Goal: Task Accomplishment & Management: Manage account settings

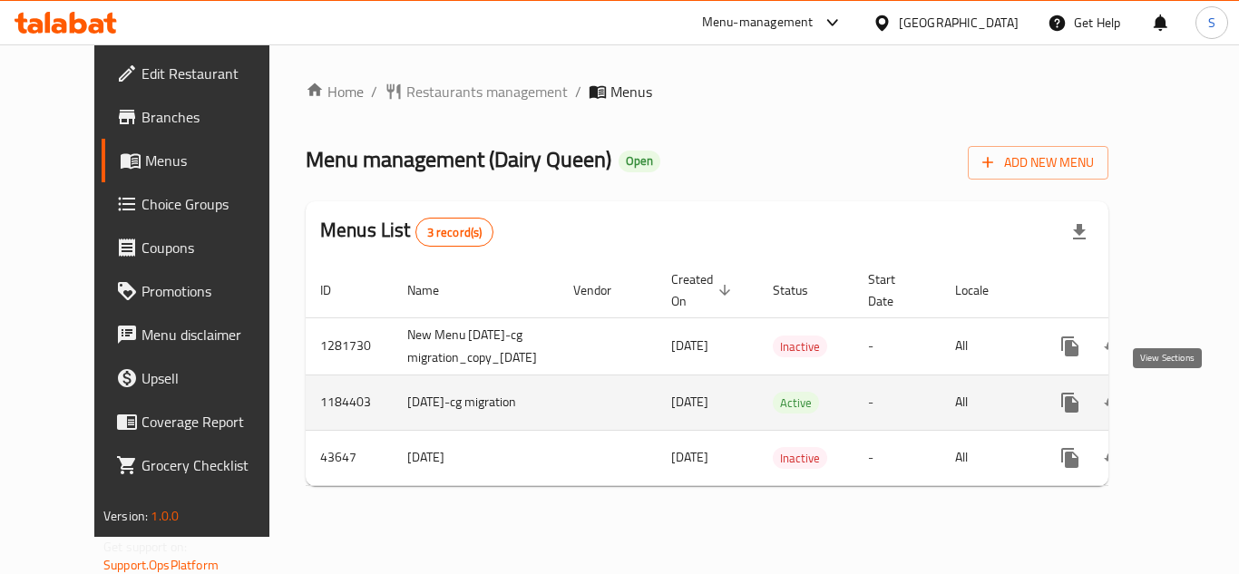
click at [1190, 403] on icon "enhanced table" at bounding box center [1201, 403] width 22 height 22
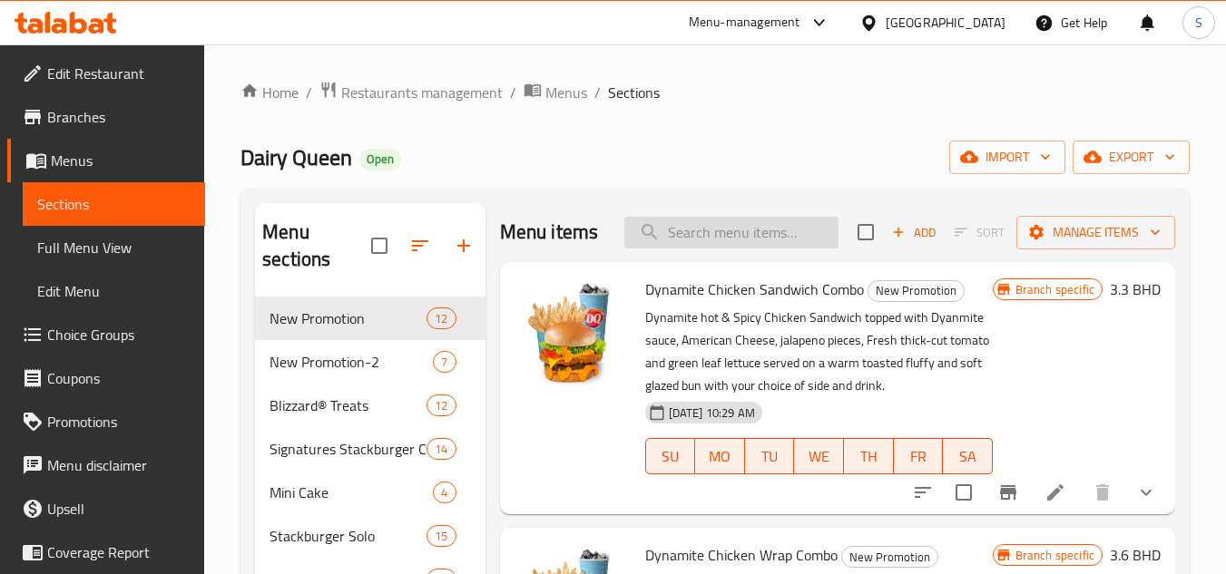
click at [689, 249] on input "search" at bounding box center [731, 233] width 214 height 32
paste input "Single Original Cheeseburger - Solo"
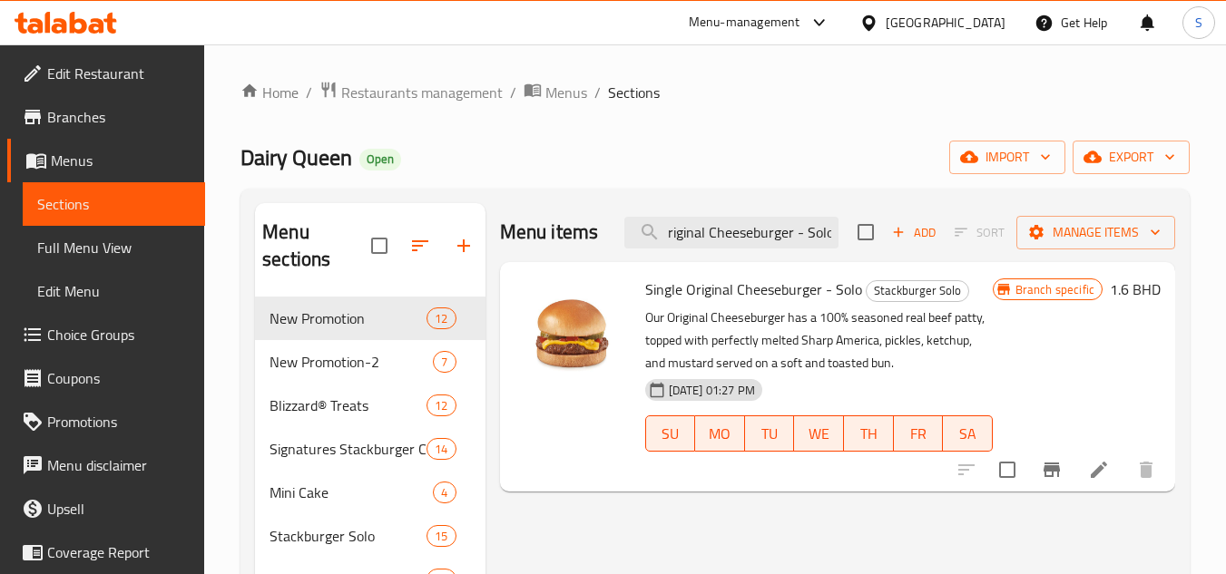
type input "Single Original Cheeseburger - Solo"
click at [1103, 474] on icon at bounding box center [1099, 470] width 22 height 22
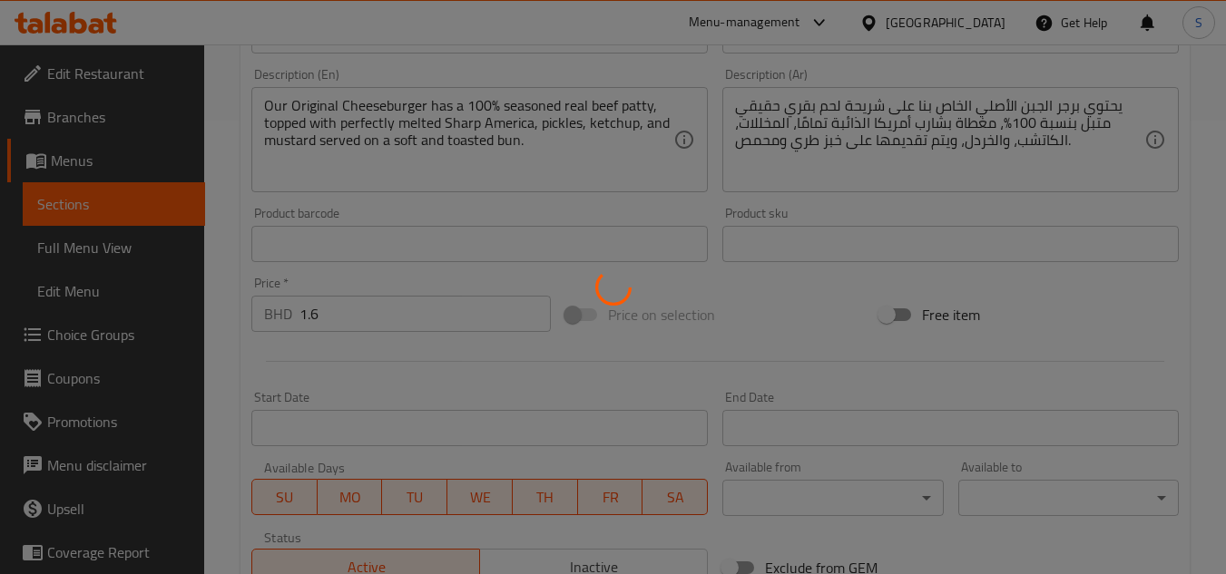
type input "اختيار الإضافات"
type input "0"
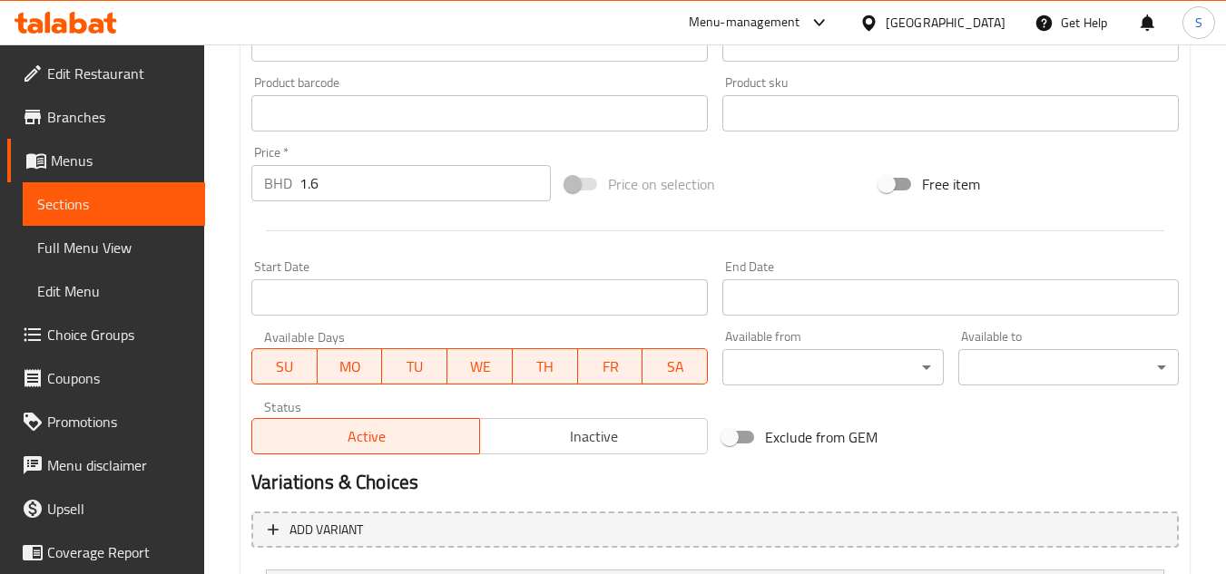
scroll to position [764, 0]
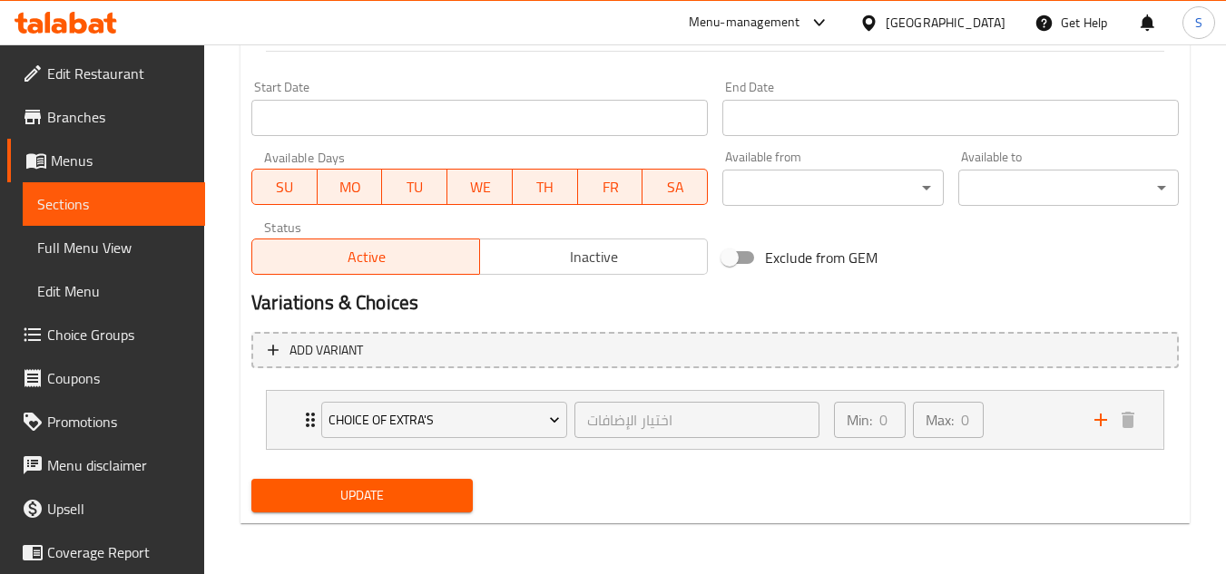
click at [265, 414] on li "Choice of Extra's اختيار الإضافات ​ Min: 0 ​ Max: 0 ​ Extra Mayo Sachet(3pcs) (…" at bounding box center [714, 420] width 927 height 74
click at [281, 417] on div "Choice of Extra's اختيار الإضافات ​ Min: 0 ​ Max: 0 ​" at bounding box center [715, 420] width 896 height 58
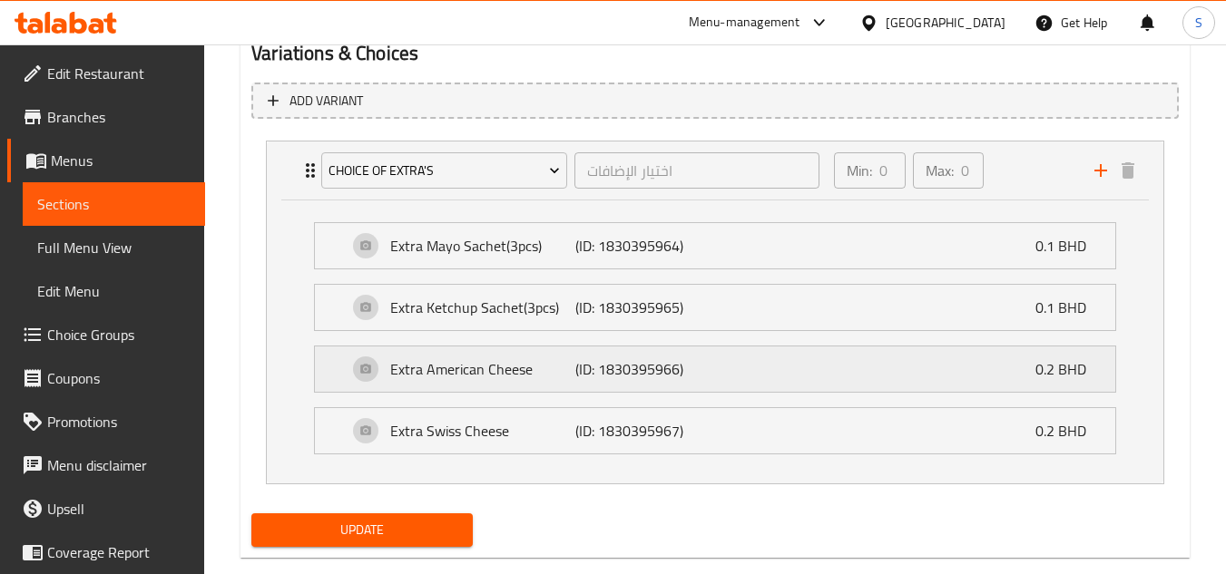
scroll to position [1036, 0]
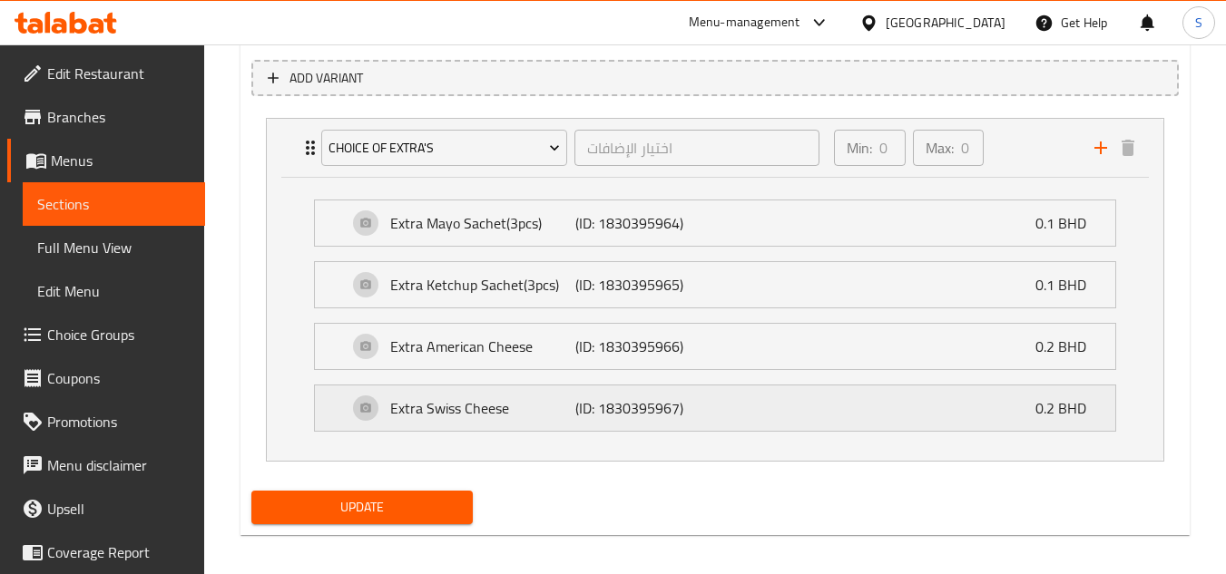
click at [726, 387] on div "Extra Swiss Cheese (ID: 1830395967) 0.2 BHD" at bounding box center [720, 408] width 746 height 45
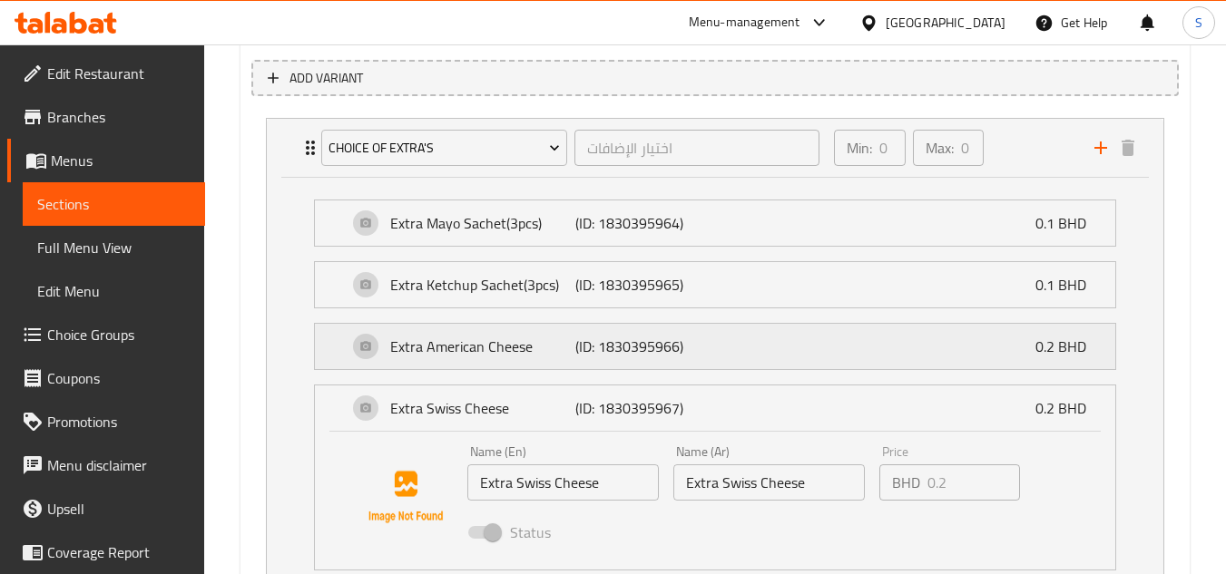
click at [728, 357] on div "Extra American Cheese (ID: 1830395966) 0.2 BHD" at bounding box center [720, 346] width 746 height 45
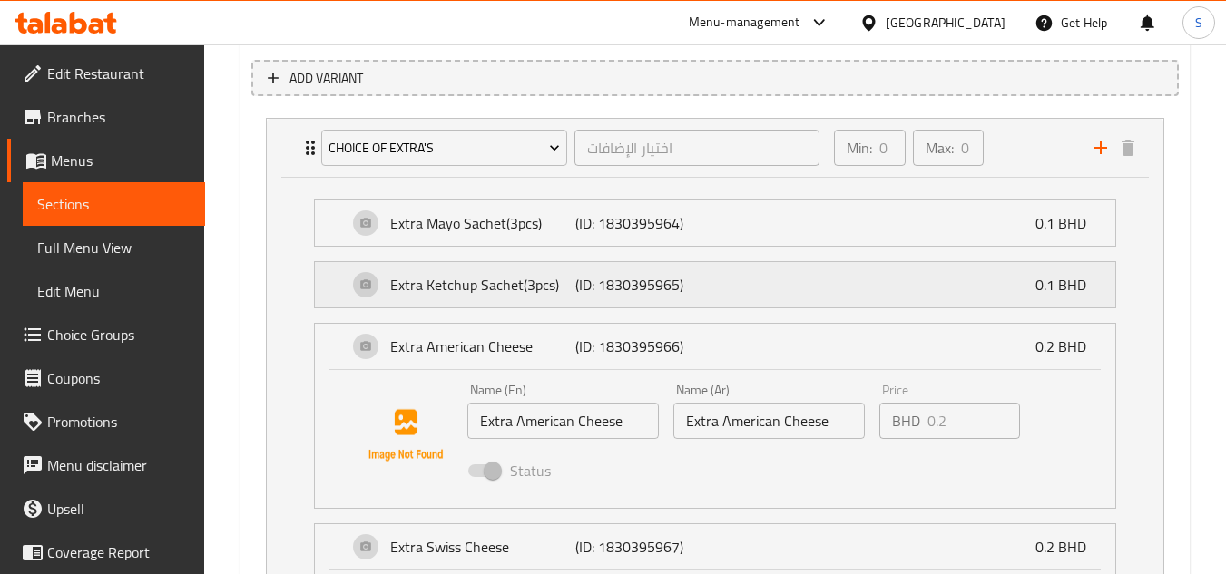
click at [728, 300] on div "Extra Ketchup Sachet(3pcs) (ID: 1830395965) 0.1 BHD" at bounding box center [720, 284] width 746 height 45
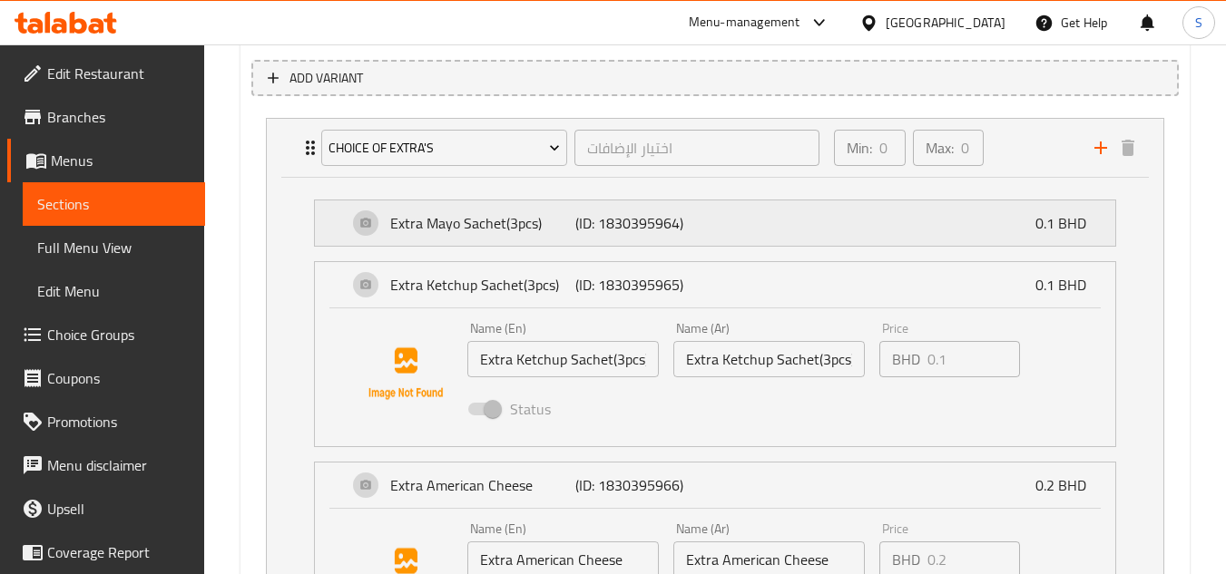
click at [726, 225] on div "Extra Mayo Sachet(3pcs) (ID: 1830395964) 0.1 BHD" at bounding box center [720, 222] width 746 height 45
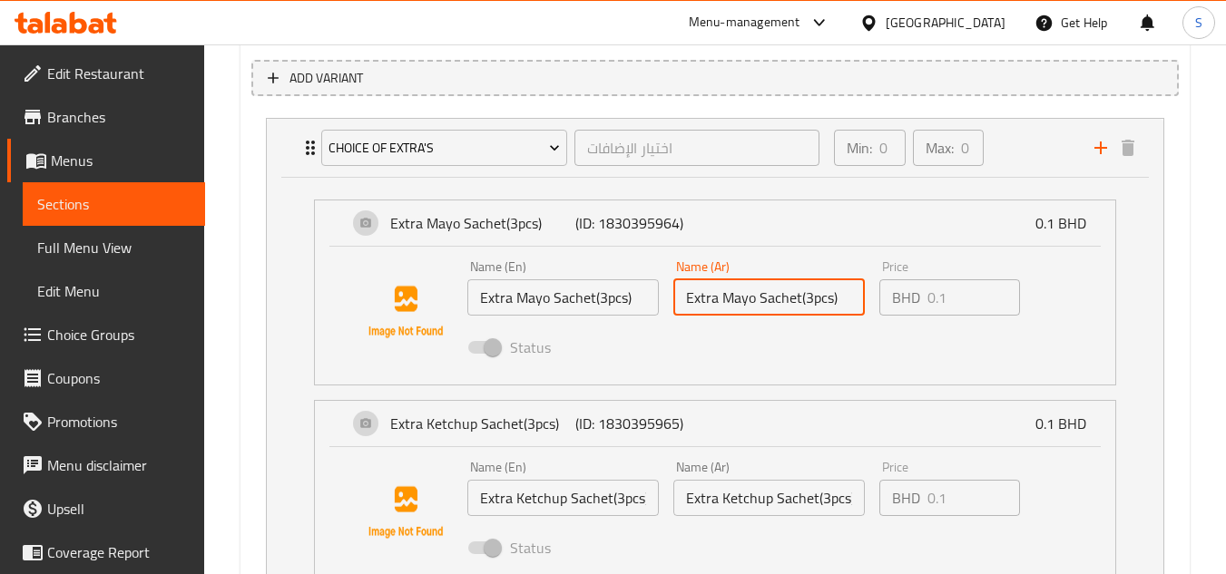
click at [748, 300] on input "Extra Mayo Sachet(3pcs)" at bounding box center [768, 297] width 191 height 36
click at [756, 297] on input "Extra Mayo Sachet(3pcs)" at bounding box center [768, 297] width 191 height 36
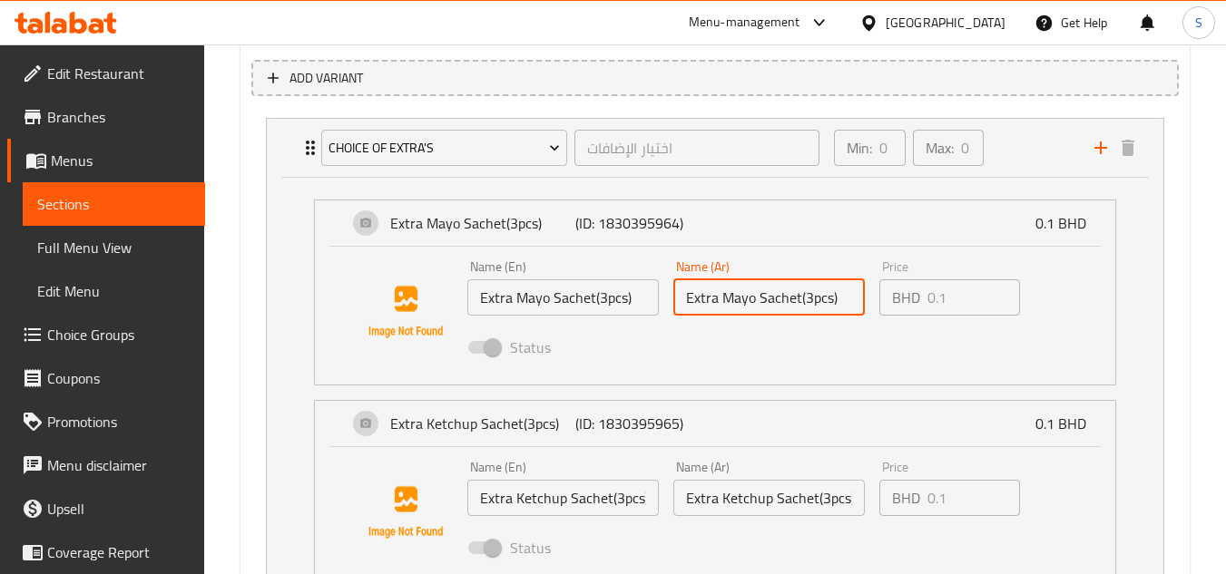
click at [756, 297] on input "Extra Mayo Sachet(3pcs)" at bounding box center [768, 297] width 191 height 36
click at [787, 299] on input "Extra Mayo Sachet(3pcs)" at bounding box center [768, 297] width 191 height 36
click at [814, 335] on div "Status" at bounding box center [769, 347] width 619 height 49
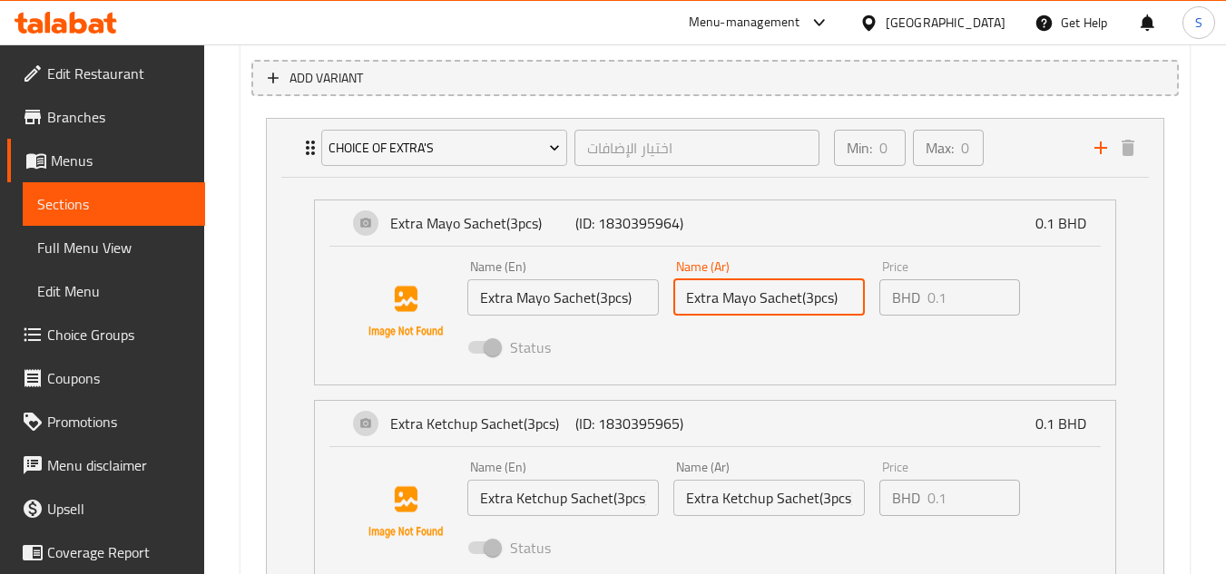
click at [815, 298] on input "Extra Mayo Sachet(3pcs)" at bounding box center [768, 297] width 191 height 36
drag, startPoint x: 834, startPoint y: 299, endPoint x: 589, endPoint y: 286, distance: 245.3
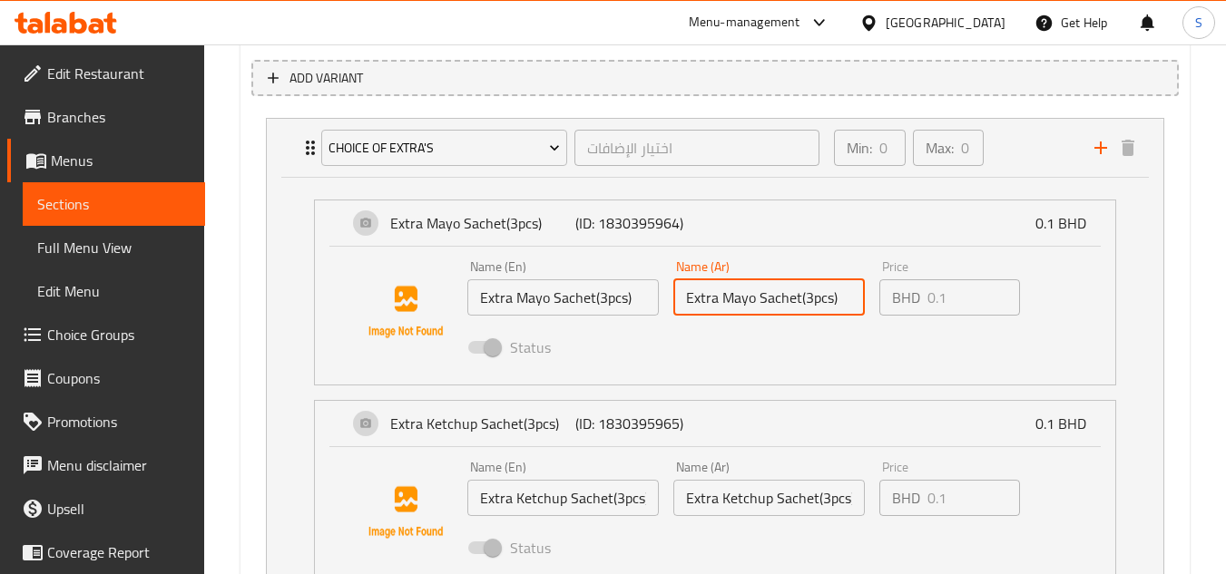
click at [589, 286] on div "Name (En) Extra Mayo Sachet(3pcs) Name (En) Name (Ar) Extra Mayo Sachet(3pcs) N…" at bounding box center [769, 312] width 619 height 119
click at [732, 350] on div "Status" at bounding box center [769, 347] width 619 height 49
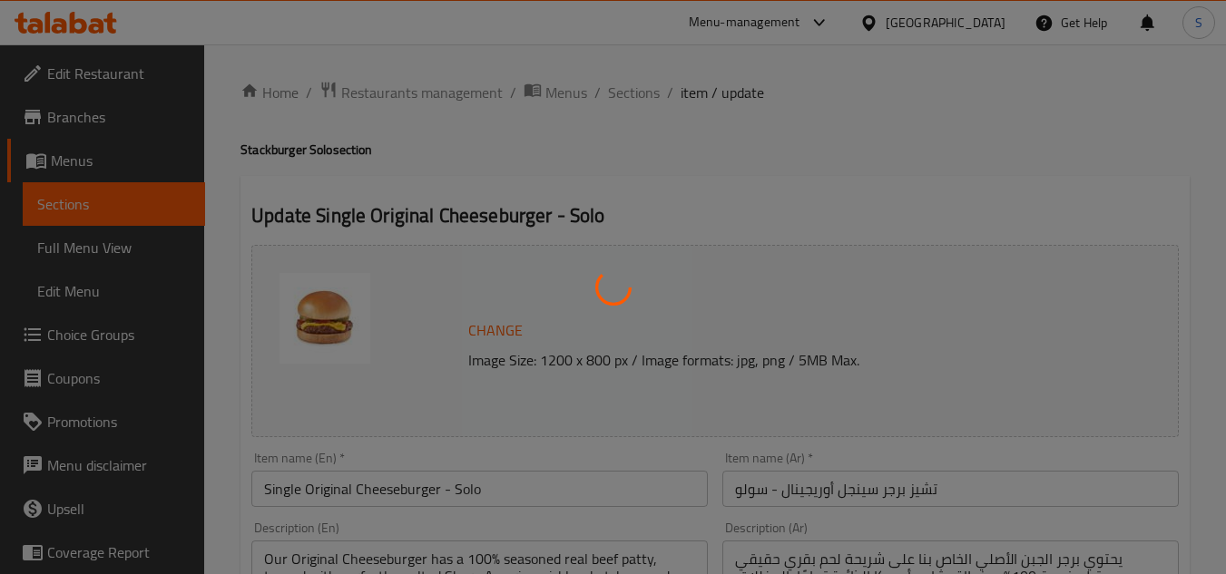
type input "اختيار الإضافات"
type input "0"
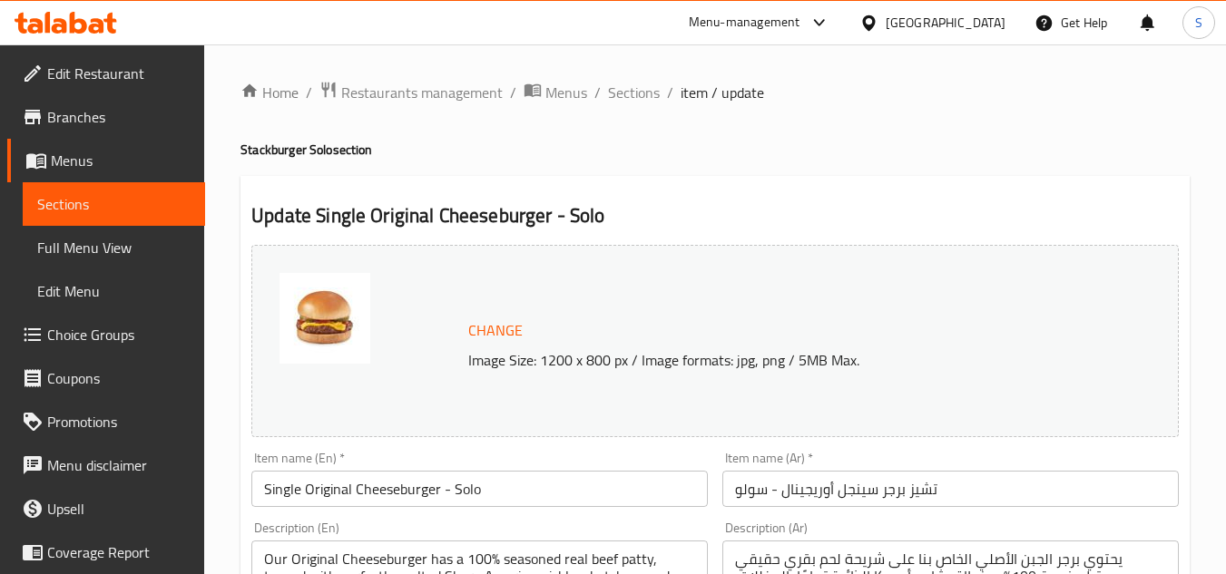
click at [89, 328] on span "Choice Groups" at bounding box center [118, 335] width 143 height 22
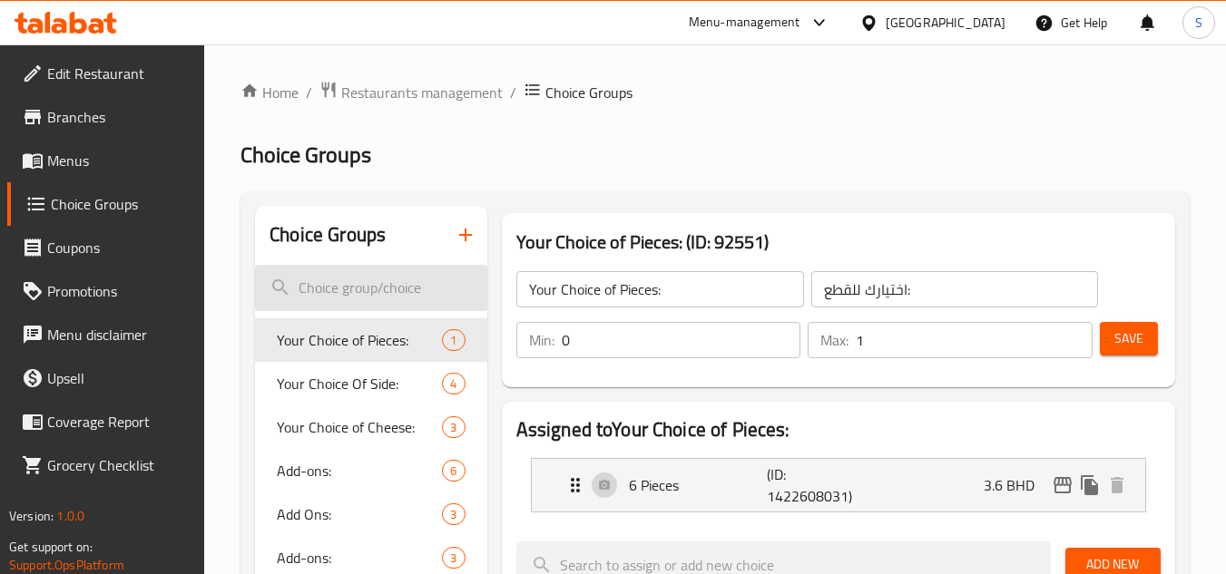
click at [379, 300] on input "search" at bounding box center [370, 288] width 231 height 46
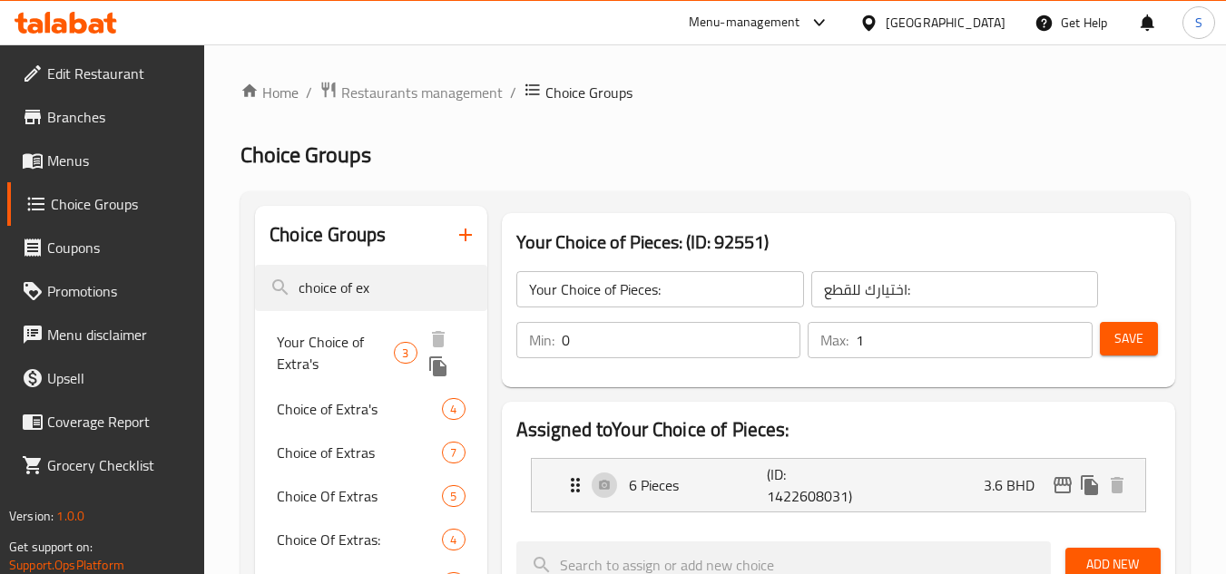
type input "choice of ex"
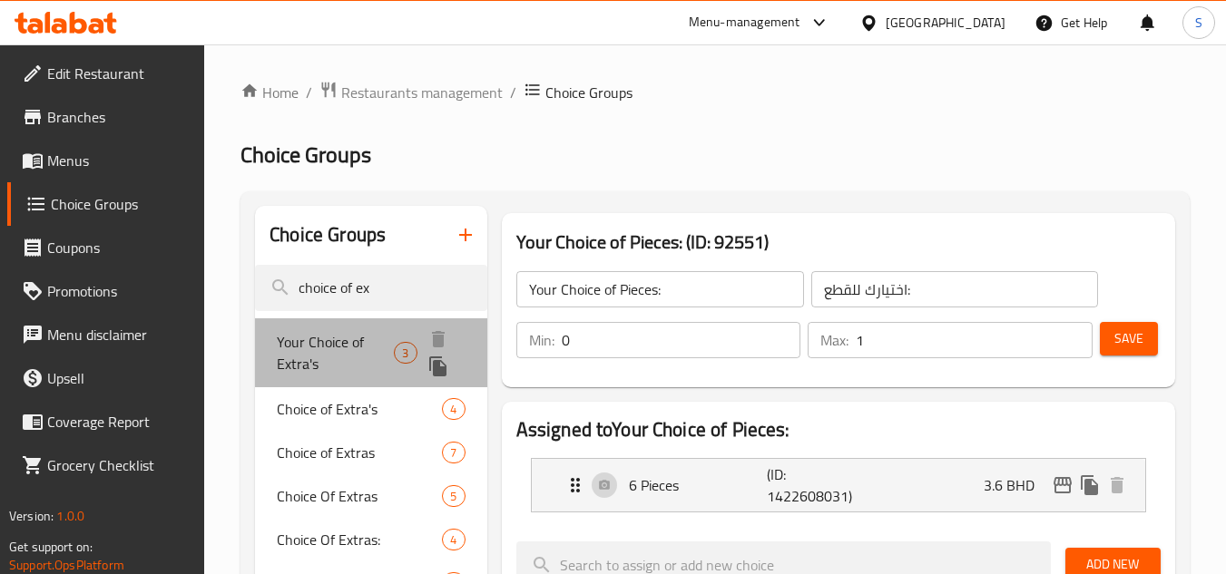
click at [369, 334] on span "Your Choice of Extra's" at bounding box center [335, 353] width 117 height 44
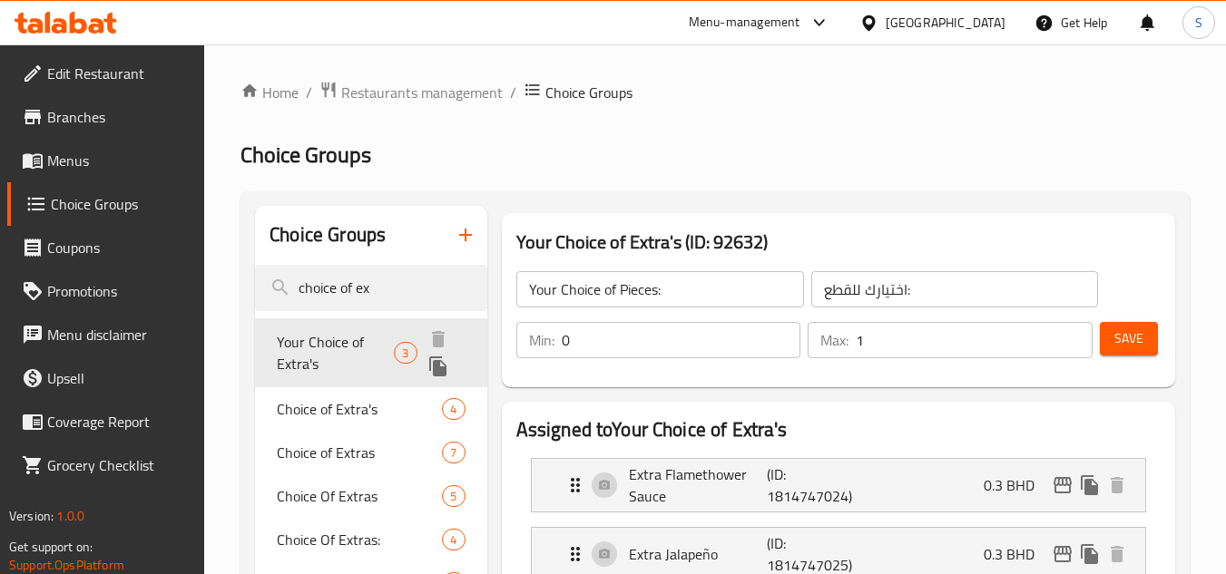
type input "Your Choice of Extra's"
type input "اختيارك من الإضافات"
type input "3"
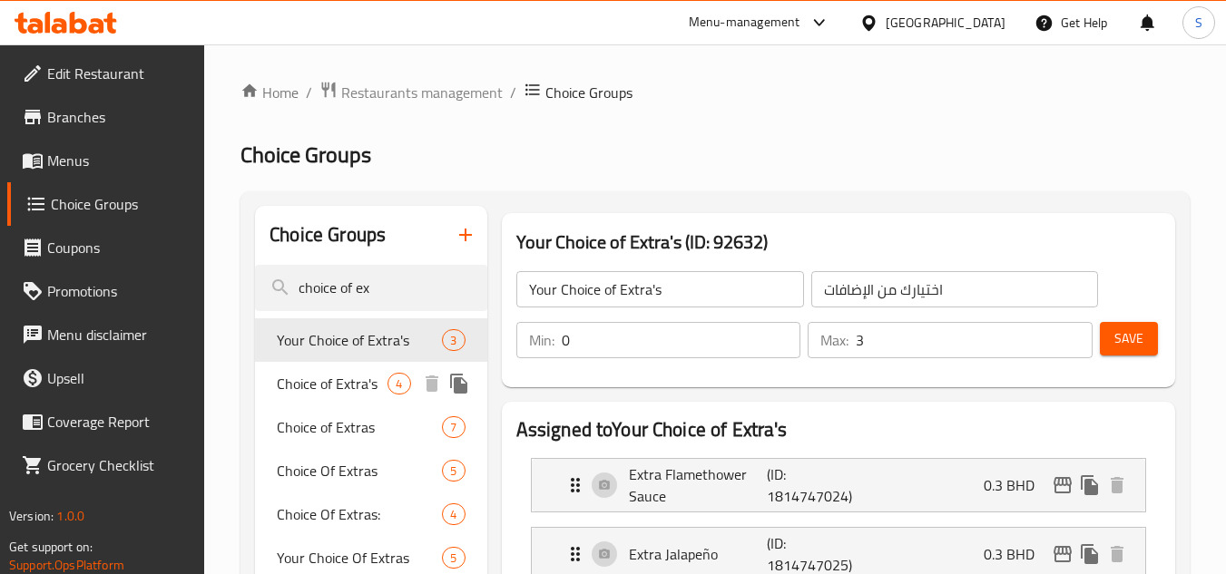
click at [324, 390] on span "Choice of Extra's" at bounding box center [332, 384] width 111 height 22
type input "Choice of Extra's"
type input "اختيار الإضافات"
type input "0"
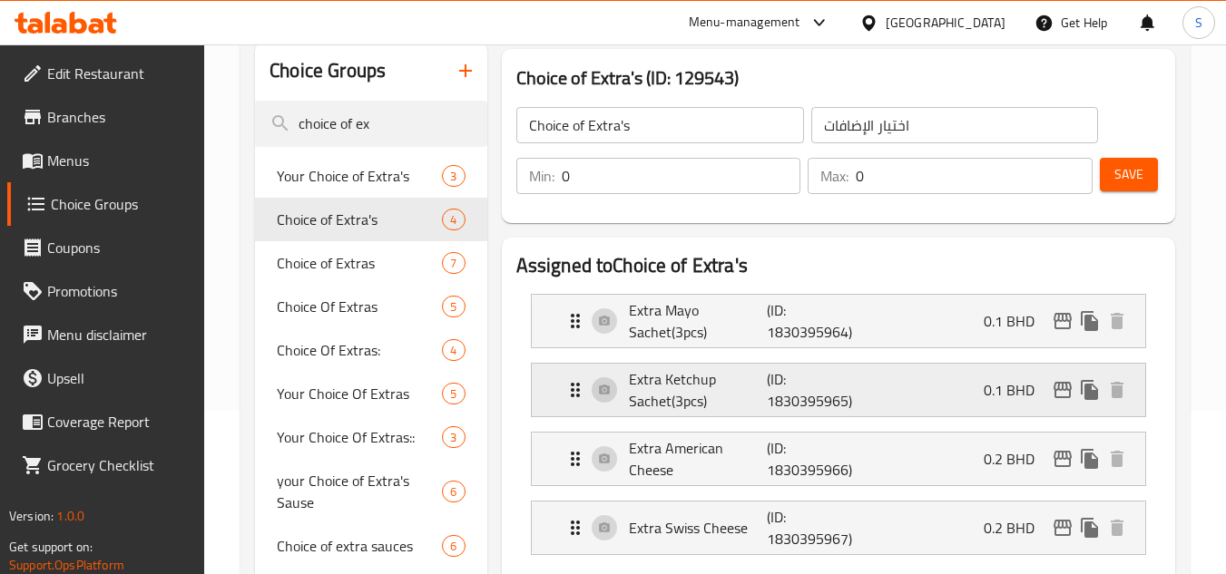
scroll to position [181, 0]
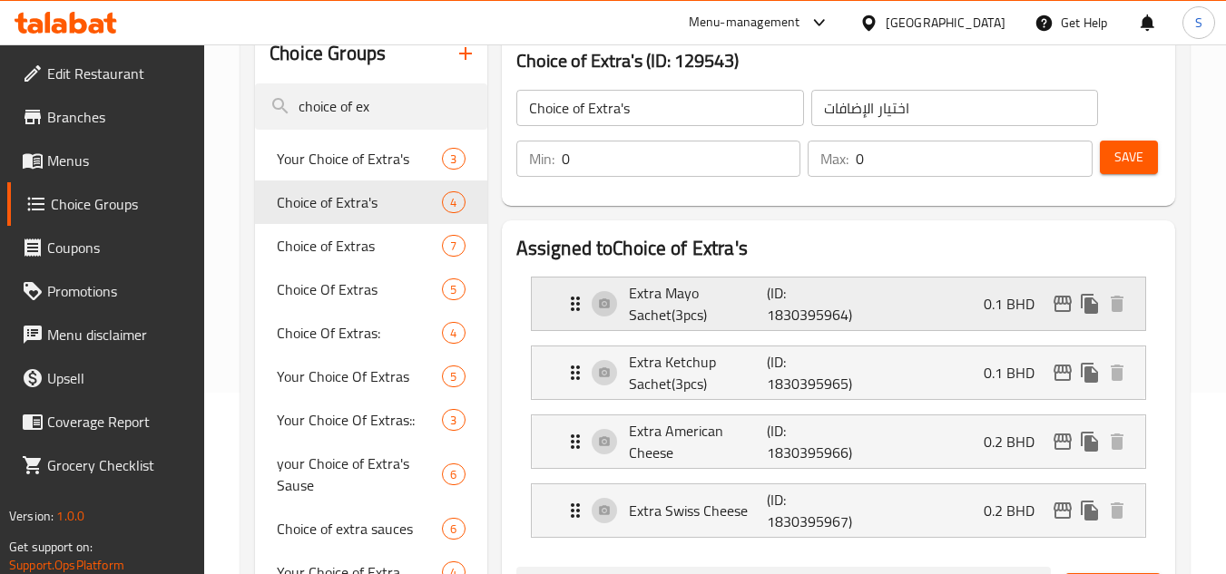
click at [725, 299] on p "Extra Mayo Sachet(3pcs)" at bounding box center [698, 304] width 139 height 44
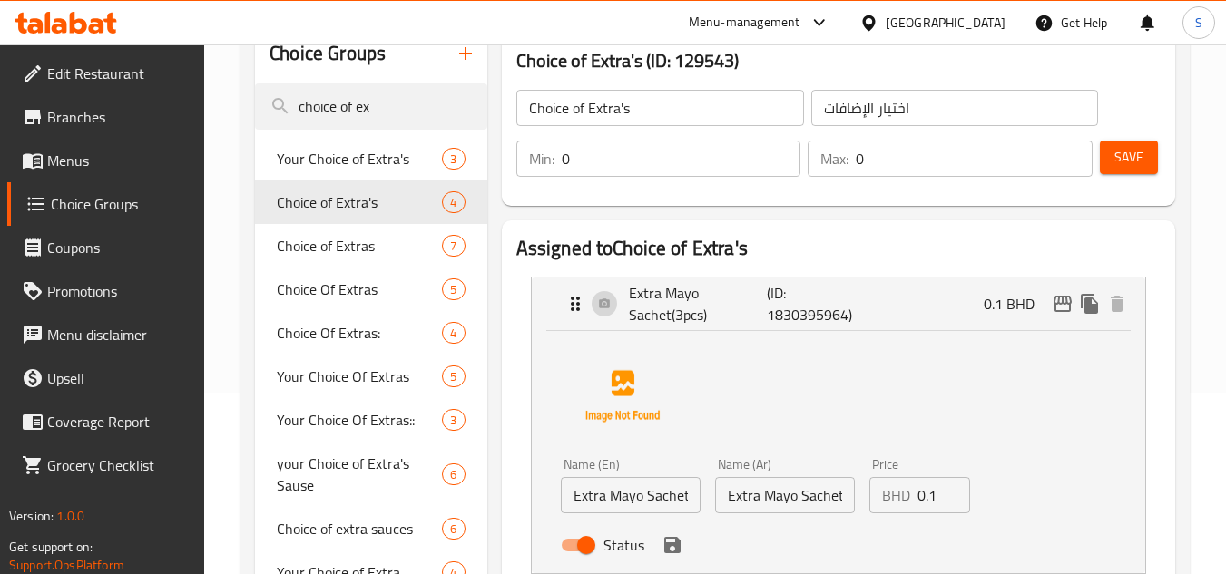
click at [824, 505] on input "Extra Mayo Sachet(3pcs)" at bounding box center [785, 495] width 140 height 36
paste input "كيس مايونيز إضافي (3 قطع"
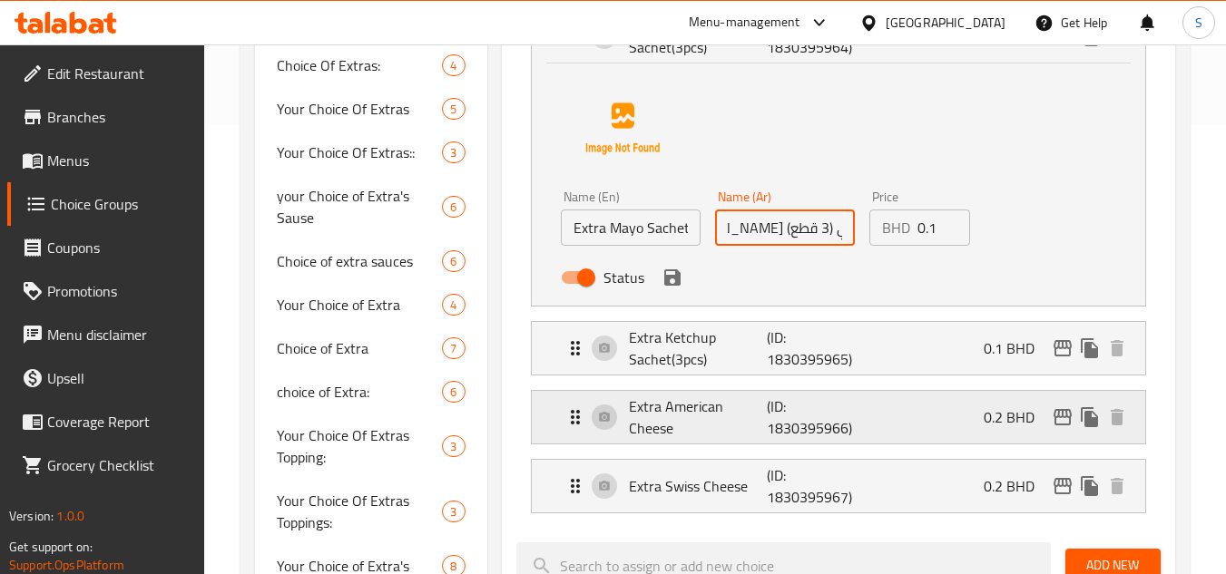
scroll to position [454, 0]
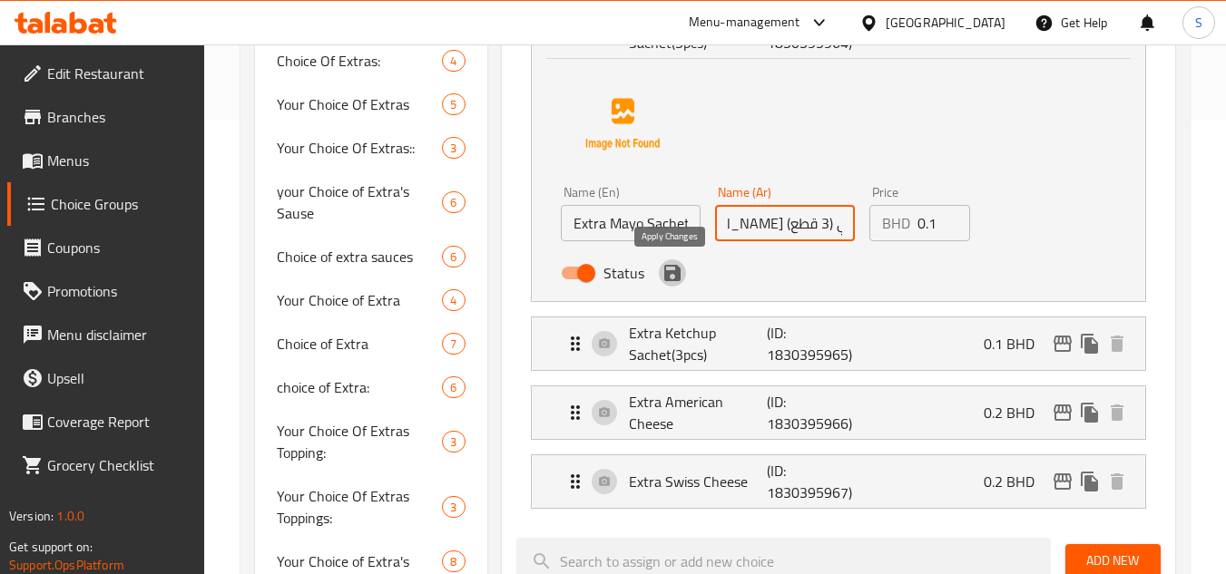
click at [679, 274] on icon "save" at bounding box center [672, 273] width 16 height 16
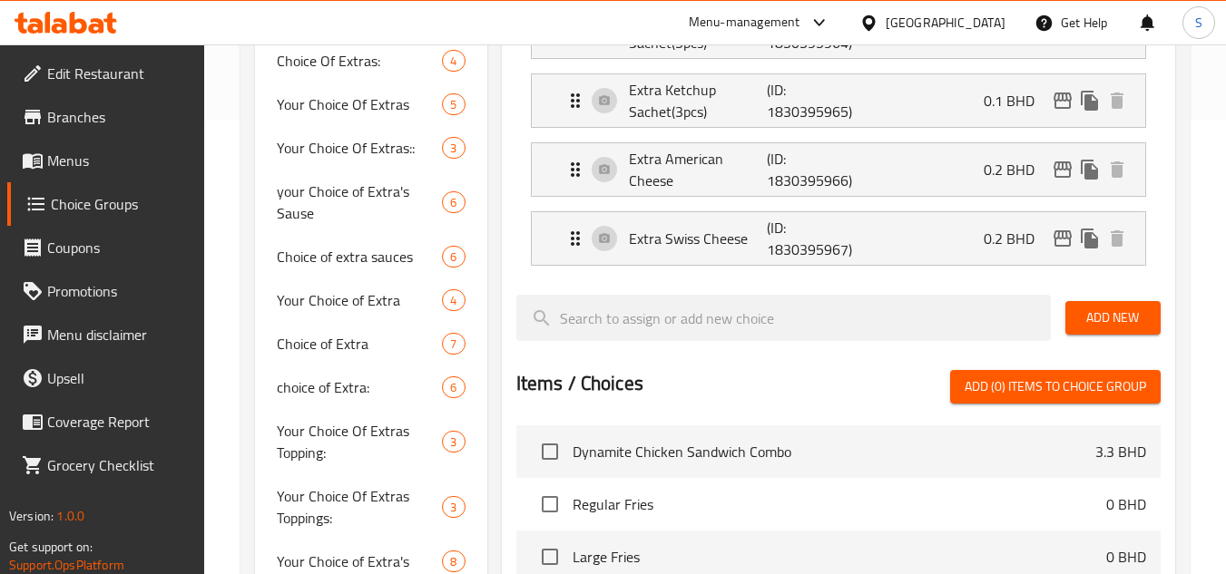
type input "كيس مايونيز إضافي (3 قطع)"
click at [733, 100] on p "Extra Ketchup Sachet(3pcs)" at bounding box center [698, 101] width 139 height 44
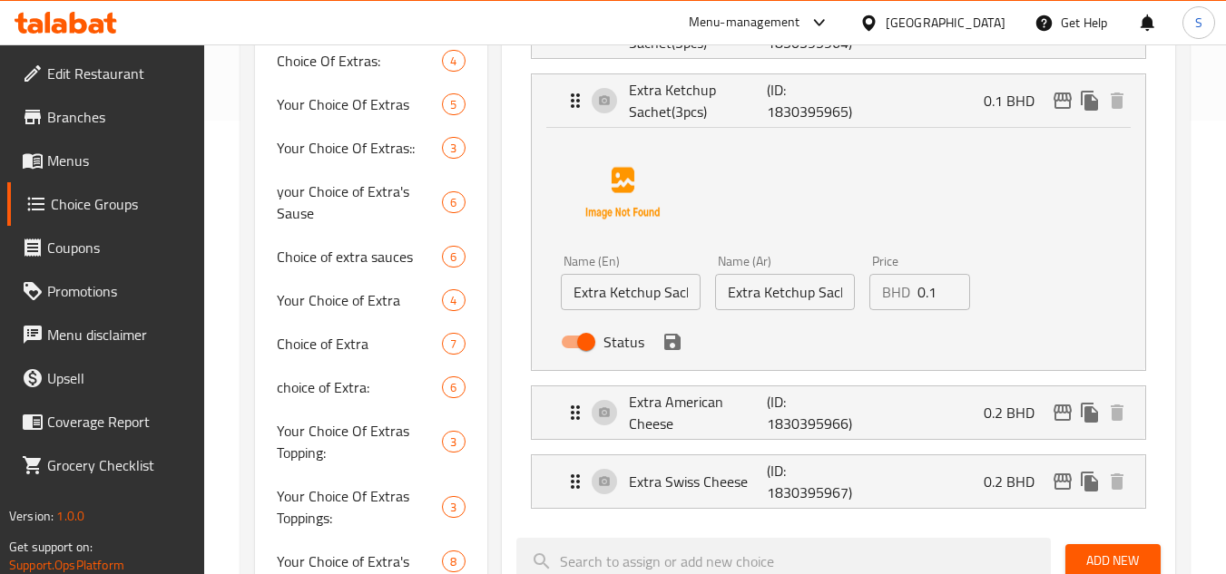
click at [665, 286] on input "Extra Ketchup Sachet(3pcs)" at bounding box center [631, 292] width 140 height 36
click at [668, 282] on input "Extra Ketchup Sachet(3pcs)" at bounding box center [631, 292] width 140 height 36
click at [826, 299] on input "Extra Ketchup Sachet(3pcs)" at bounding box center [785, 292] width 140 height 36
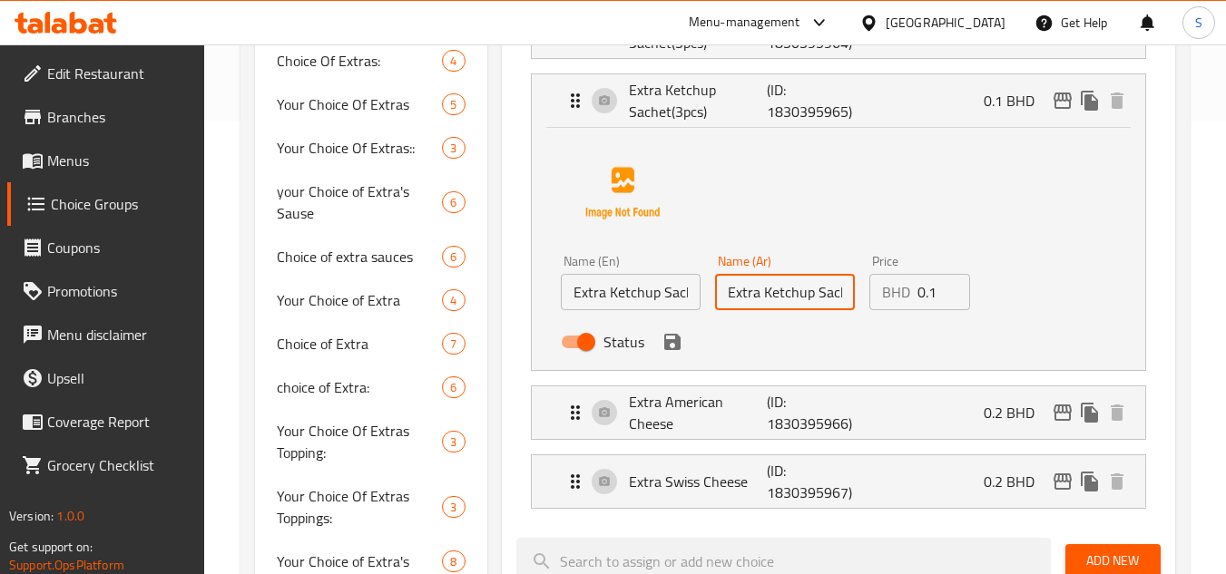
click at [826, 299] on input "Extra Ketchup Sachet(3pcs)" at bounding box center [785, 292] width 140 height 36
paste input "كيس كاتشب إضافي (3 قطع"
type input "كيس كاتشب إضافي (3 قطع)"
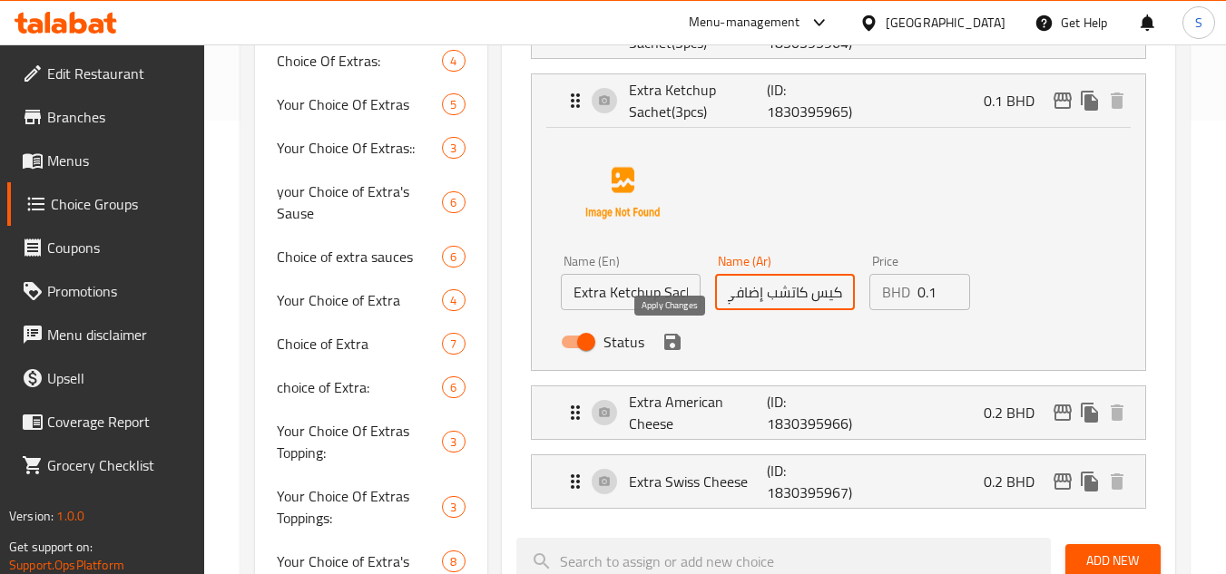
click at [683, 346] on button "save" at bounding box center [672, 341] width 27 height 27
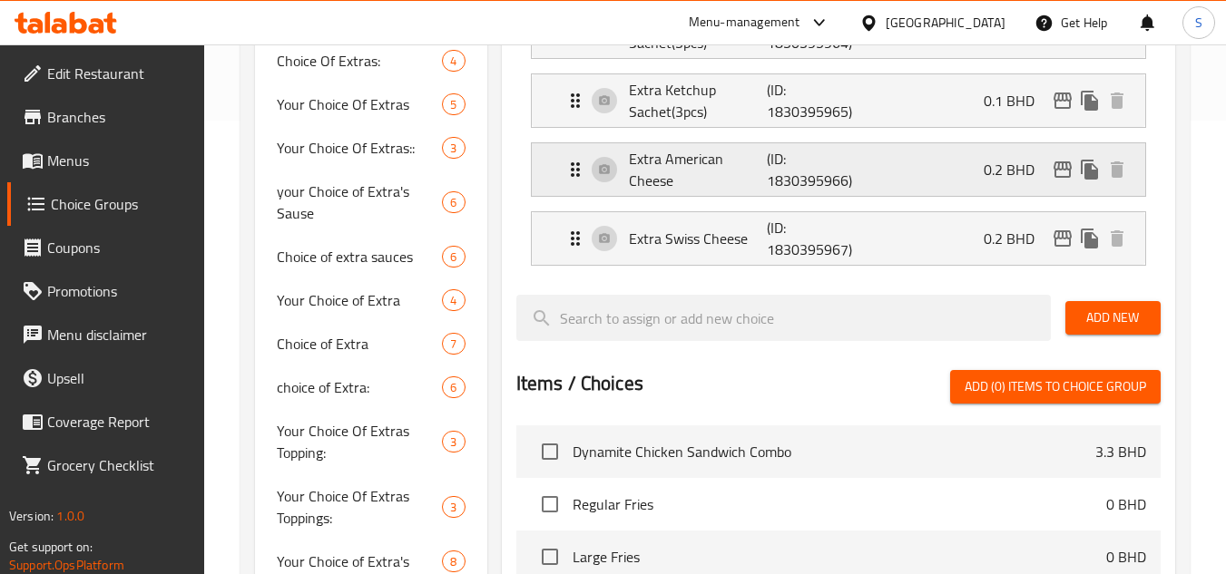
click at [742, 171] on p "Extra American Cheese" at bounding box center [698, 170] width 139 height 44
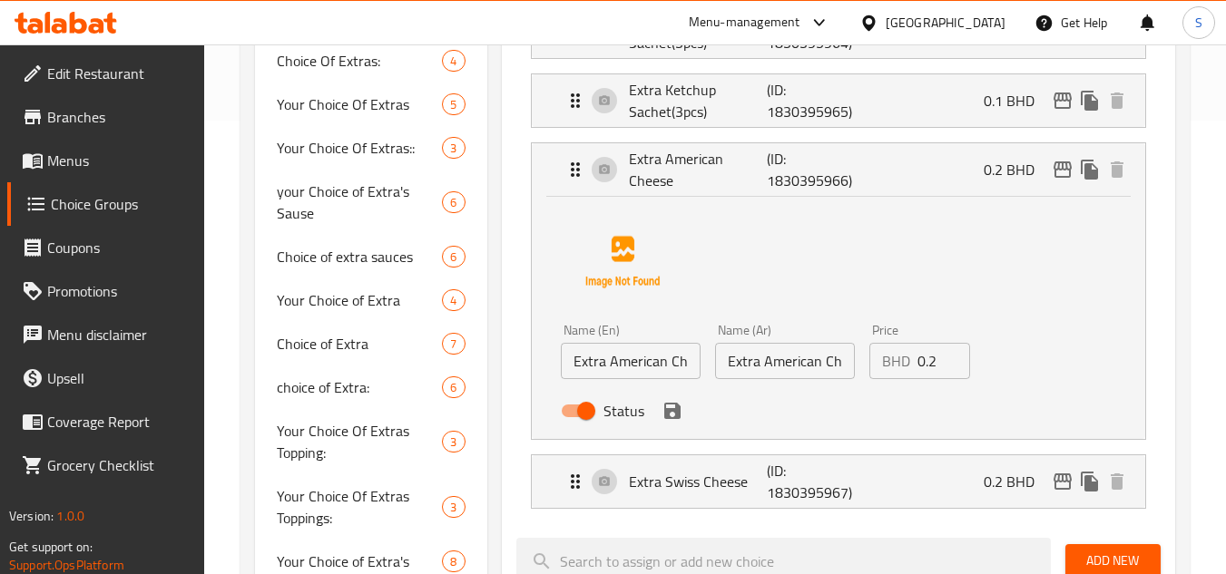
click at [648, 364] on input "Extra American Cheese" at bounding box center [631, 361] width 140 height 36
click at [768, 361] on input "Extra American Cheese" at bounding box center [785, 361] width 140 height 36
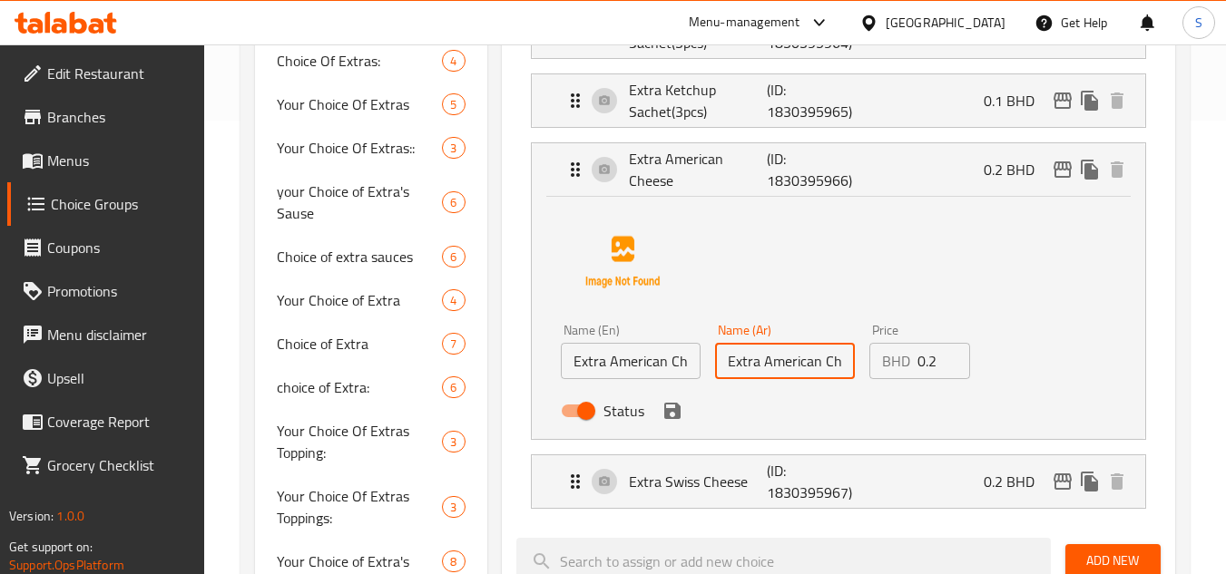
click at [768, 361] on input "Extra American Cheese" at bounding box center [785, 361] width 140 height 36
paste input "جبنة أمريكية إضافية"
click at [676, 421] on icon "save" at bounding box center [672, 411] width 22 height 22
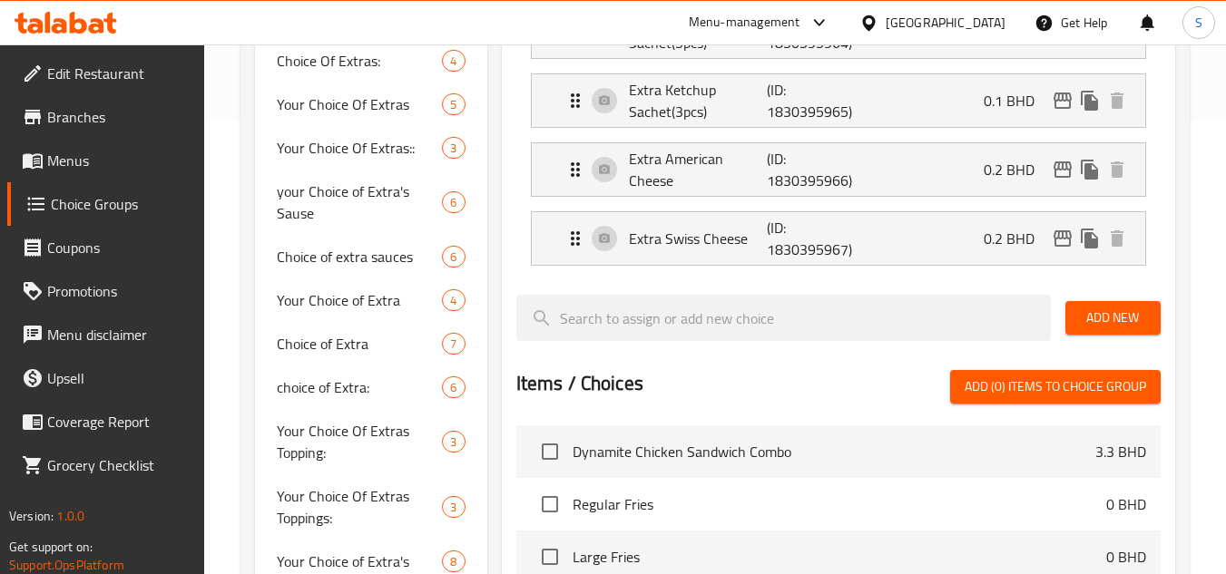
type input "جبنة أمريكية إضافية"
click at [702, 245] on p "Extra Swiss Cheese" at bounding box center [698, 239] width 139 height 22
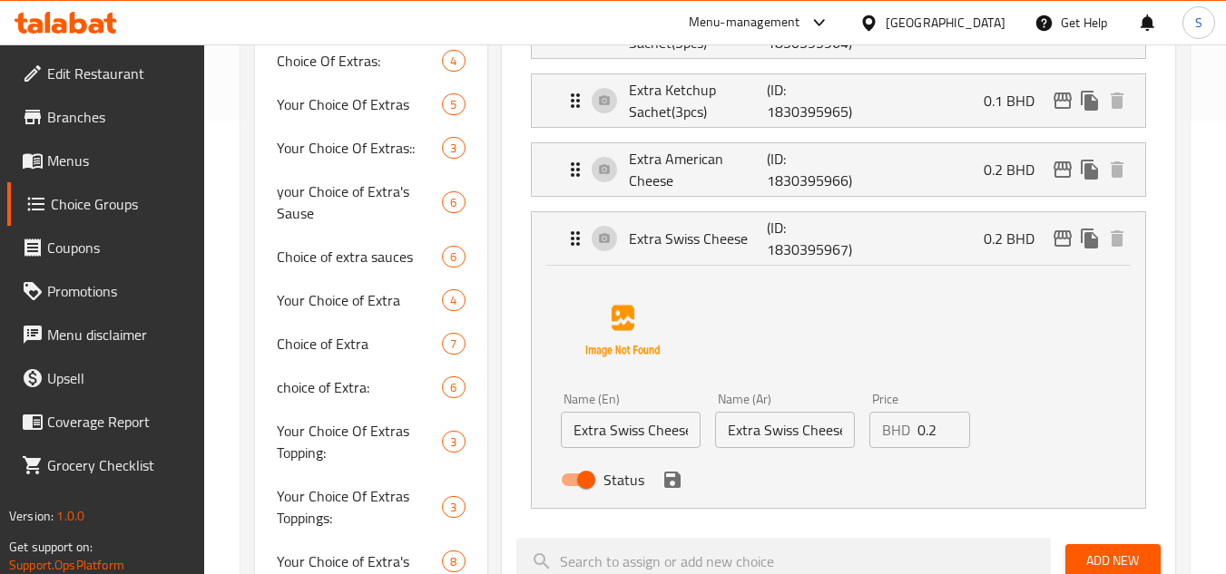
click at [787, 430] on input "Extra Swiss Cheese" at bounding box center [785, 430] width 140 height 36
paste input "جبنة سويسرية إضافية"
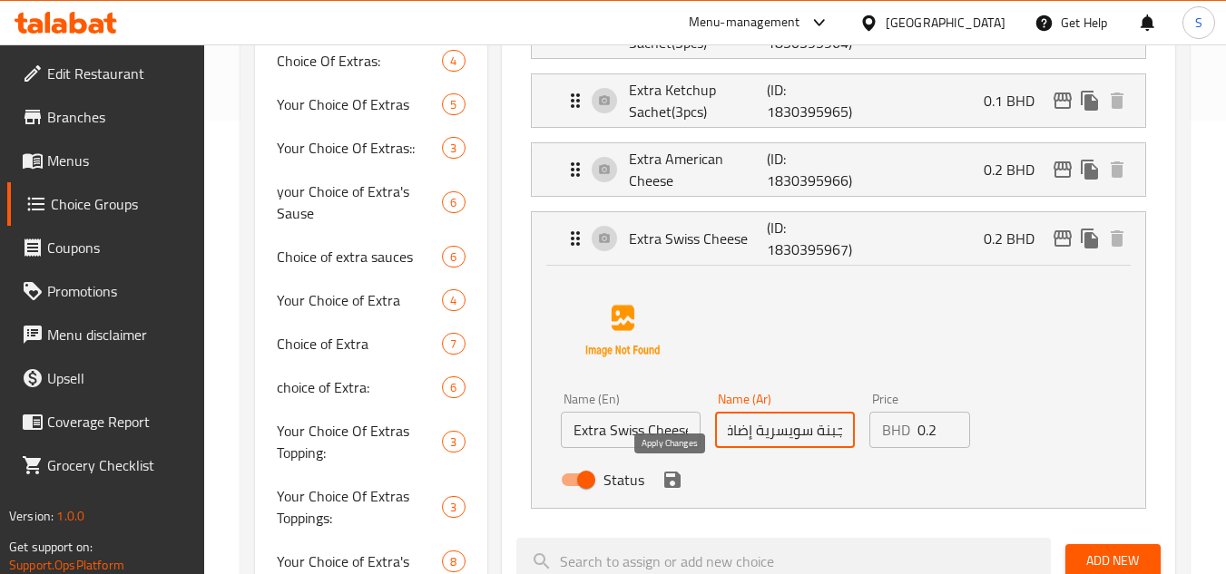
click at [669, 480] on icon "save" at bounding box center [672, 480] width 16 height 16
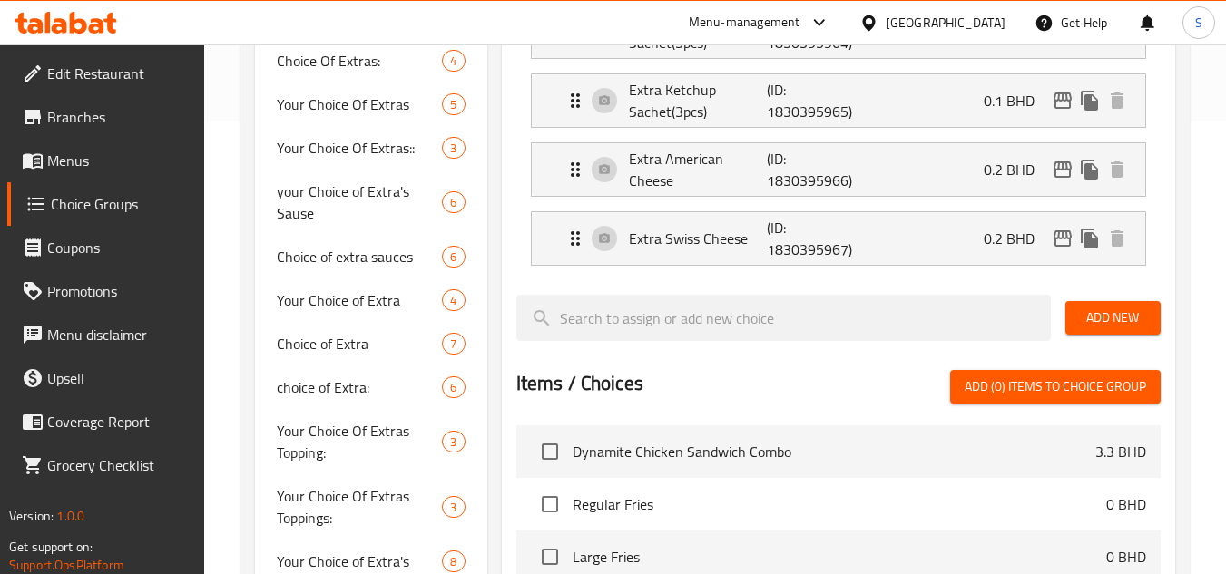
type input "جبنة سويسرية إضافية"
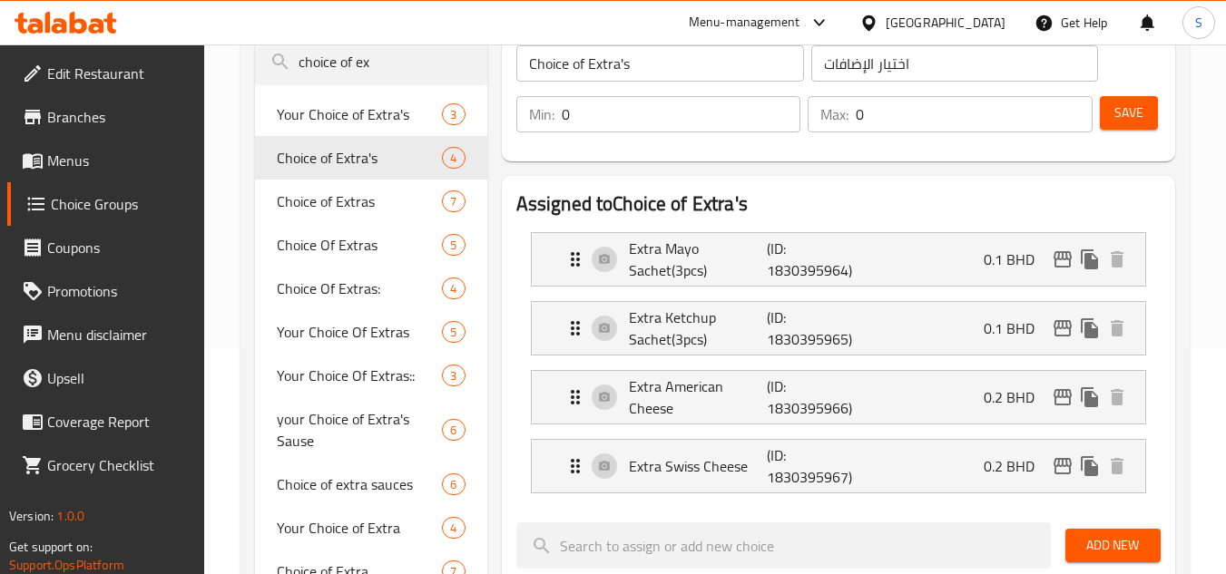
scroll to position [91, 0]
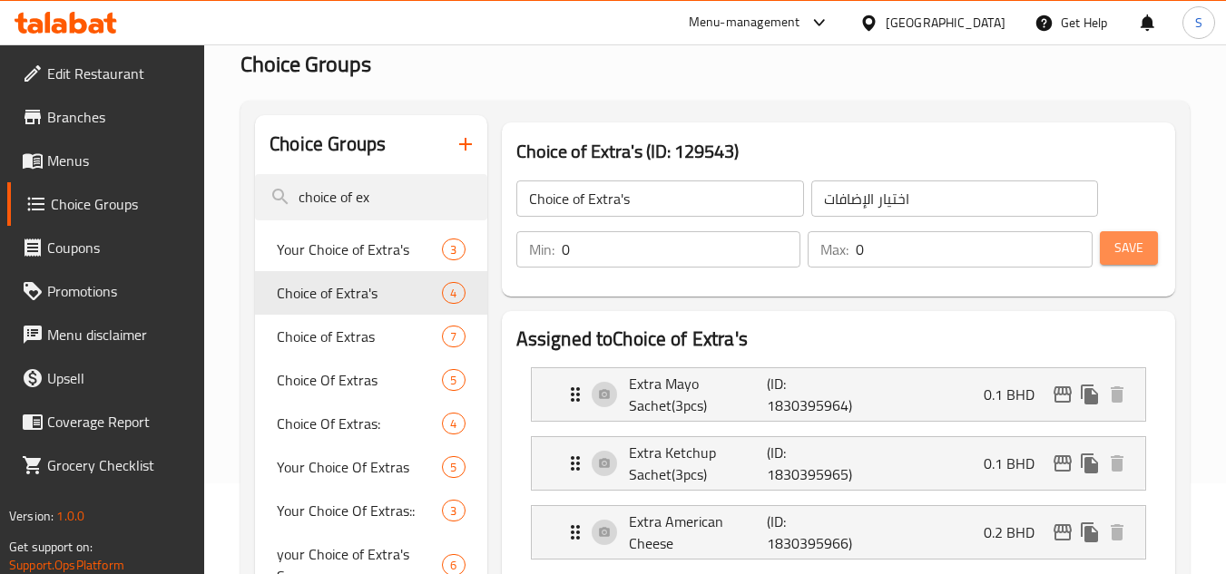
click at [1124, 263] on button "Save" at bounding box center [1129, 248] width 58 height 34
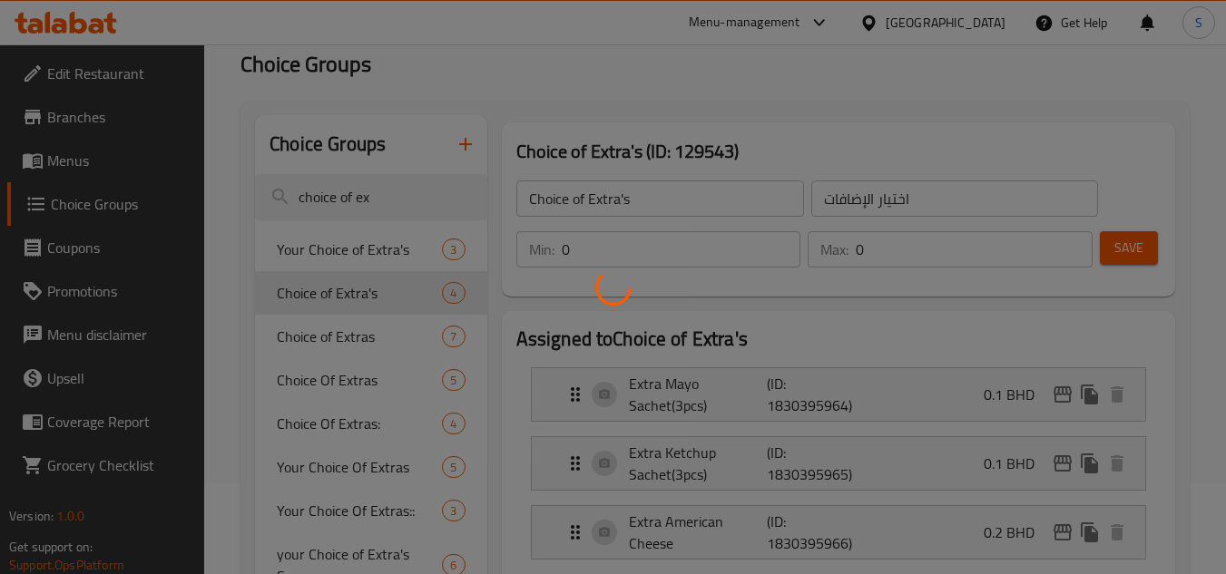
click at [1131, 248] on div at bounding box center [613, 287] width 1226 height 574
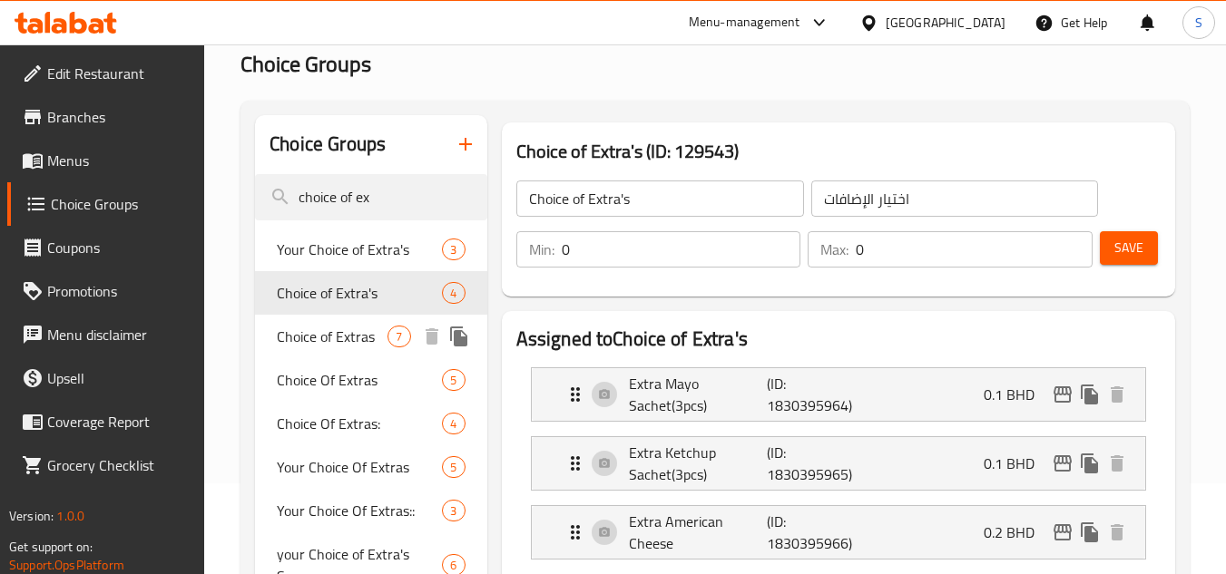
click at [327, 340] on span "Choice of Extras" at bounding box center [332, 337] width 111 height 22
type input "Choice of Extras"
type input "7"
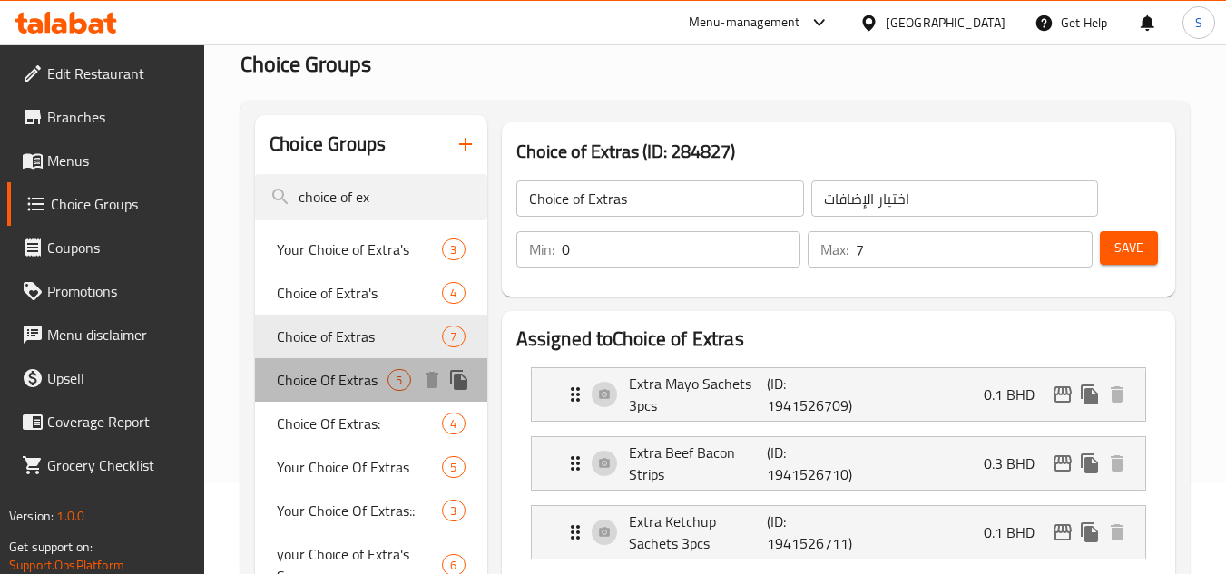
click at [334, 370] on span "Choice Of Extras" at bounding box center [332, 380] width 111 height 22
type input "Choice Of Extras"
type input "إختيار من الإضافات"
type input "5"
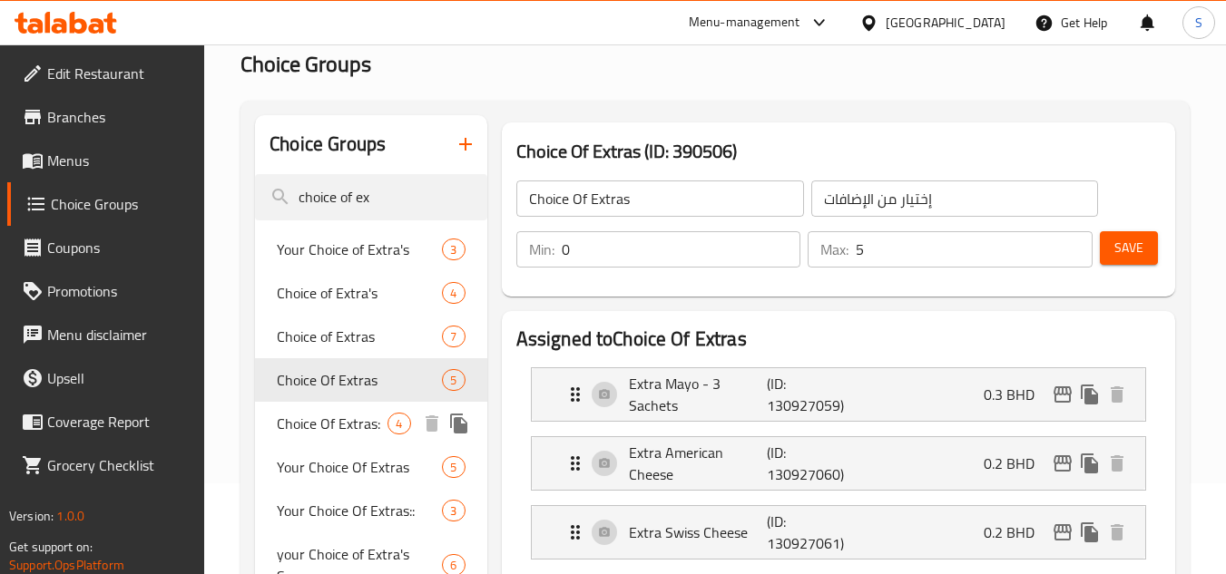
click at [316, 427] on span "Choice Of Extras:" at bounding box center [332, 424] width 111 height 22
type input "Choice Of Extras:"
type input "4"
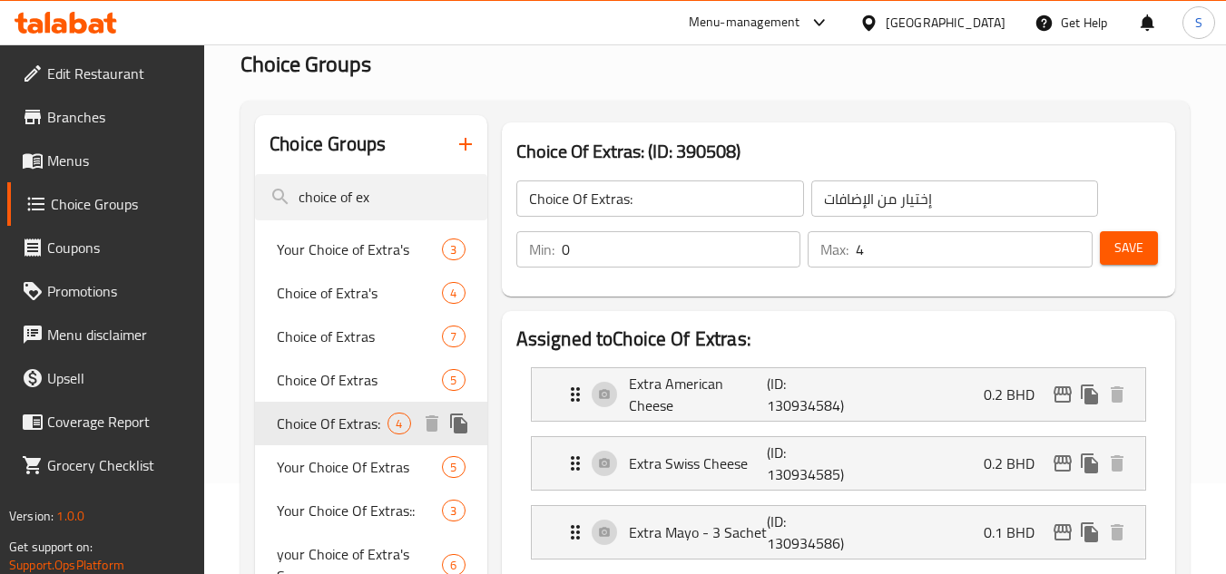
scroll to position [181, 0]
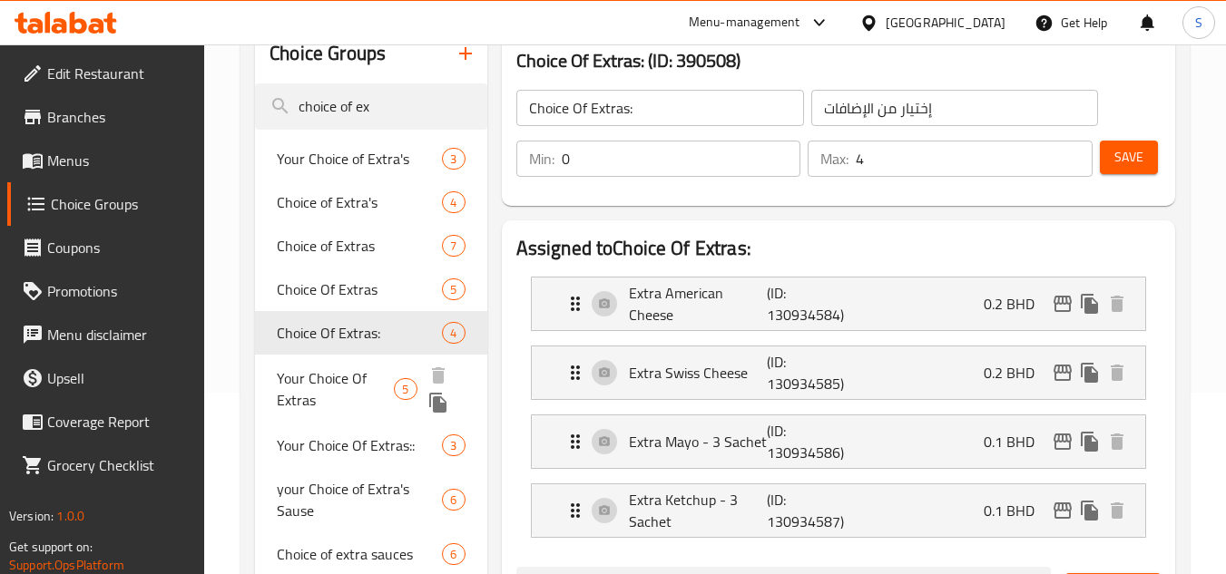
click at [333, 390] on span "Your Choice Of Extras" at bounding box center [335, 389] width 117 height 44
type input "Your Choice Of Extras"
type input "إختيارك من الإضافات"
type input "5"
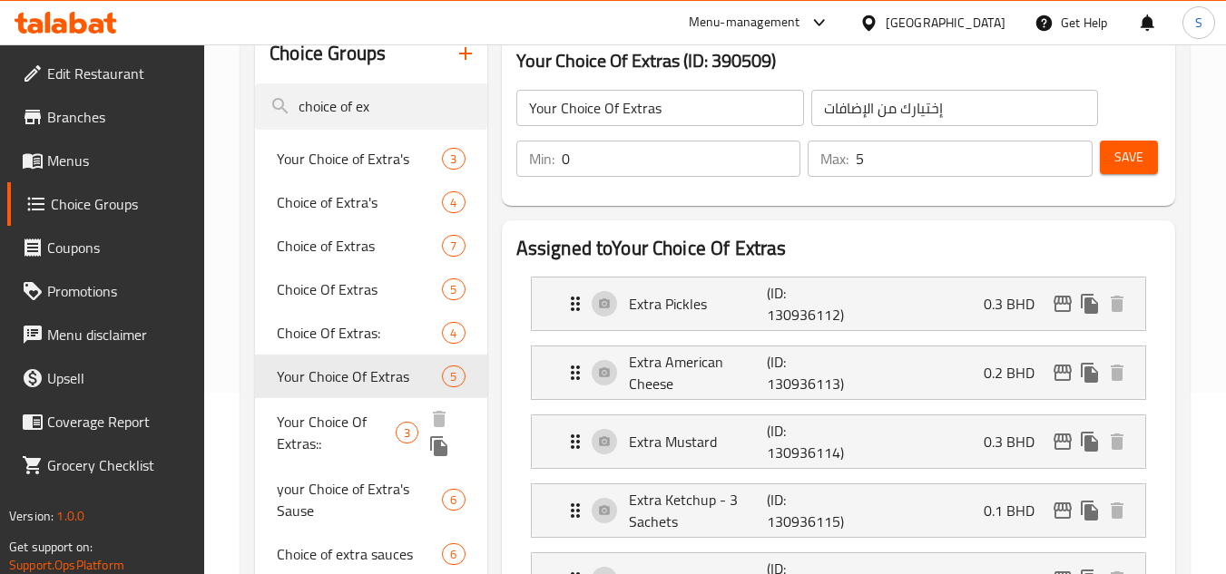
click at [334, 433] on span "Your Choice Of Extras::" at bounding box center [336, 433] width 119 height 44
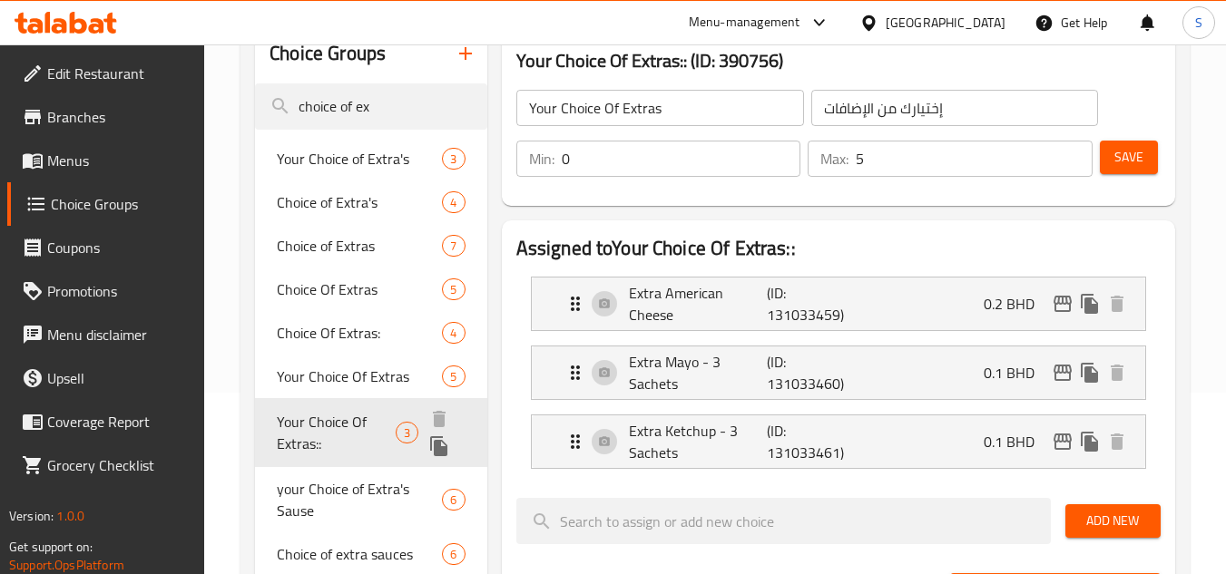
type input "Your Choice Of Extras::"
type input "إختيارك من الإضافات::"
type input "3"
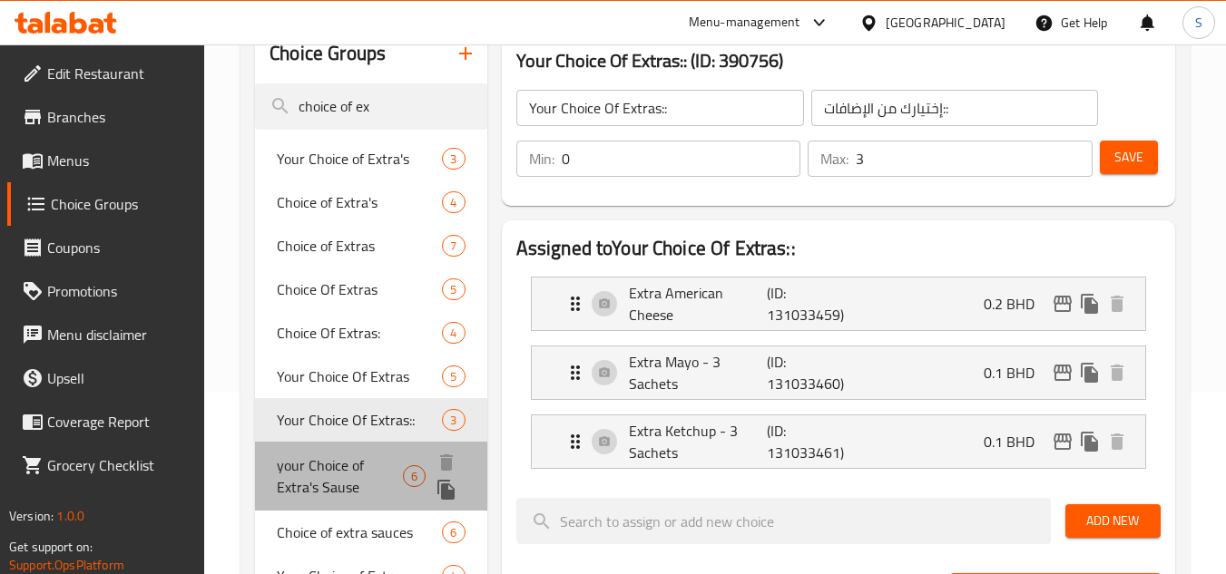
click at [337, 484] on span "your Choice of Extra's Sause" at bounding box center [340, 477] width 126 height 44
type input "your Choice of Extra's Sause"
type input "اختيارك من صلصة اكسترا"
type input "6"
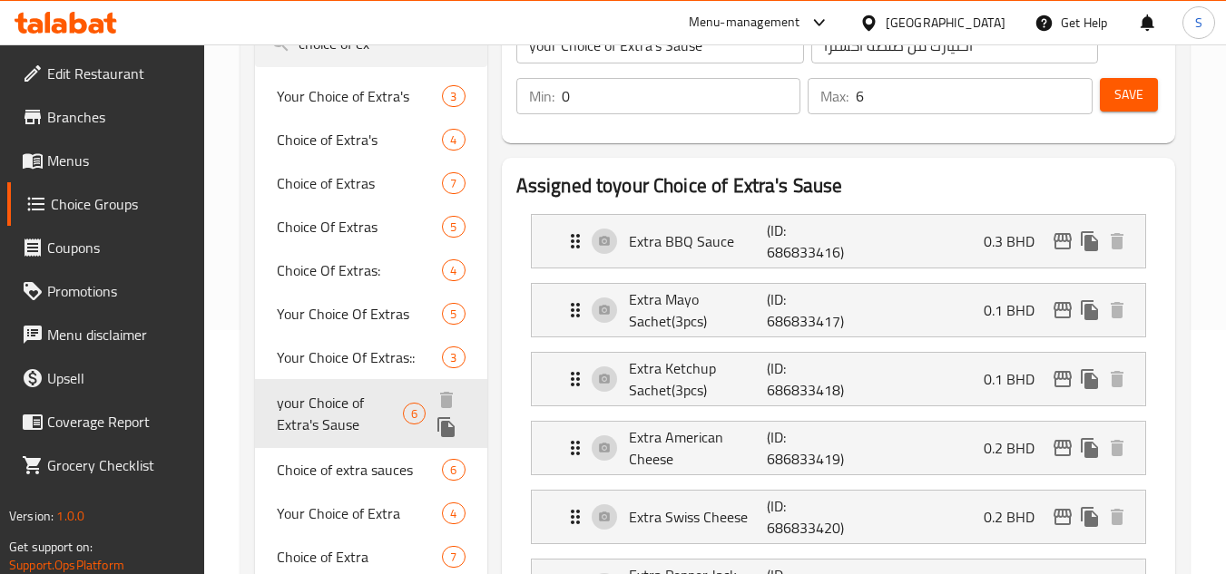
scroll to position [272, 0]
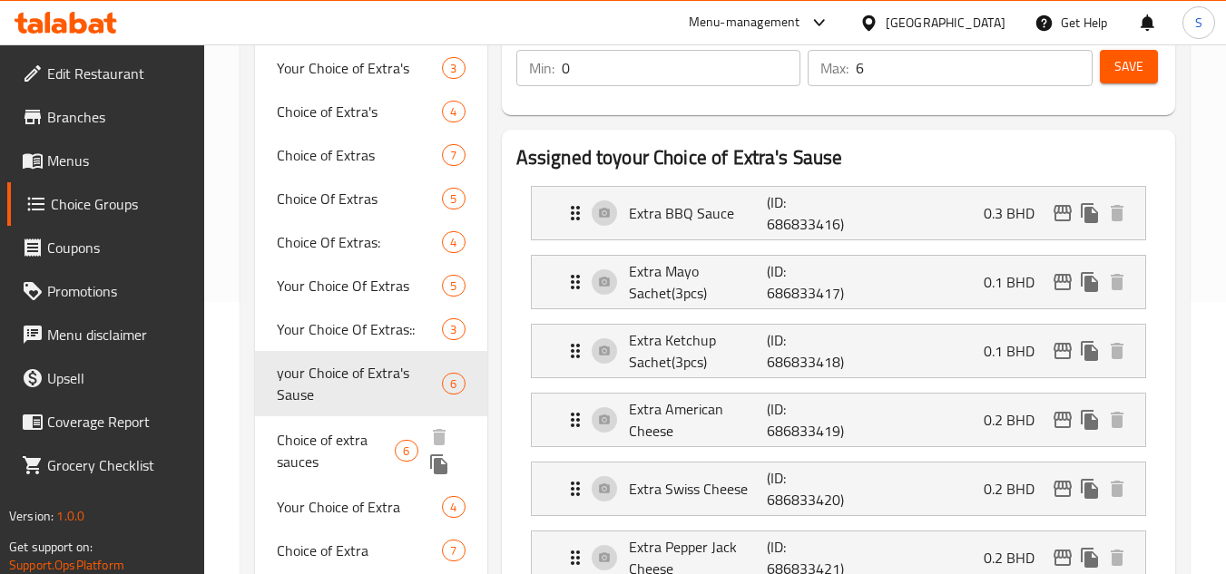
click at [351, 457] on span "Choice of extra sauces" at bounding box center [336, 451] width 118 height 44
type input "Choice of extra sauces"
type input "اختيار الصلصات الإضافية"
type input "0"
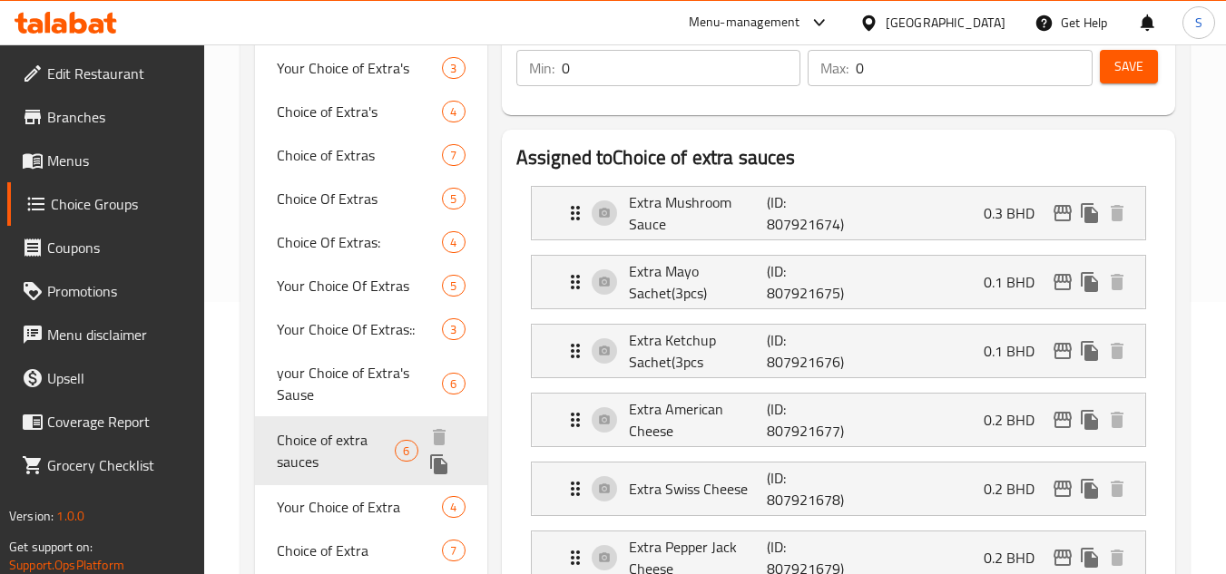
scroll to position [363, 0]
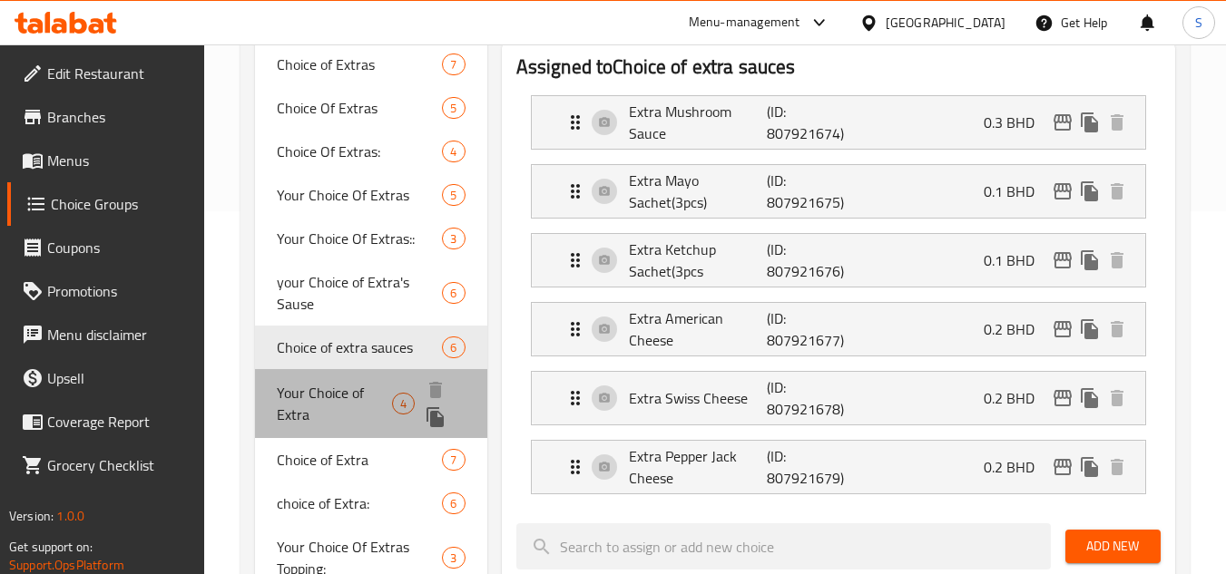
click at [357, 406] on span "Your Choice of Extra" at bounding box center [334, 404] width 114 height 44
type input "Your Choice of Extra"
type input "اختيارك من الإضافات"
type input "4"
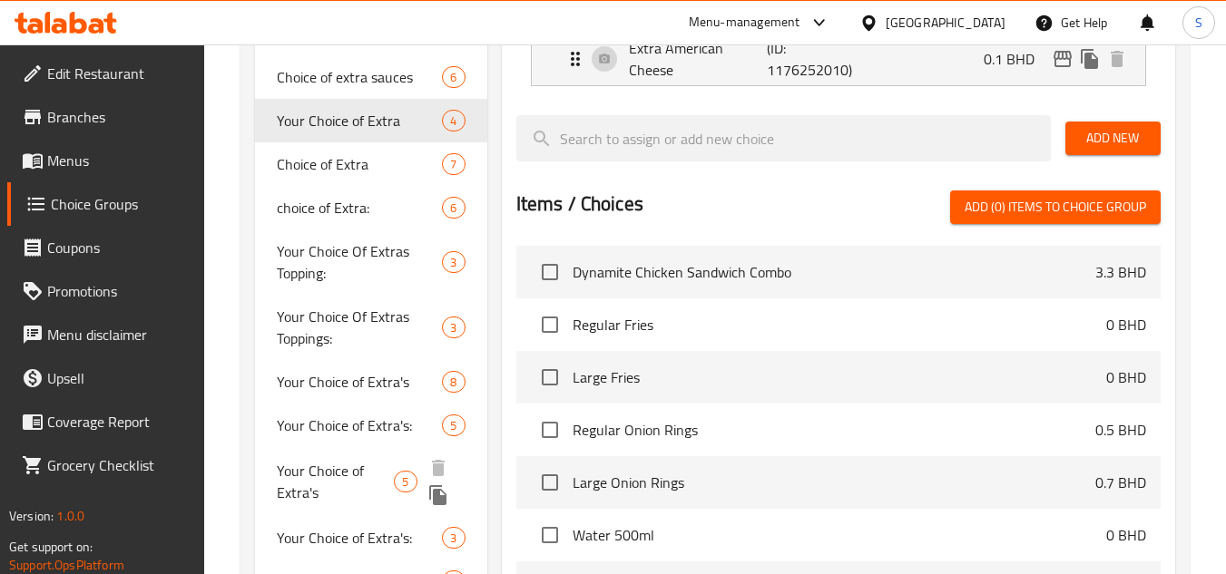
scroll to position [635, 0]
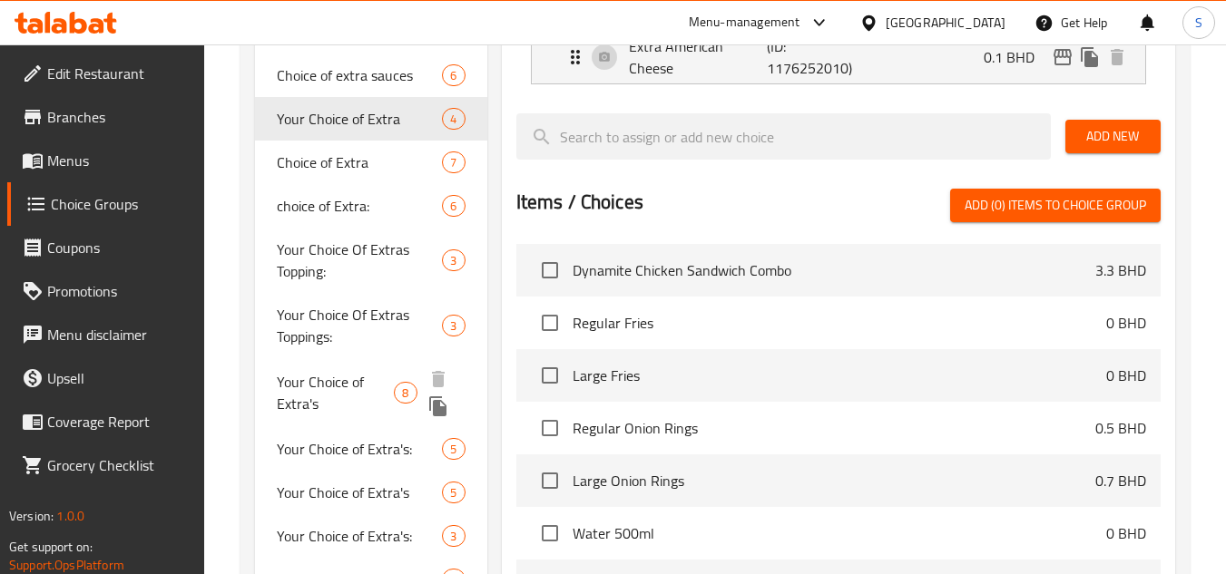
click at [361, 384] on span "Your Choice of Extra's" at bounding box center [335, 393] width 117 height 44
type input "Your Choice of Extra's"
type input "1"
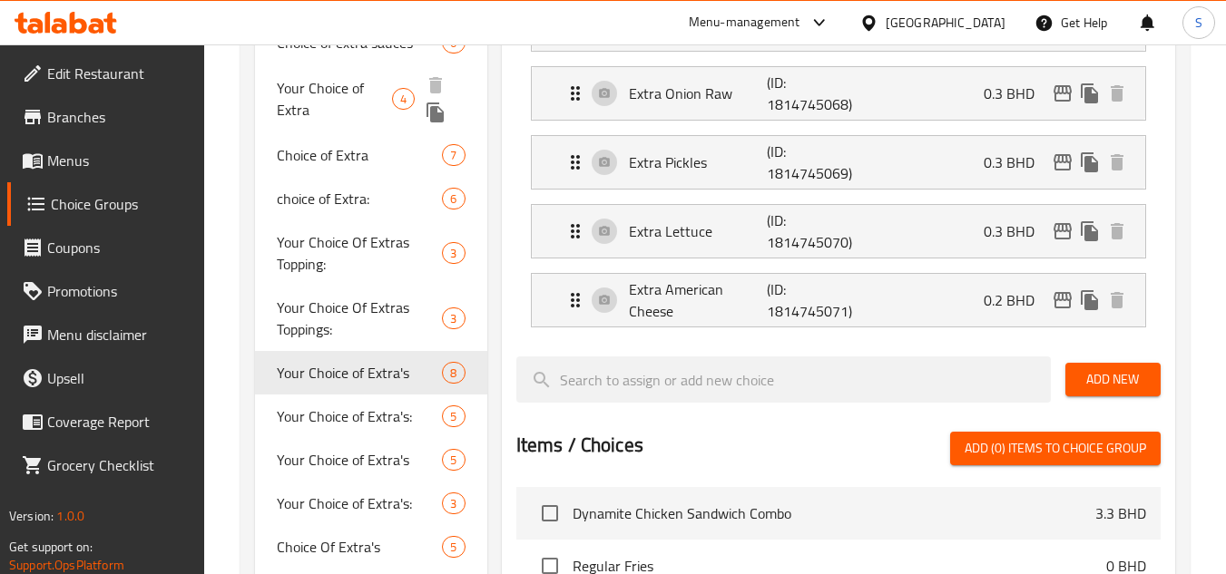
scroll to position [726, 0]
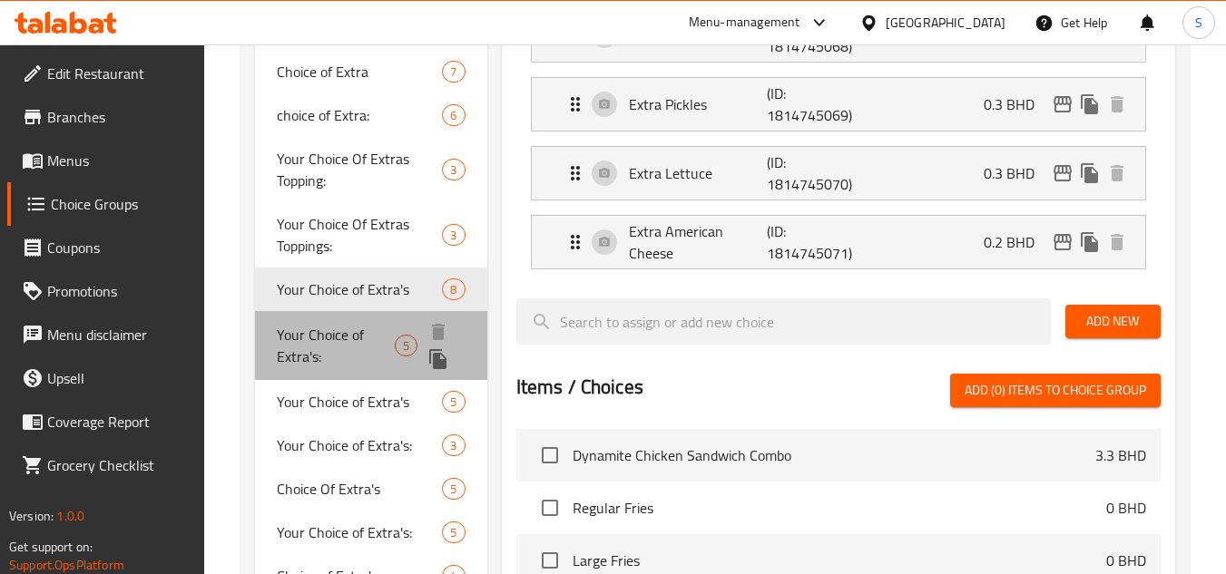
click at [347, 340] on span "Your Choice of Extra's:" at bounding box center [336, 346] width 118 height 44
type input "Your Choice of Extra's:"
type input "اختيارك من الإضافات:"
type input "5"
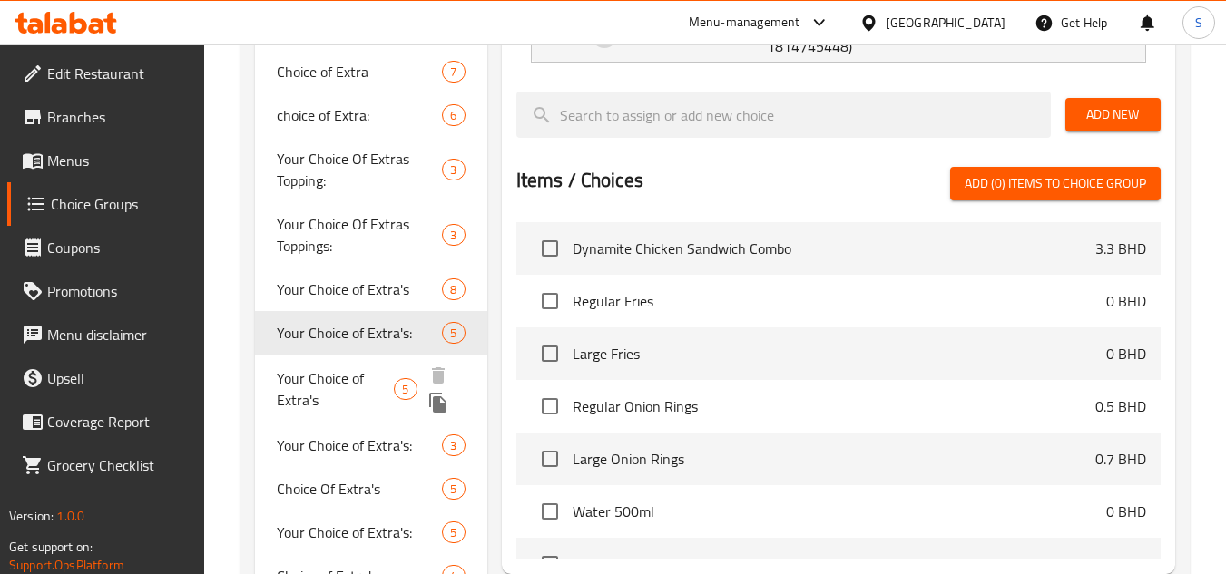
click at [377, 373] on span "Your Choice of Extra's" at bounding box center [335, 389] width 117 height 44
type input "Your Choice of Extra's"
type input "اختيارك من الإضافات"
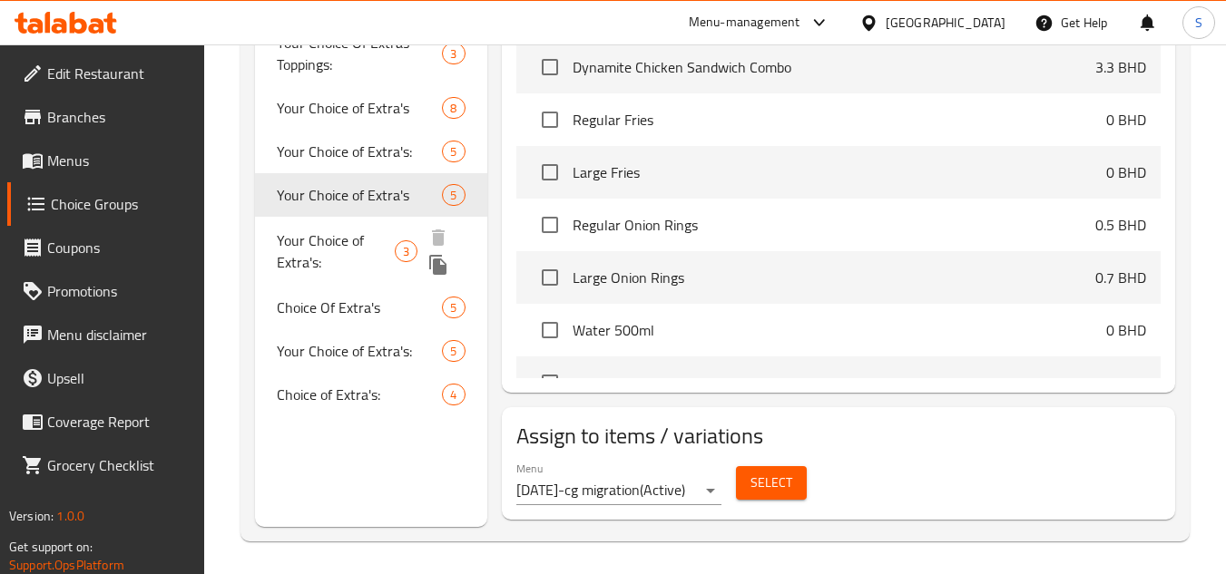
click at [340, 243] on span "Your Choice of Extra's:" at bounding box center [336, 252] width 118 height 44
type input "Your Choice of Extra's:"
type input "اختيارك من الإضافات:"
type input "3"
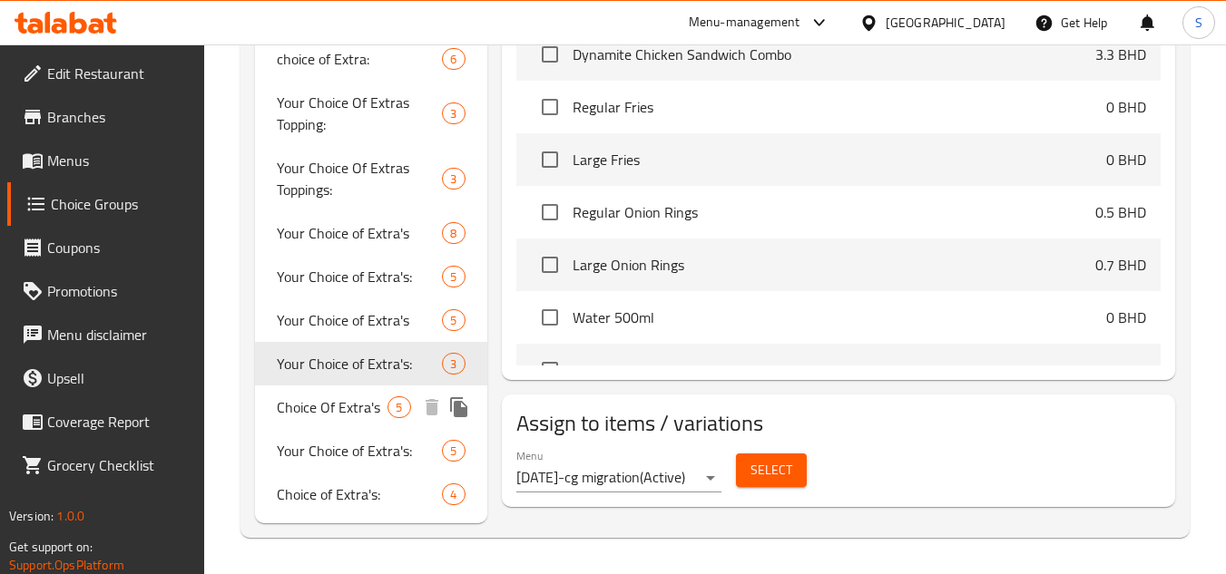
click at [368, 413] on span "Choice Of Extra's" at bounding box center [332, 407] width 111 height 22
type input "Choice Of Extra's"
type input "اختيار اكسترا"
type input "5"
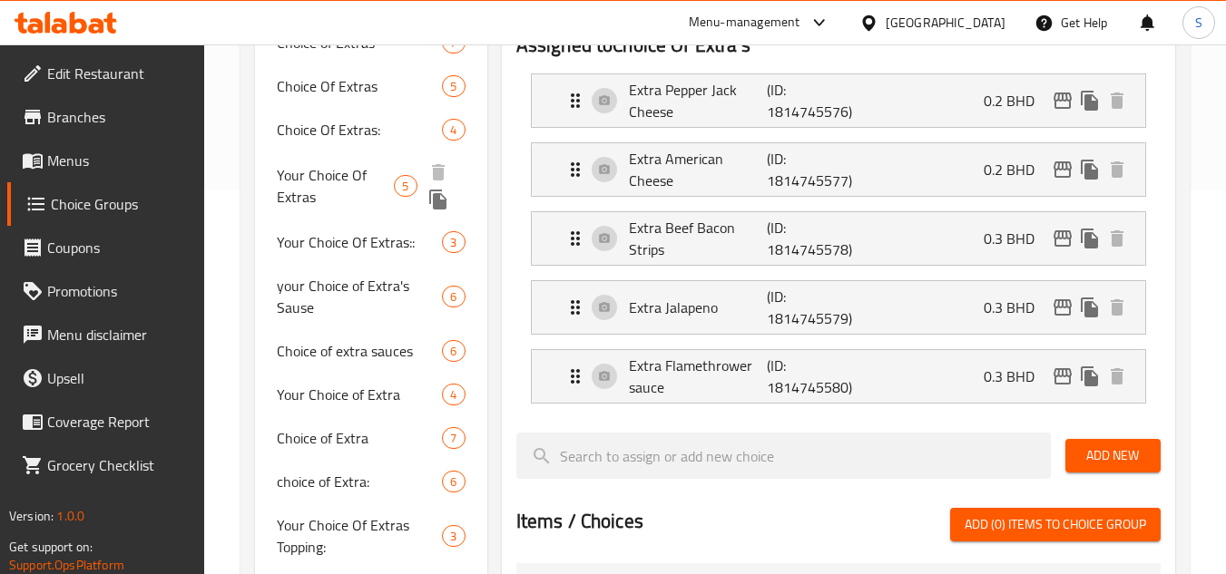
scroll to position [782, 0]
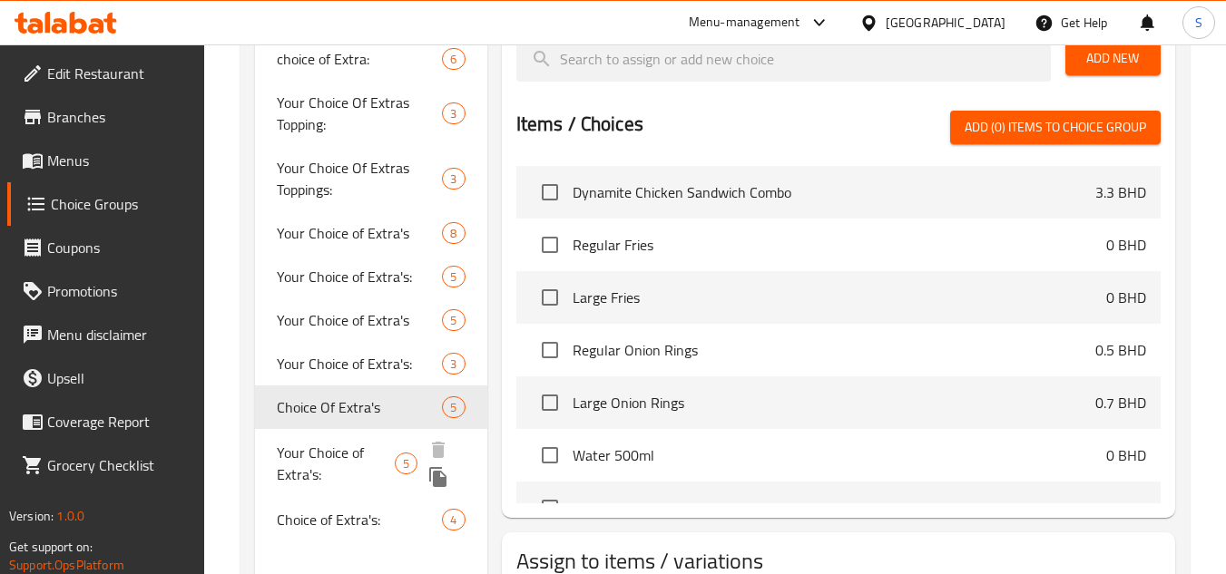
click at [335, 446] on span "Your Choice of Extra's:" at bounding box center [336, 464] width 118 height 44
type input "Your Choice of Extra's:"
type input "اختيارك من الإضافات:"
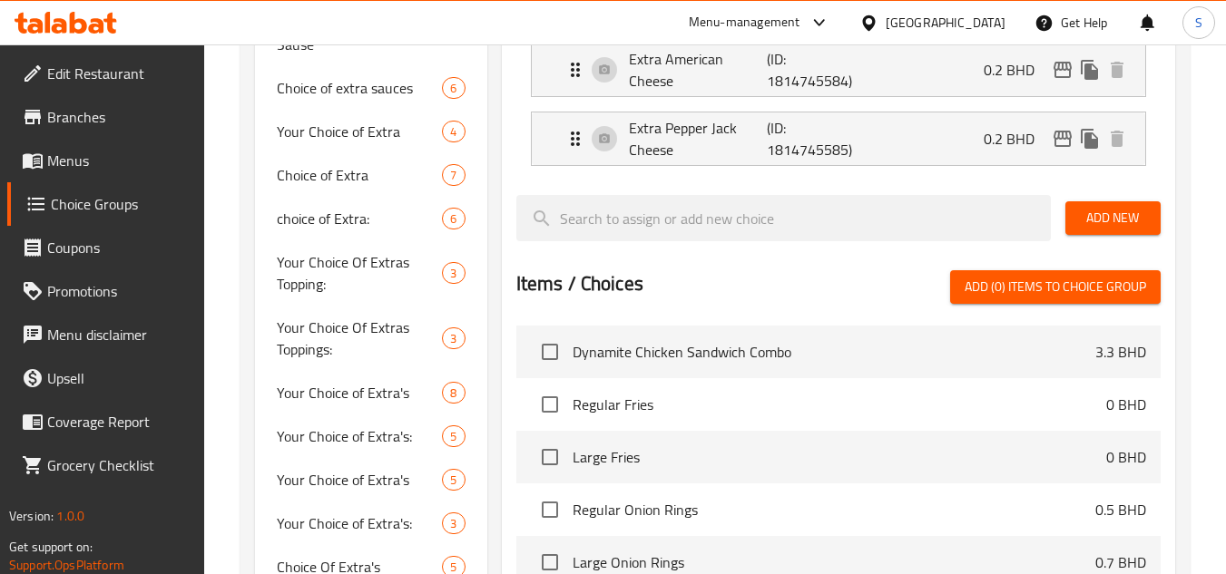
scroll to position [238, 0]
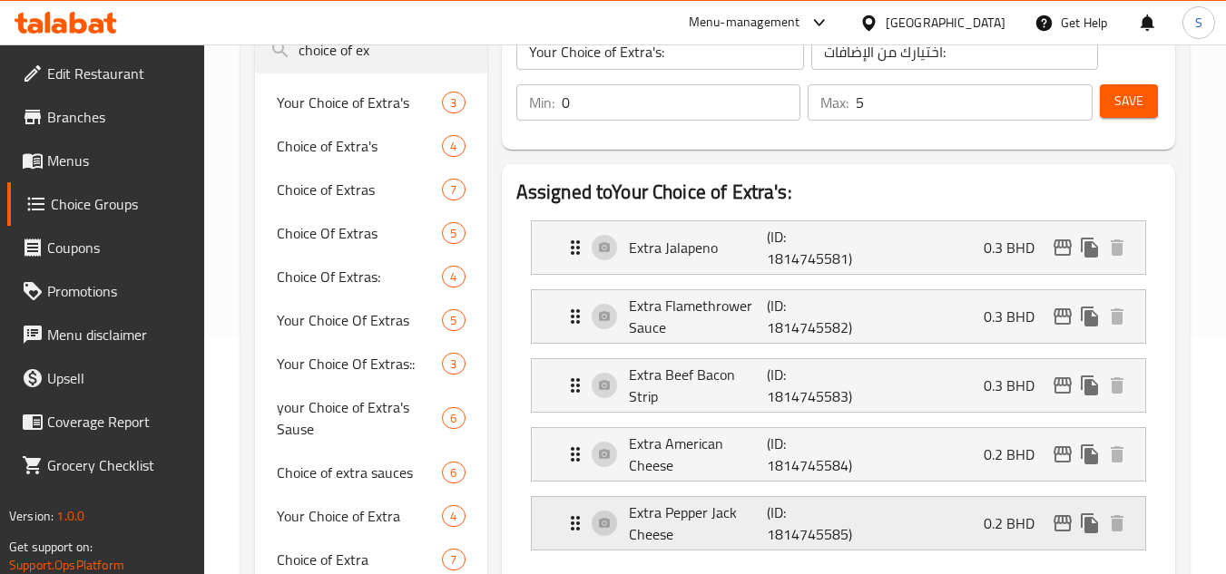
click at [724, 520] on p "Extra Pepper Jack Cheese" at bounding box center [698, 524] width 139 height 44
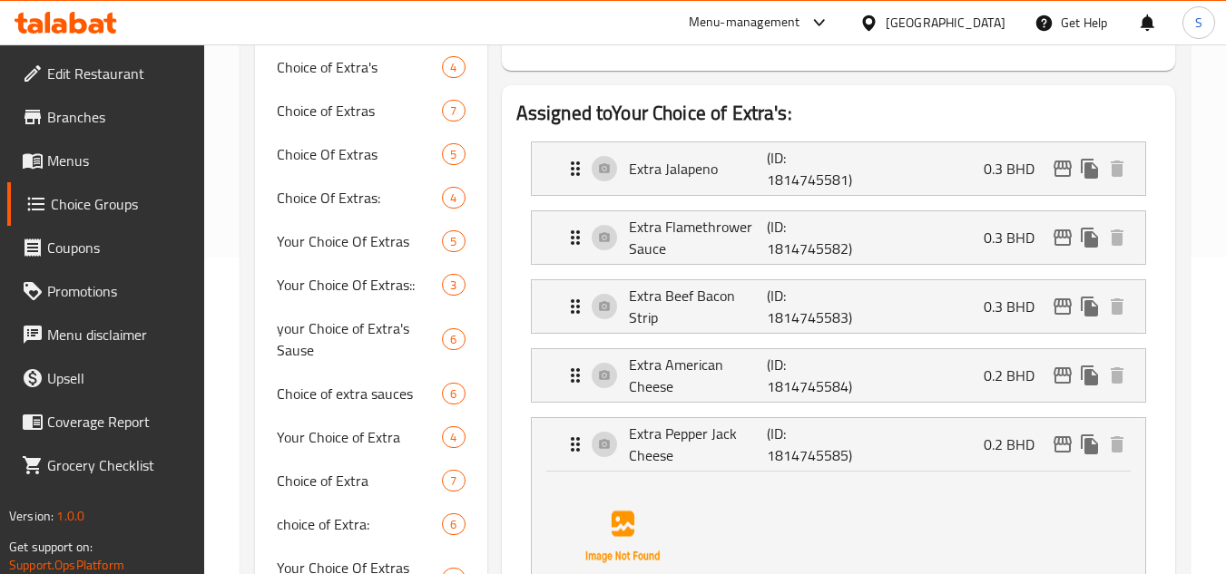
scroll to position [419, 0]
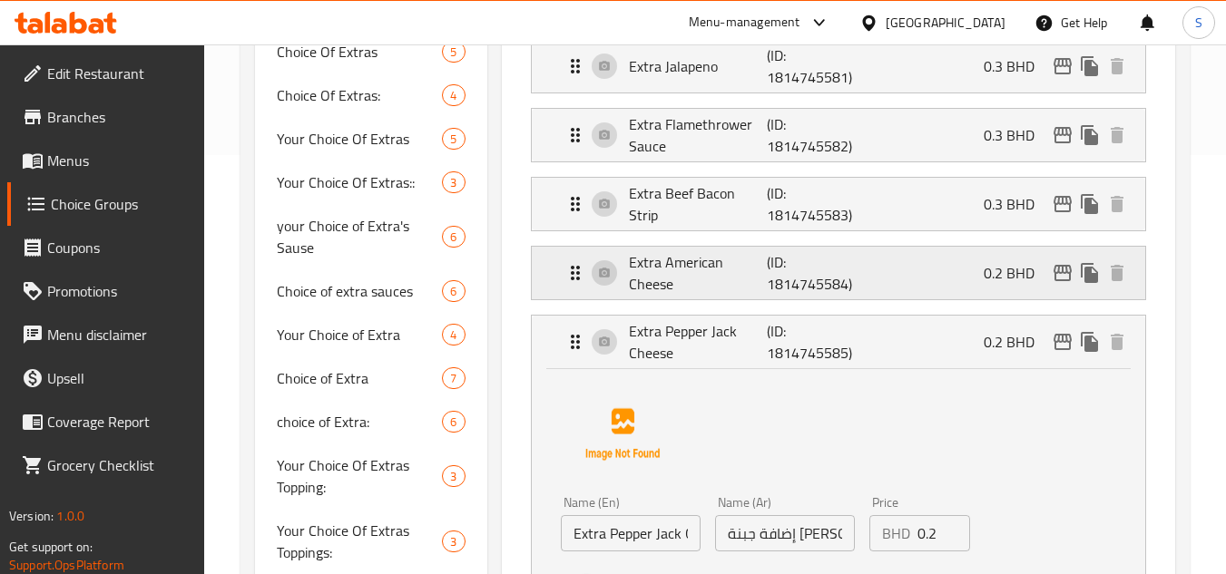
click at [729, 268] on p "Extra American Cheese" at bounding box center [698, 273] width 139 height 44
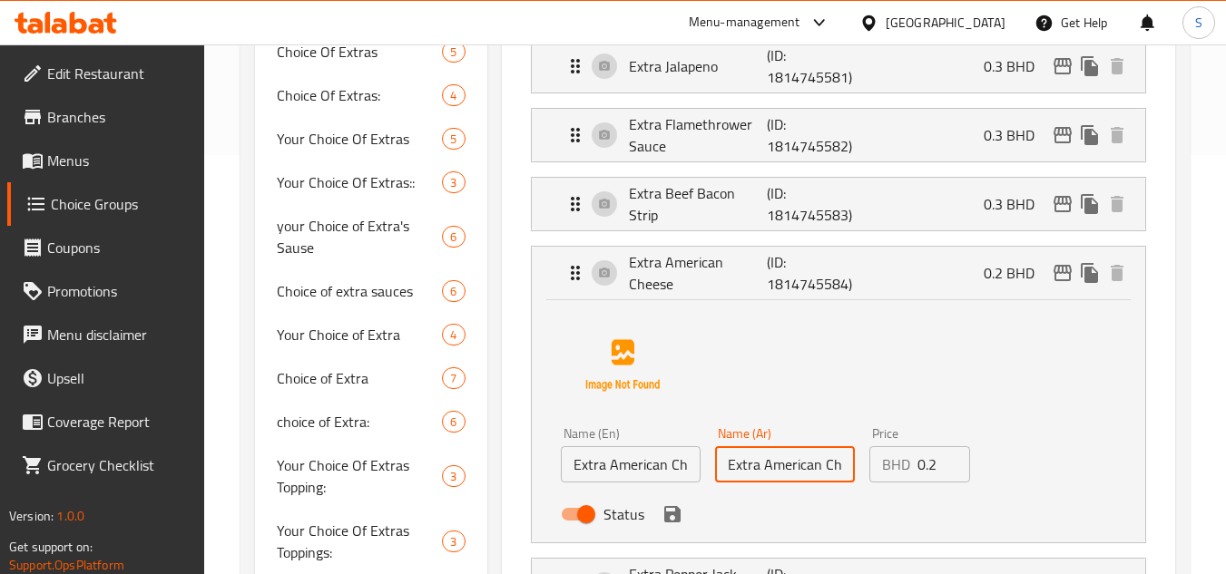
click at [794, 467] on input "Extra American Cheese" at bounding box center [785, 464] width 140 height 36
paste input "جبنة أمريكية إضافية"
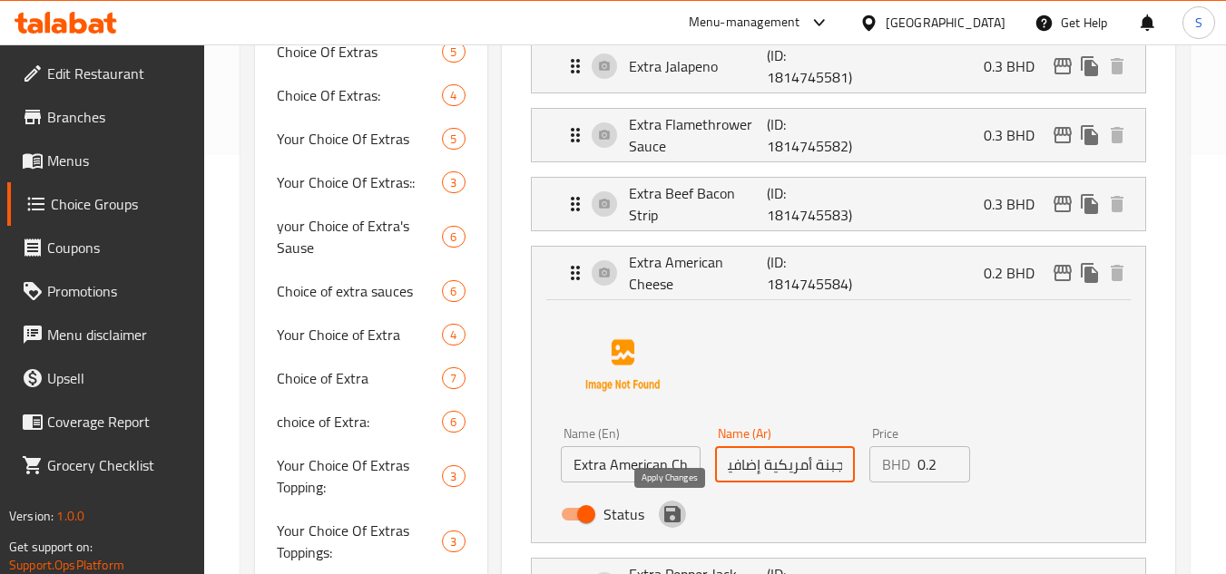
click at [669, 506] on icon "save" at bounding box center [672, 514] width 16 height 16
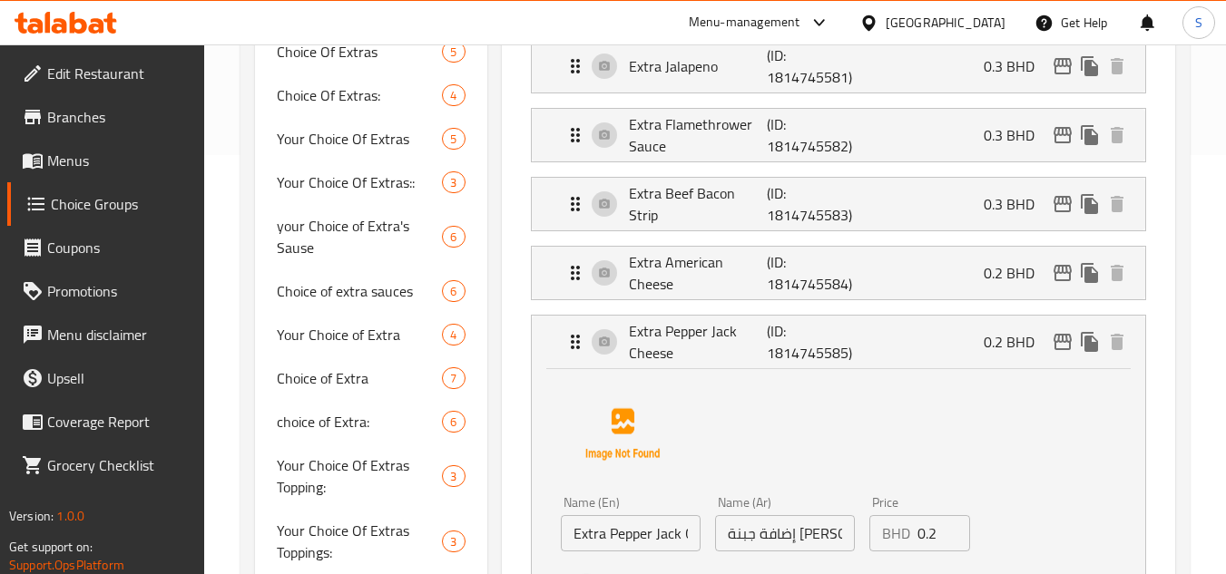
type input "جبنة أمريكية إضافية"
click at [856, 261] on p "(ID: 1814745584)" at bounding box center [813, 273] width 93 height 44
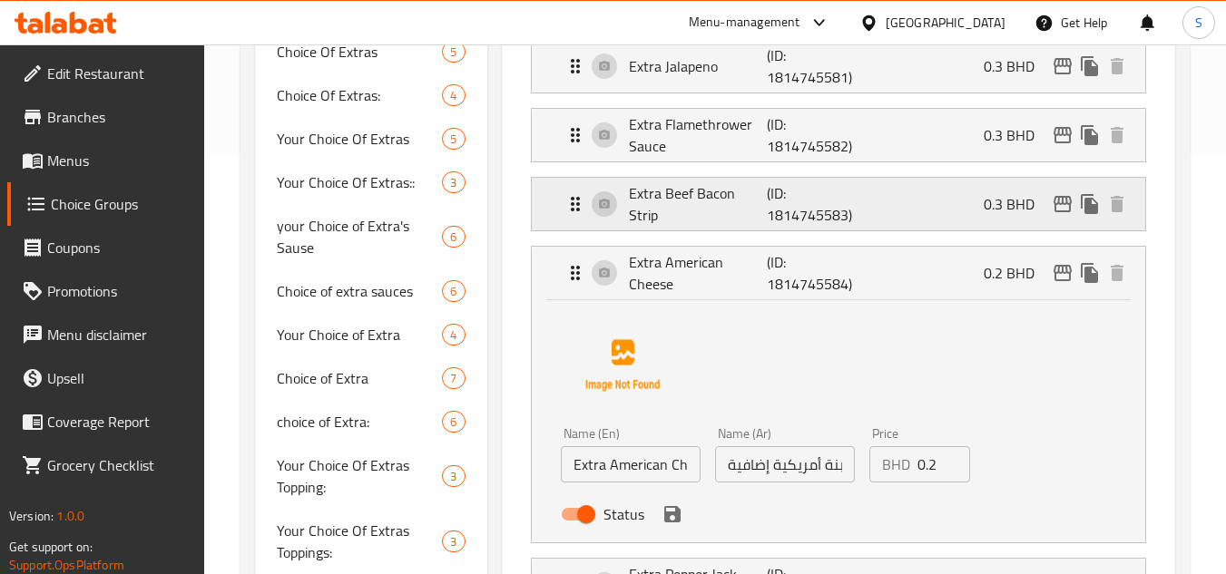
click at [894, 225] on div "Extra Beef Bacon Strip (ID: 1814745583) 0.3 BHD" at bounding box center [843, 204] width 559 height 53
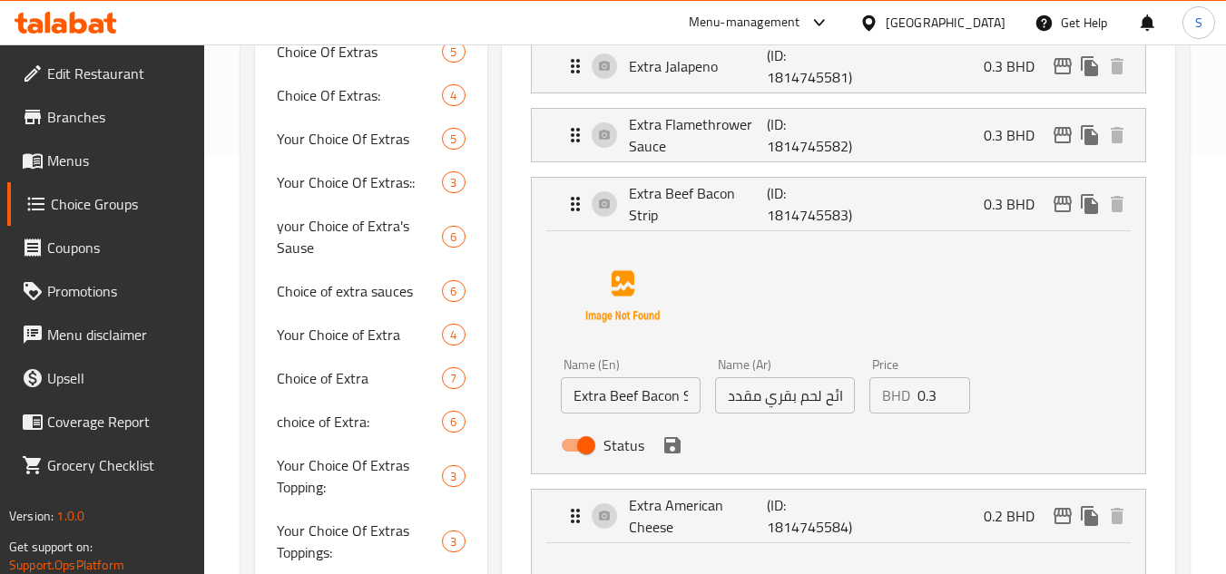
click at [895, 170] on li "Extra Beef Bacon Strip (ID: 1814745583) 0.3 BHD Name (En) Extra Beef Bacon Stri…" at bounding box center [838, 326] width 644 height 312
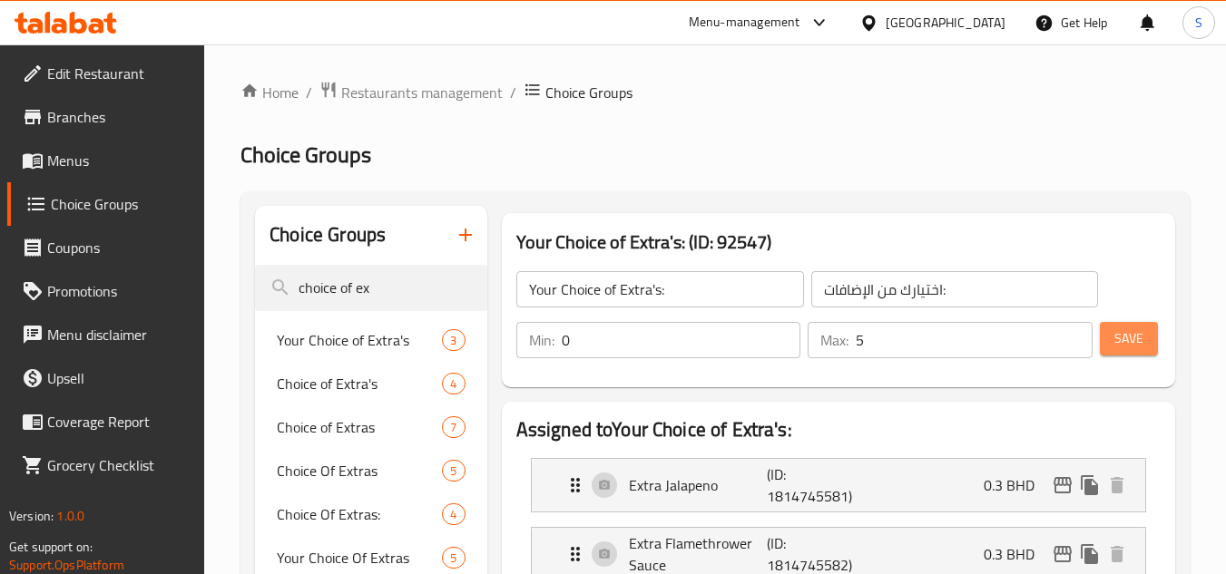
click at [1139, 331] on span "Save" at bounding box center [1128, 339] width 29 height 23
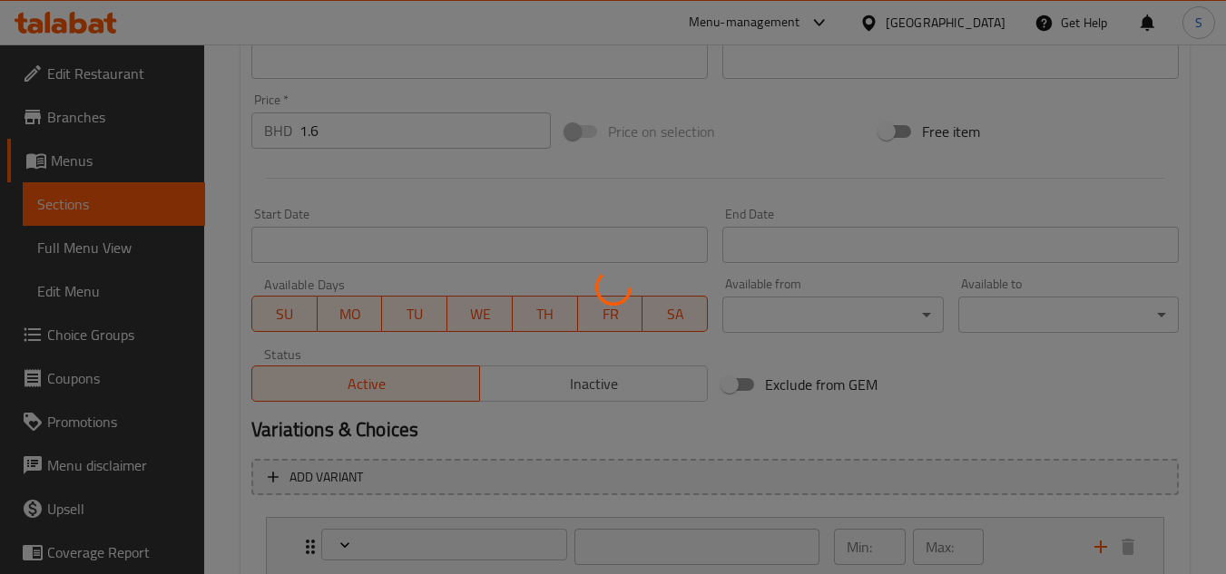
scroll to position [764, 0]
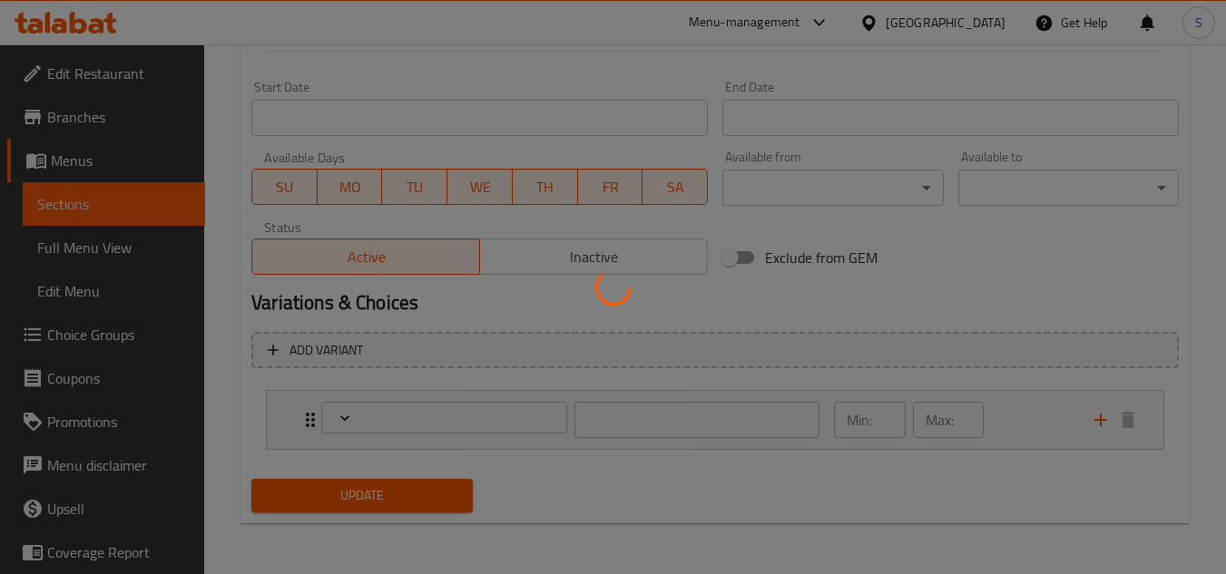
type input "اختيار الإضافات"
type input "0"
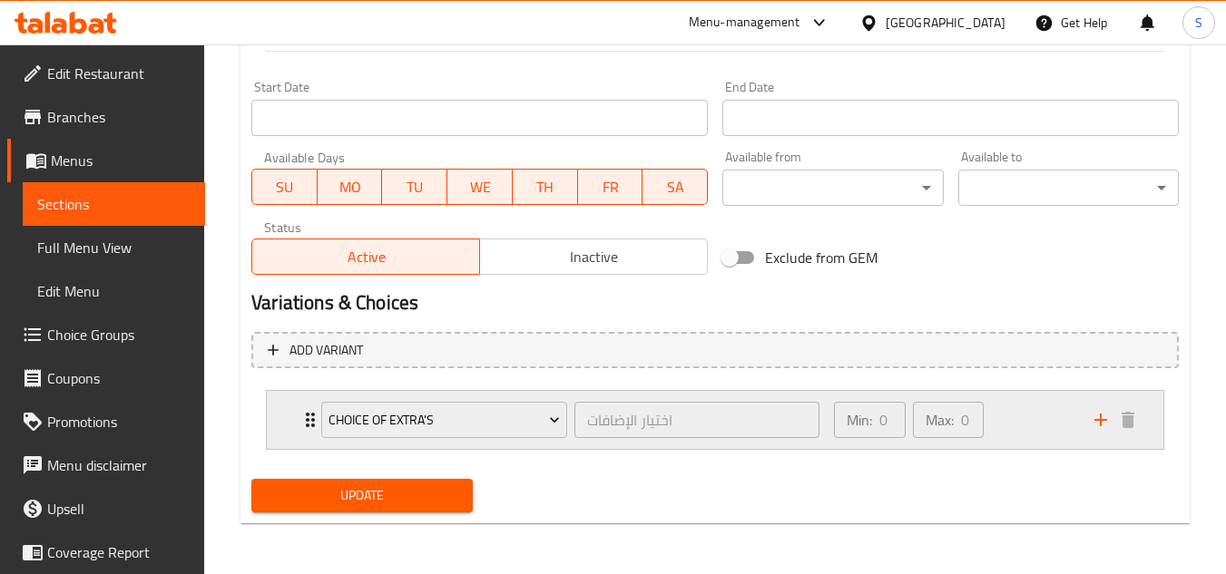
click at [281, 417] on div "Choice of Extra's اختيار الإضافات ​ Min: 0 ​ Max: 0 ​" at bounding box center [715, 420] width 896 height 58
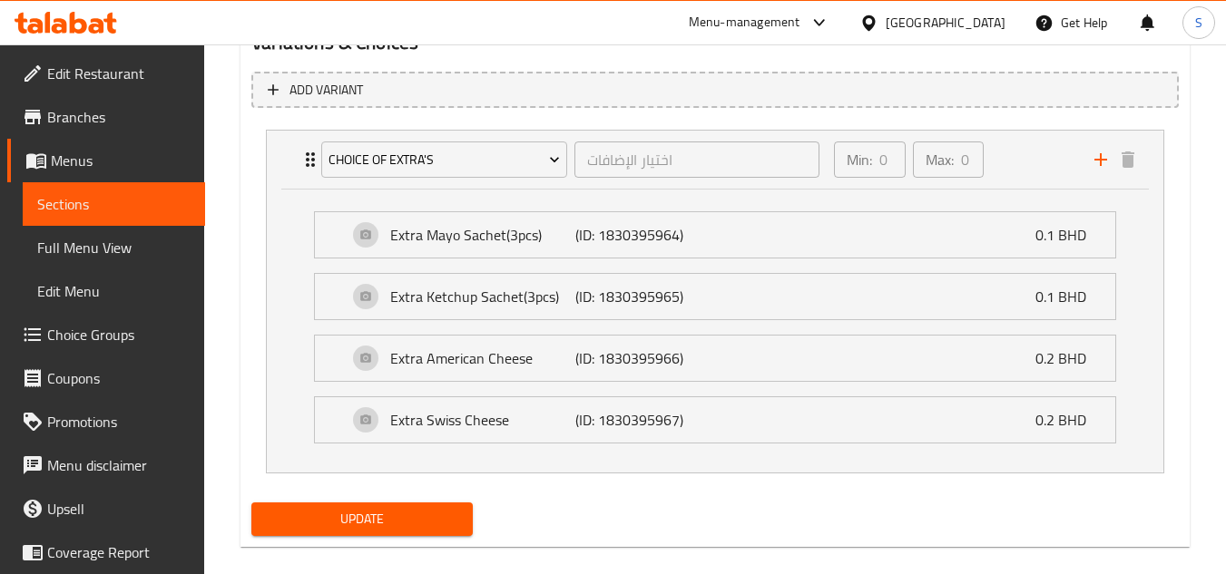
scroll to position [1048, 0]
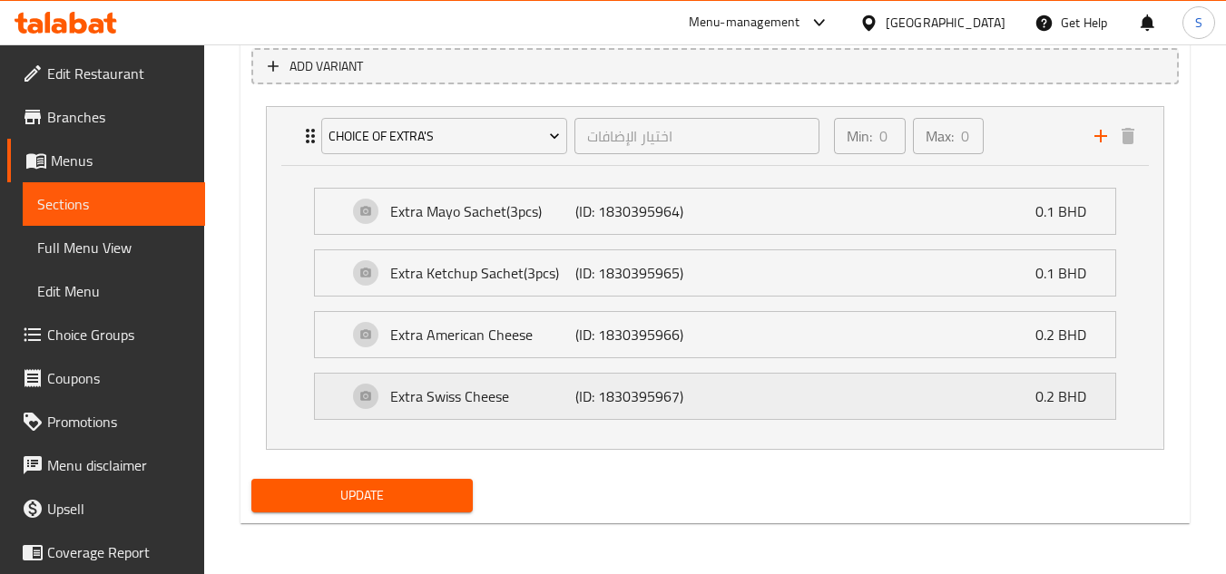
click at [551, 397] on p "Extra Swiss Cheese" at bounding box center [482, 397] width 185 height 22
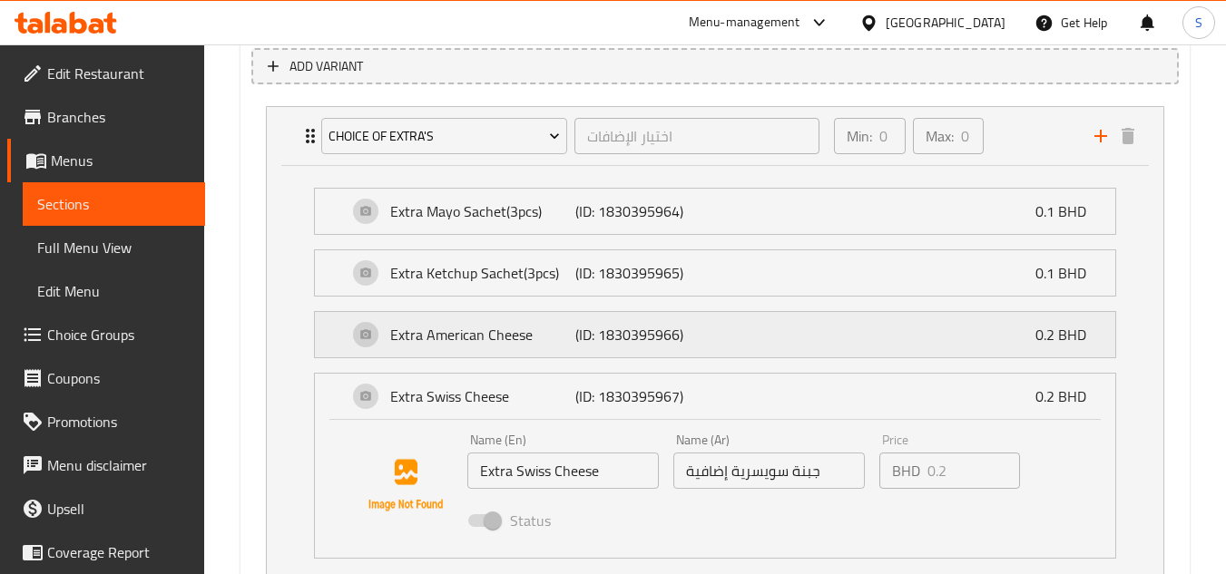
click at [543, 328] on p "Extra American Cheese" at bounding box center [482, 335] width 185 height 22
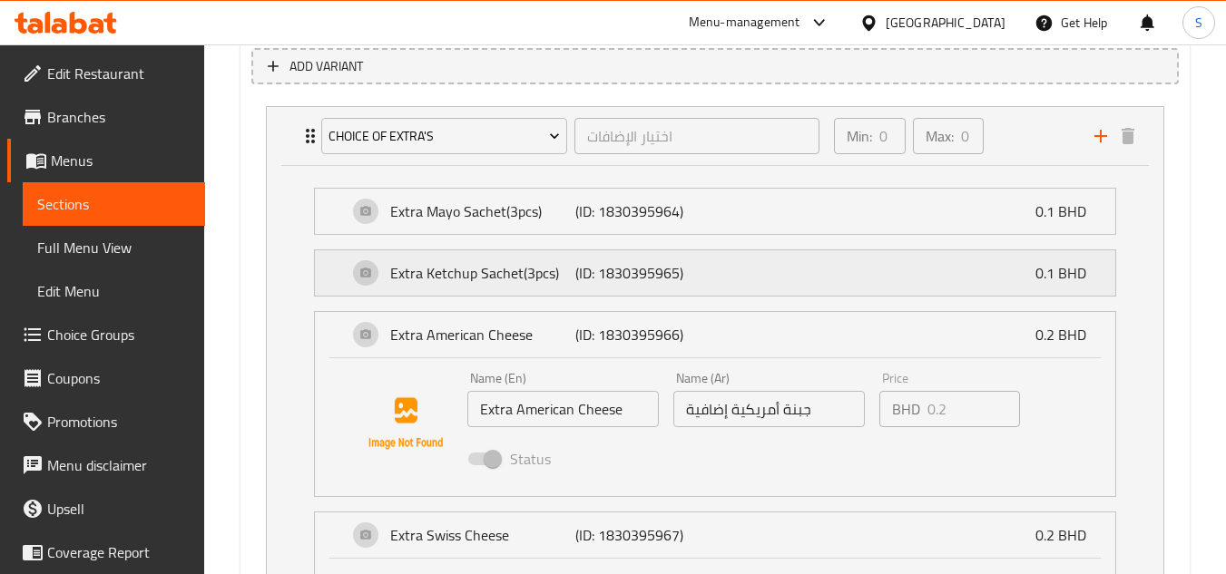
click at [530, 284] on p "Extra Ketchup Sachet(3pcs)" at bounding box center [482, 273] width 185 height 22
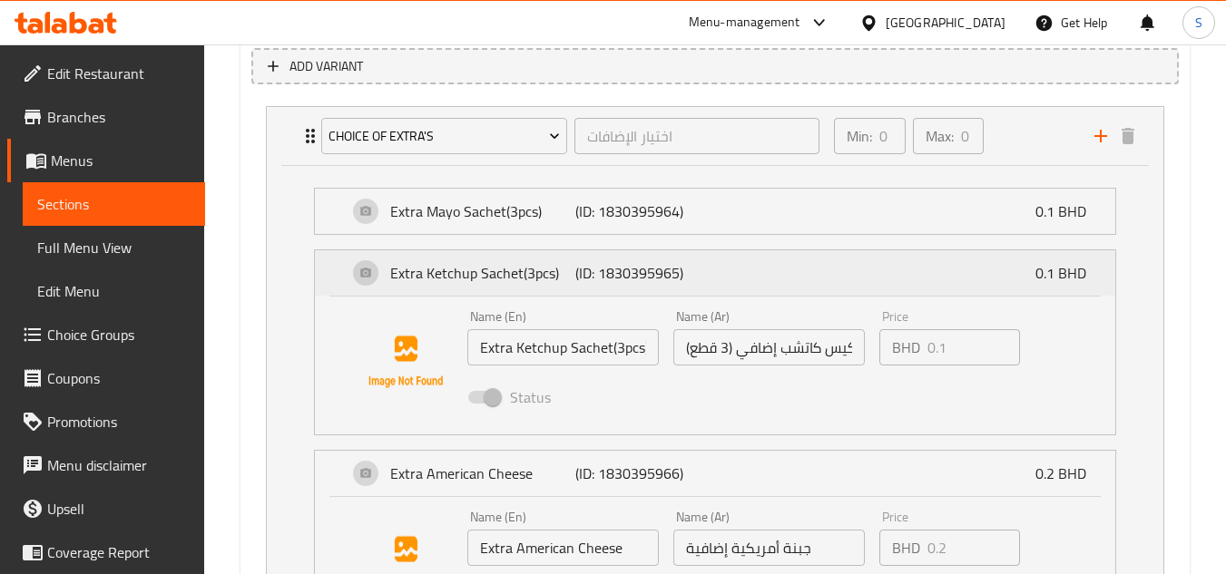
click at [537, 262] on p "Extra Ketchup Sachet(3pcs)" at bounding box center [482, 273] width 185 height 22
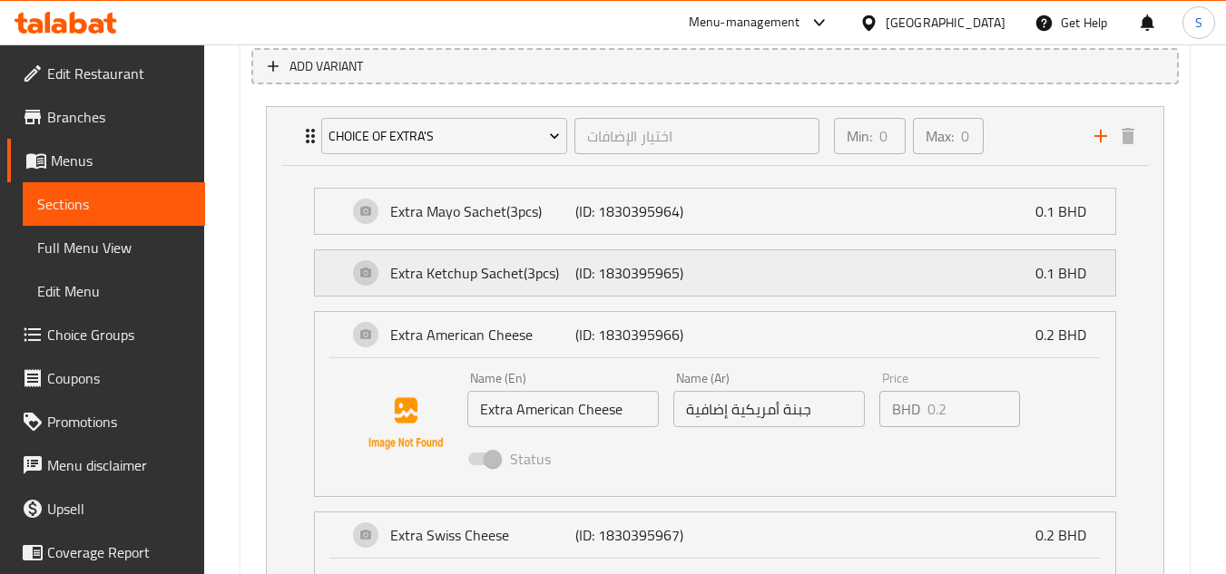
click at [544, 274] on p "Extra Ketchup Sachet(3pcs)" at bounding box center [482, 273] width 185 height 22
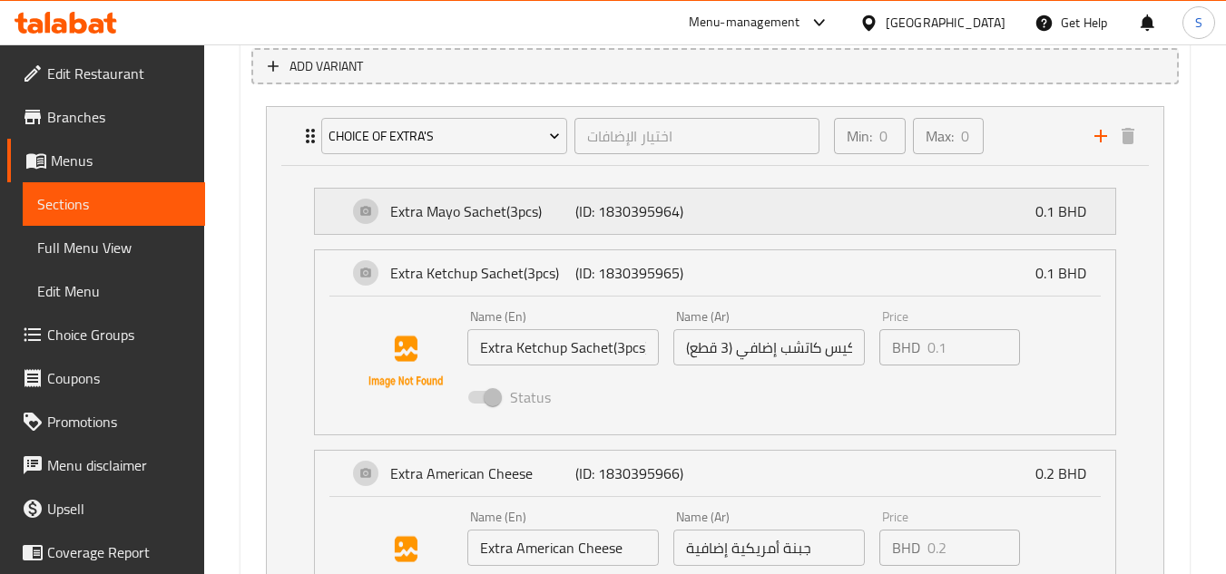
click at [531, 228] on div "Extra Mayo Sachet(3pcs) (ID: 1830395964) 0.1 BHD" at bounding box center [720, 211] width 746 height 45
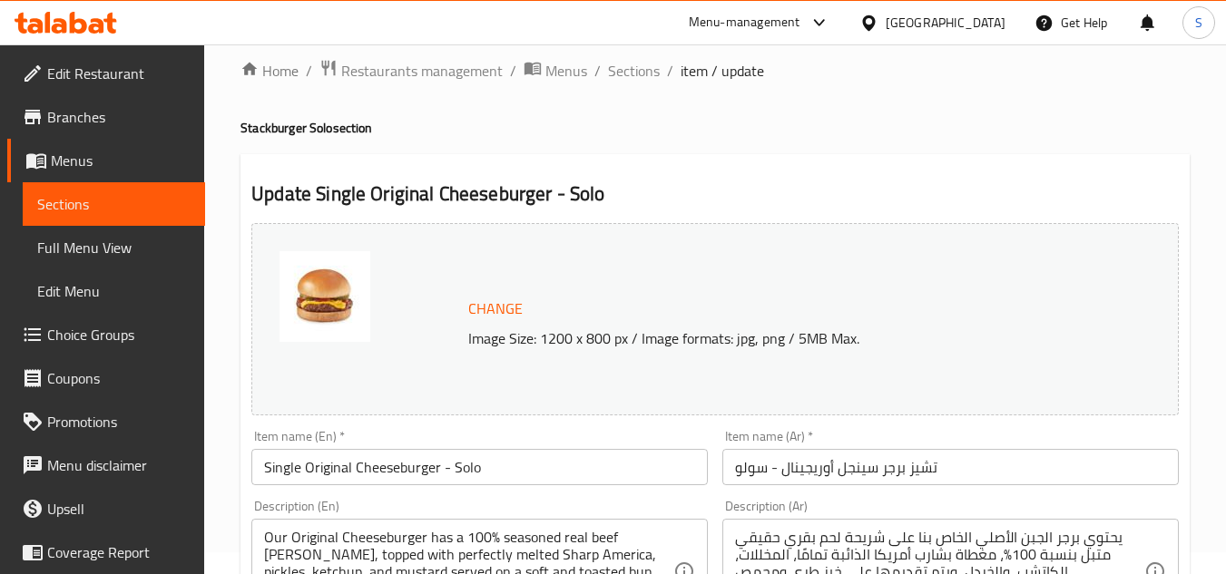
scroll to position [0, 0]
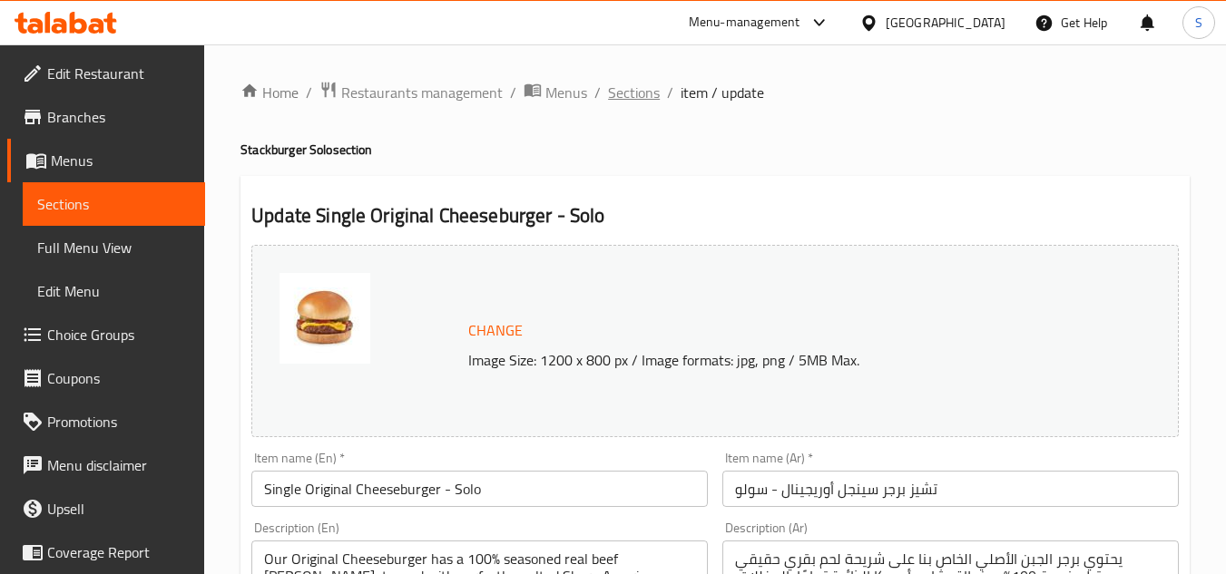
click at [634, 88] on span "Sections" at bounding box center [634, 93] width 52 height 22
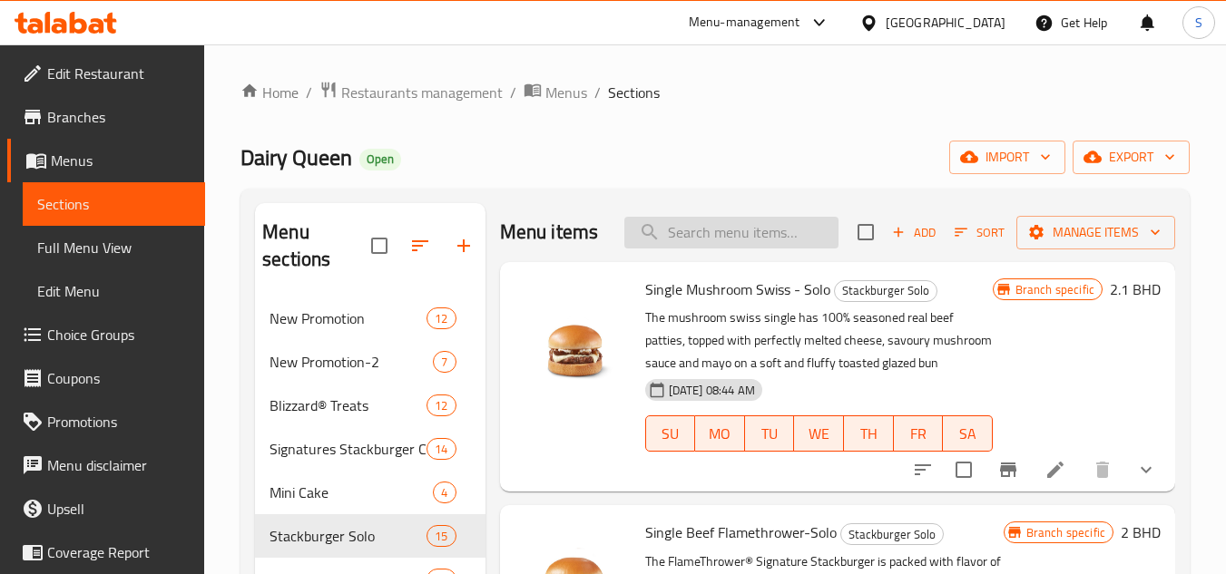
click at [707, 245] on input "search" at bounding box center [731, 233] width 214 height 32
paste input "Double Two Cheese Deluxe - Sandwich Only"
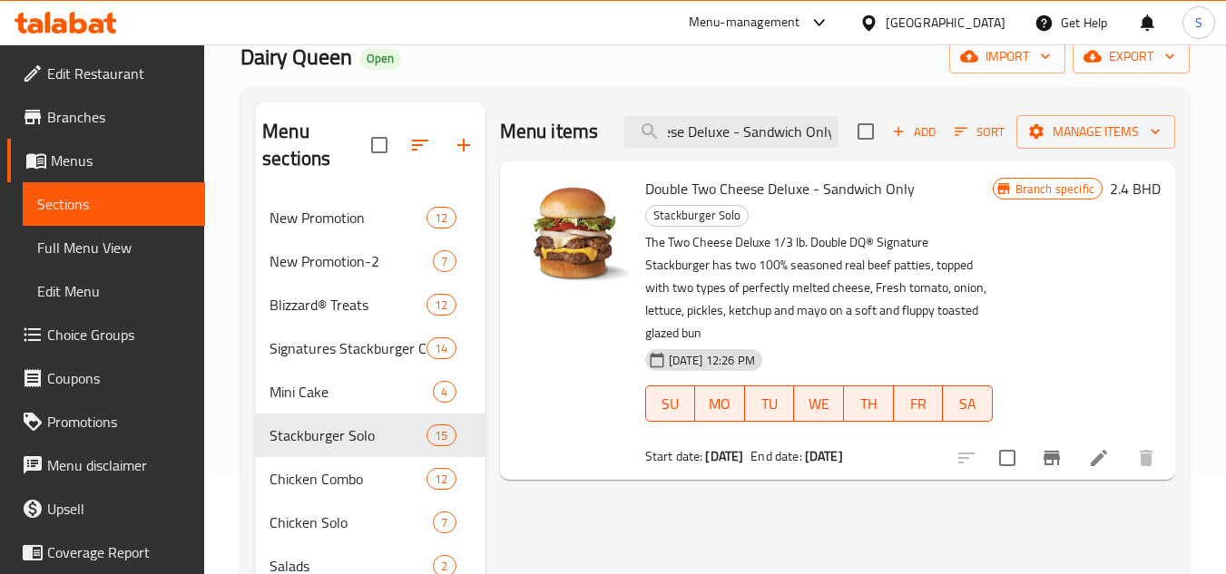
scroll to position [363, 0]
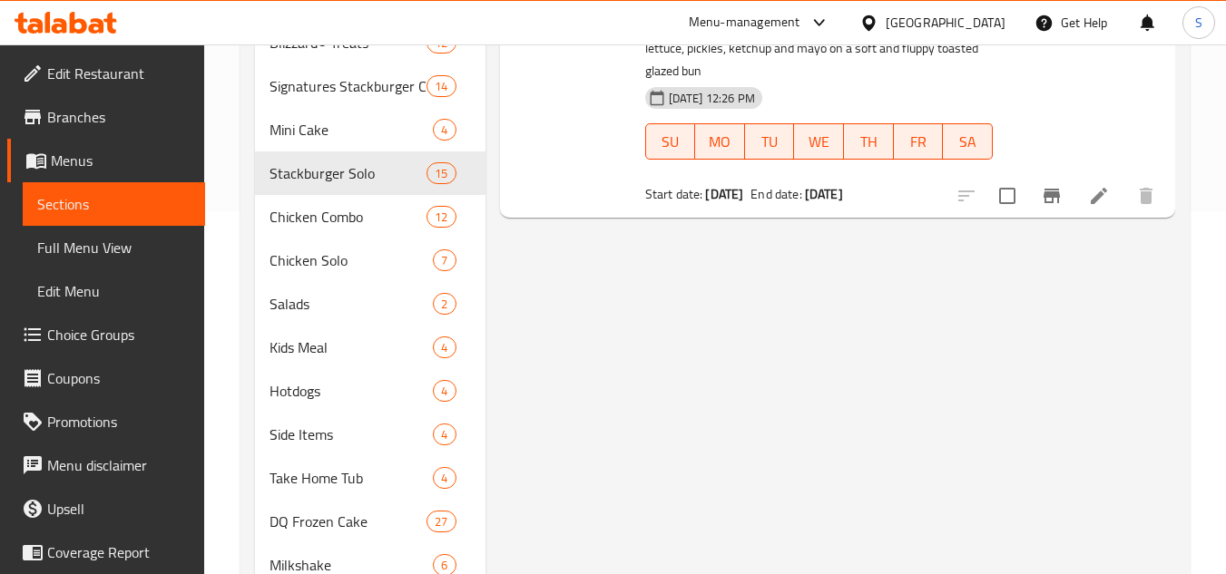
type input "Double Two Cheese Deluxe - Sandwich Only"
click at [1093, 199] on icon at bounding box center [1098, 196] width 16 height 16
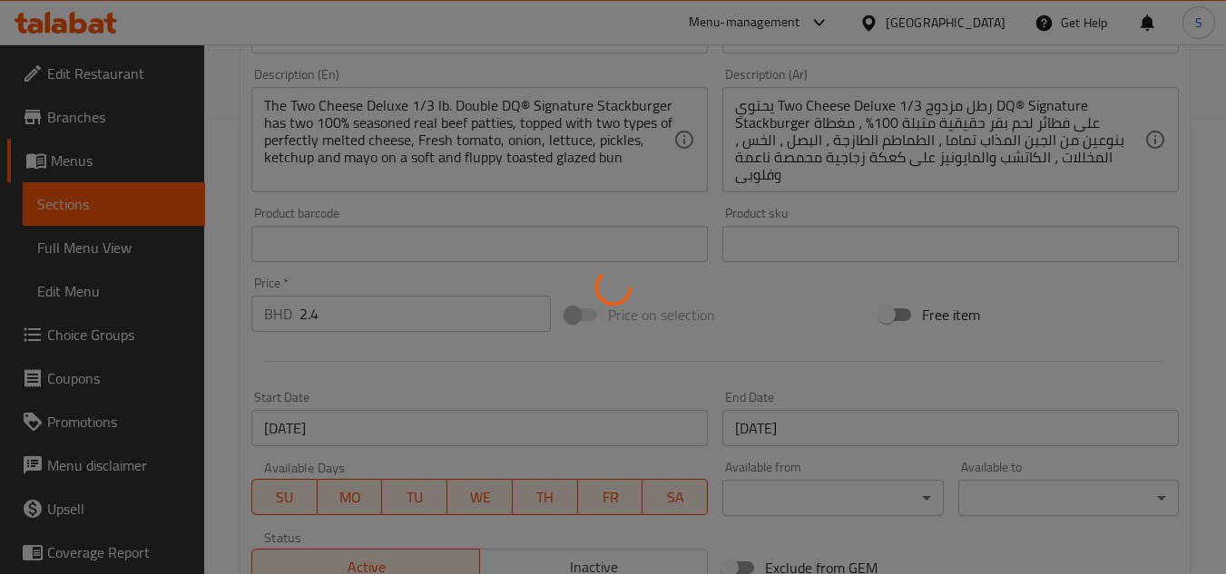
type input "اختيارك من الإضافات:"
type input "0"
type input "5"
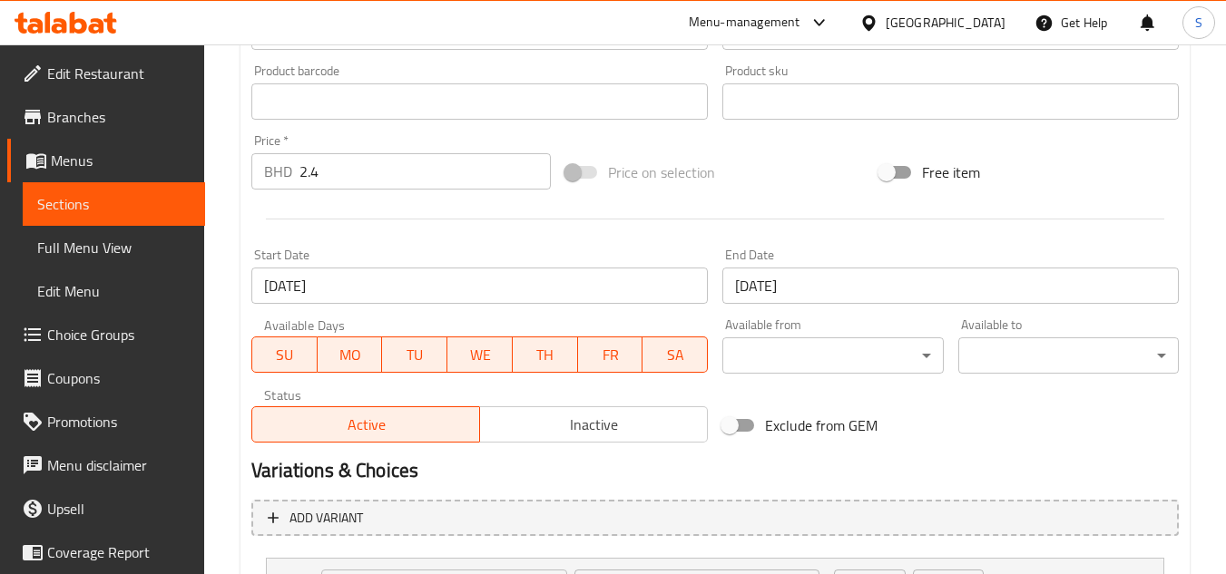
scroll to position [764, 0]
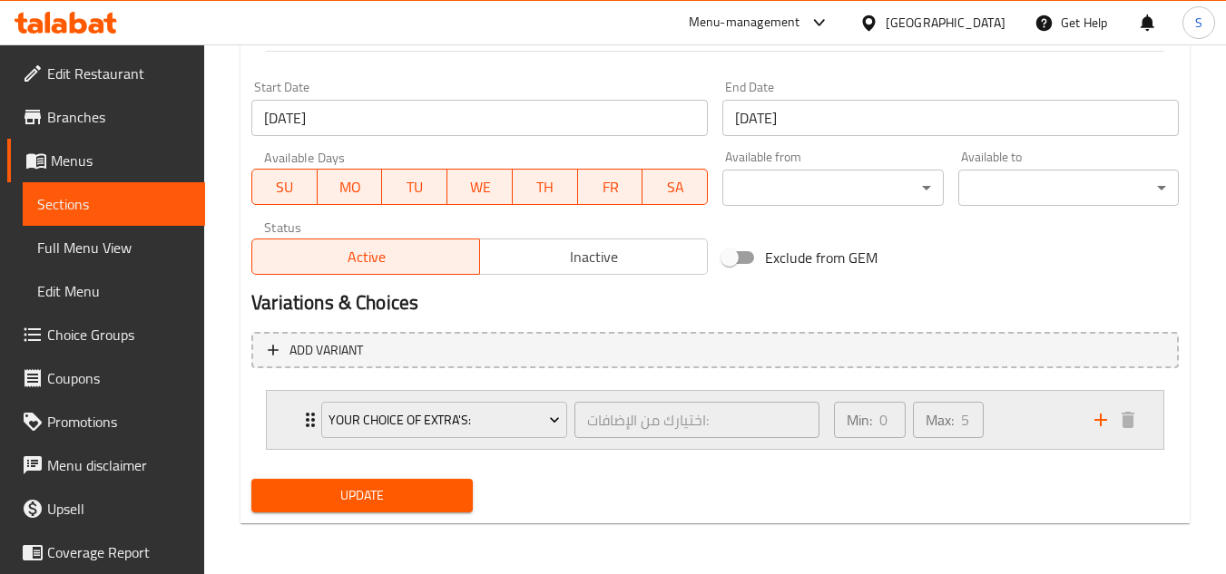
click at [281, 399] on div "Your Choice of Extra's: اختيارك من الإضافات: ​ Min: 0 ​ Max: 5 ​" at bounding box center [715, 420] width 896 height 58
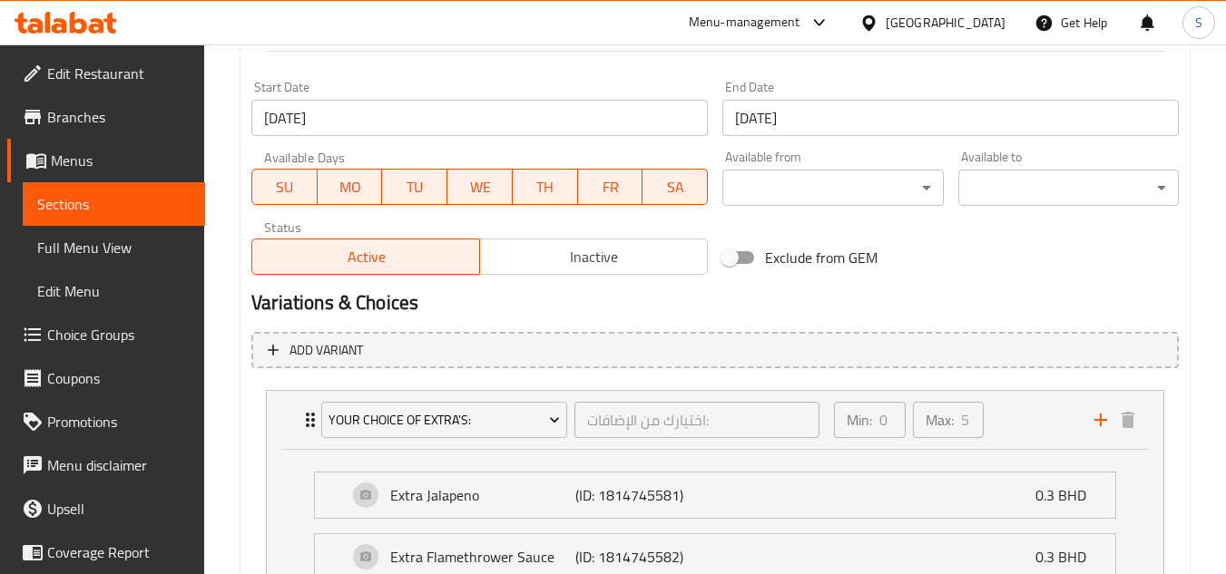
scroll to position [1036, 0]
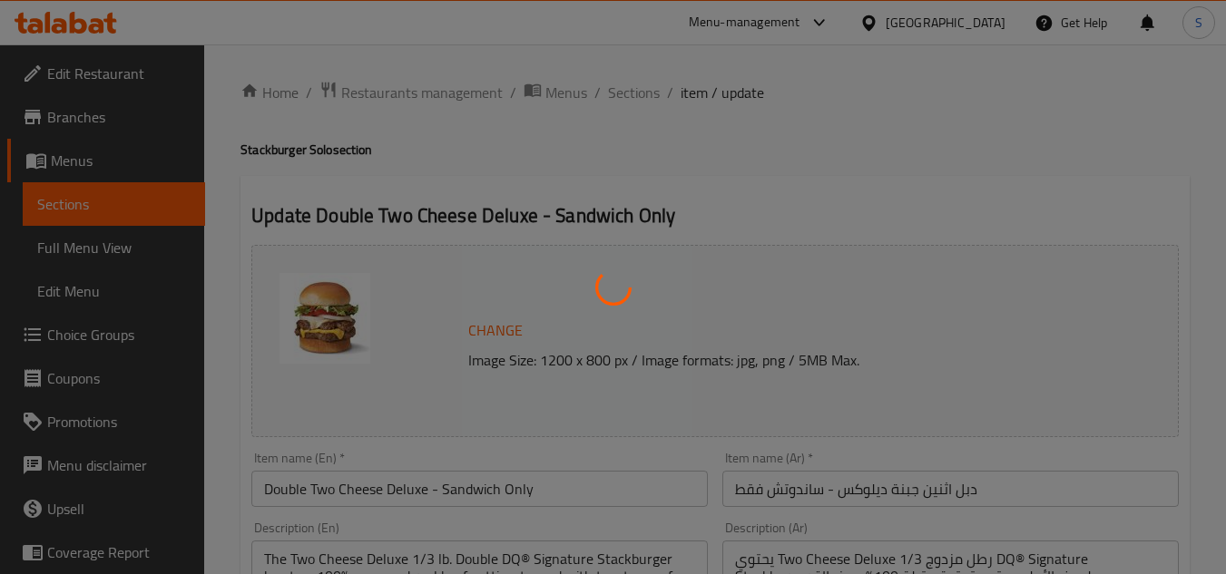
type input "اختيارك من الإضافات:"
type input "0"
type input "5"
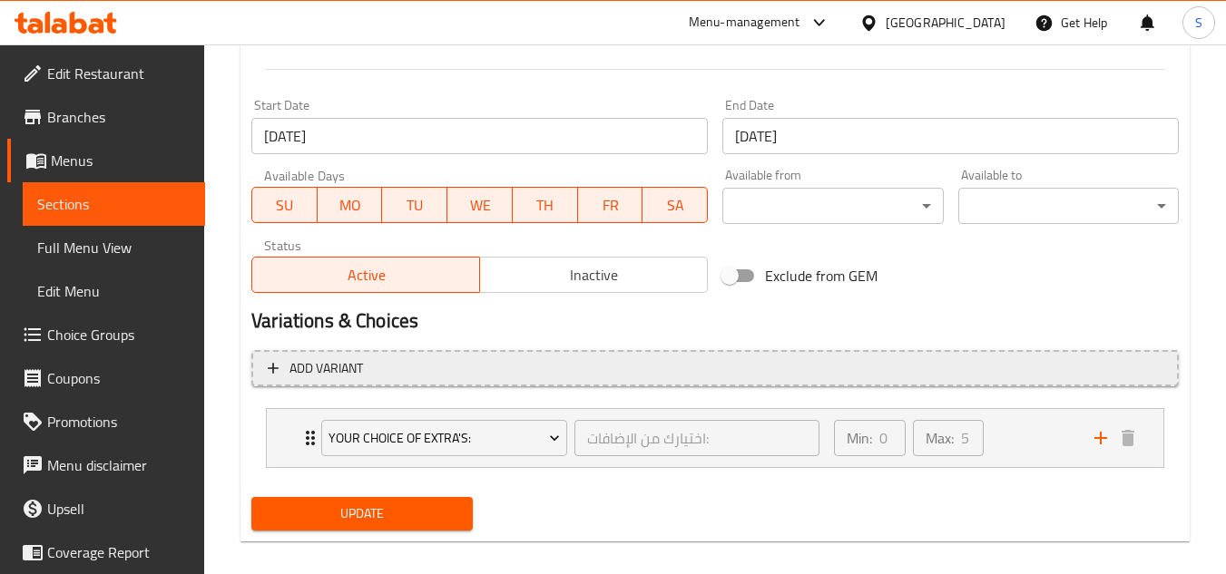
scroll to position [764, 0]
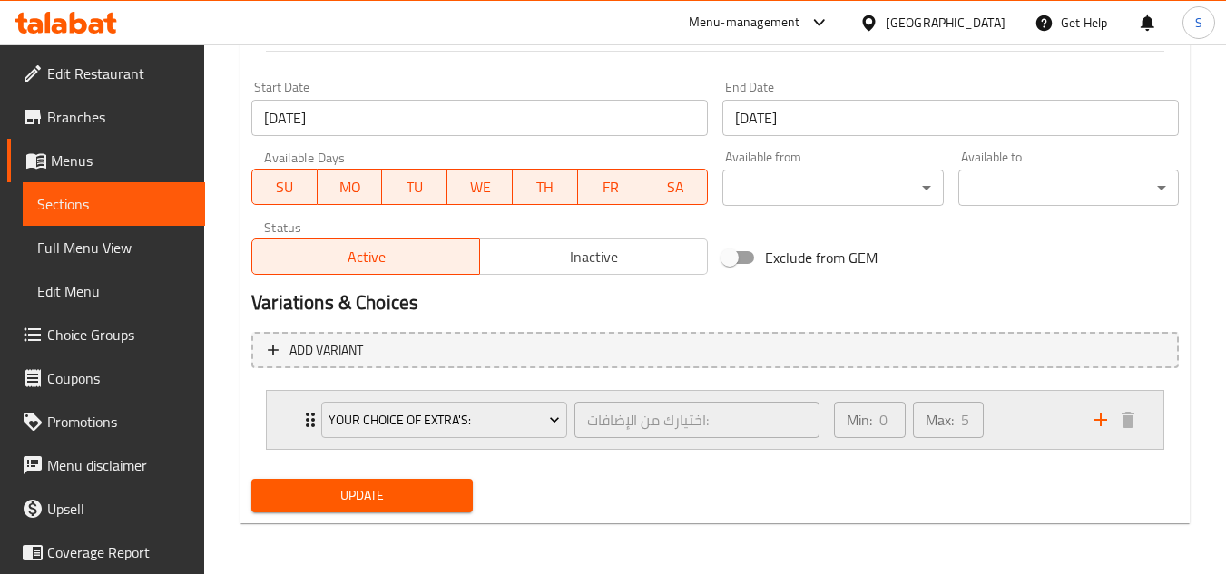
click at [281, 439] on div "Your Choice of Extra's: اختيارك من الإضافات: ​ Min: 0 ​ Max: 5 ​" at bounding box center [715, 420] width 896 height 58
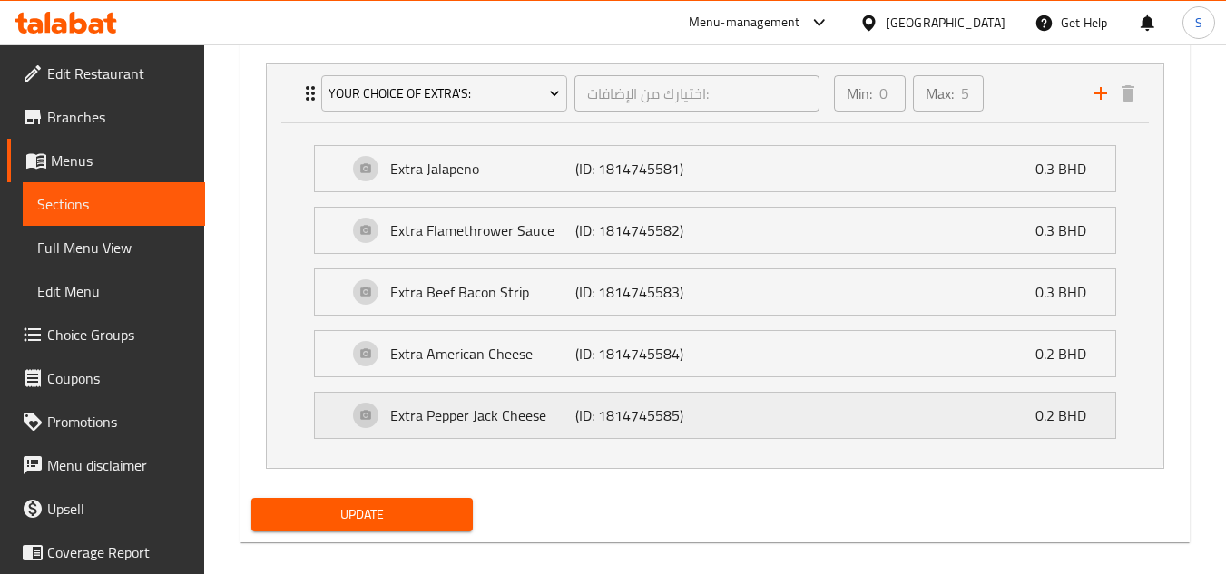
scroll to position [1097, 0]
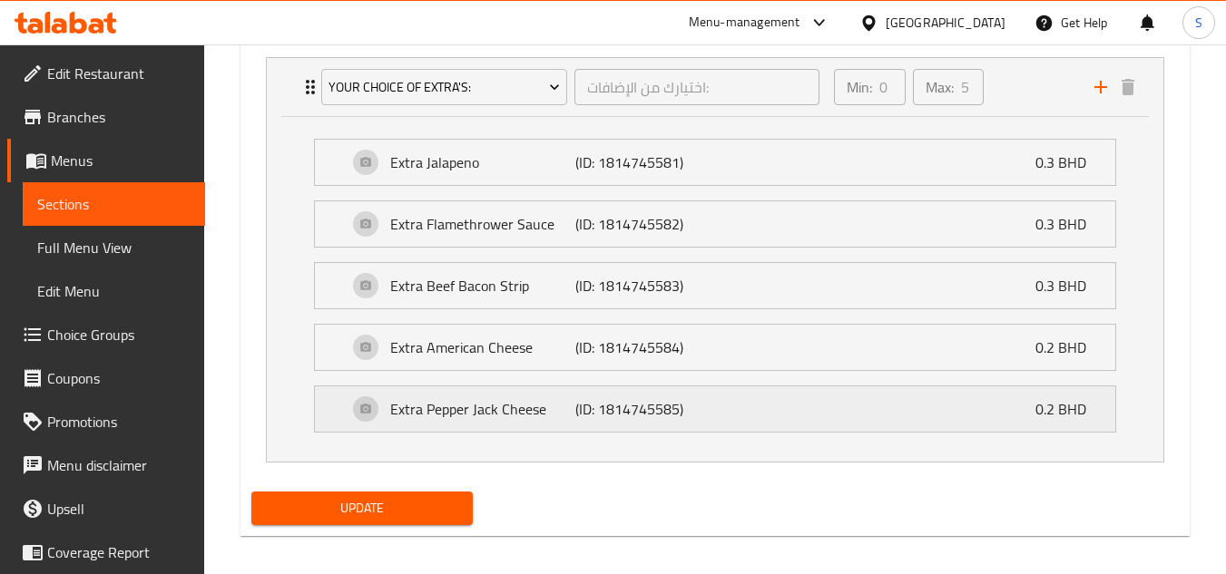
click at [493, 420] on p "Extra Pepper Jack Cheese" at bounding box center [482, 409] width 185 height 22
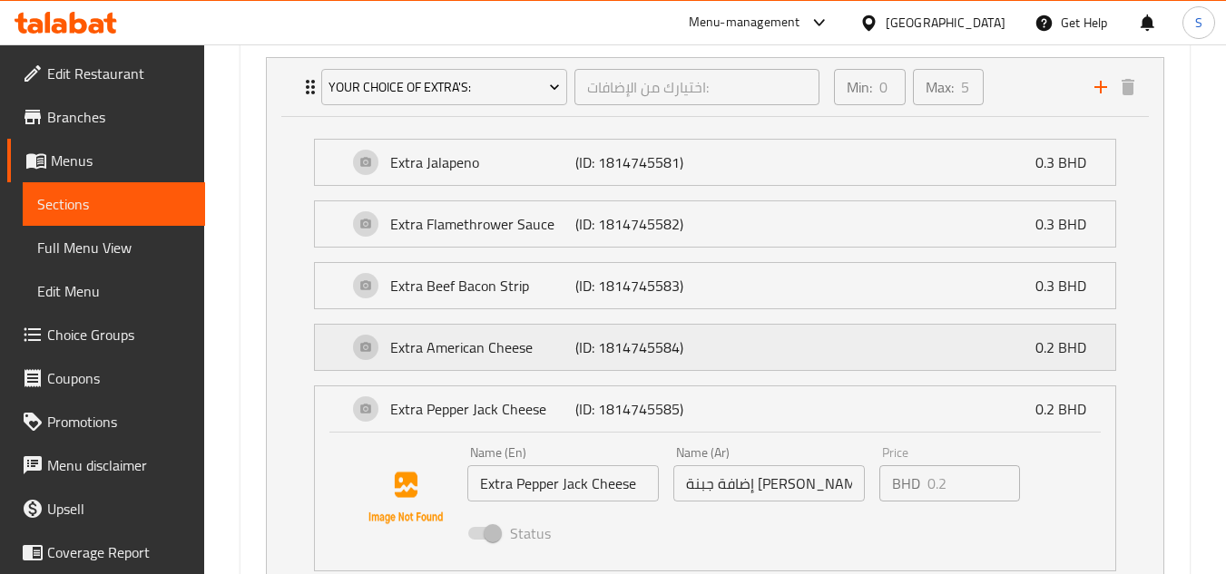
click at [517, 353] on p "Extra American Cheese" at bounding box center [482, 348] width 185 height 22
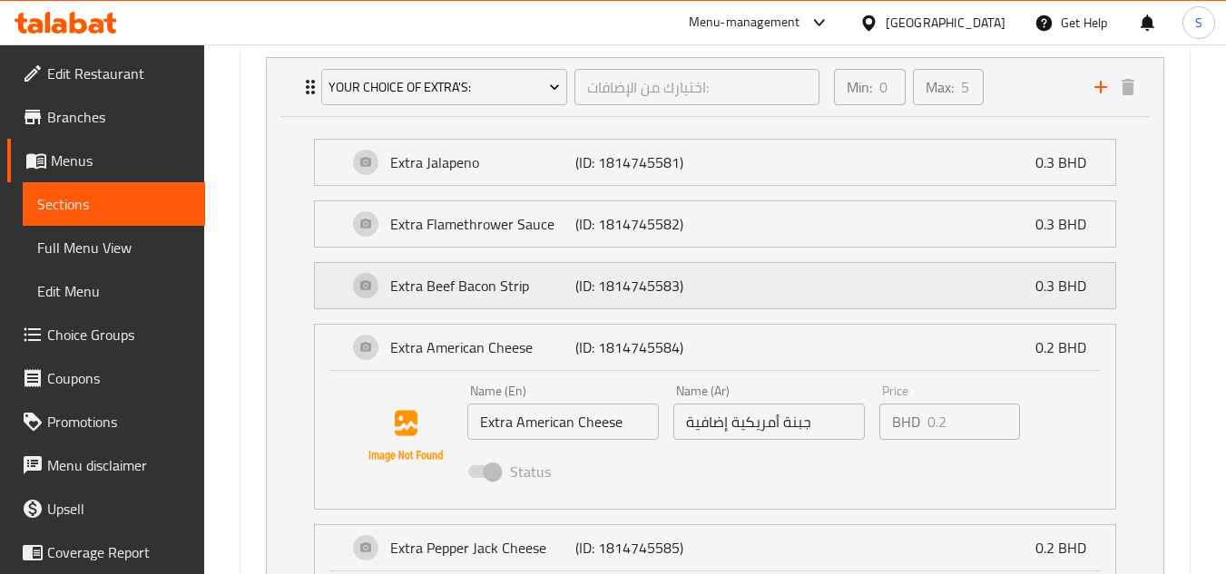
click at [544, 279] on p "Extra Beef Bacon Strip" at bounding box center [482, 286] width 185 height 22
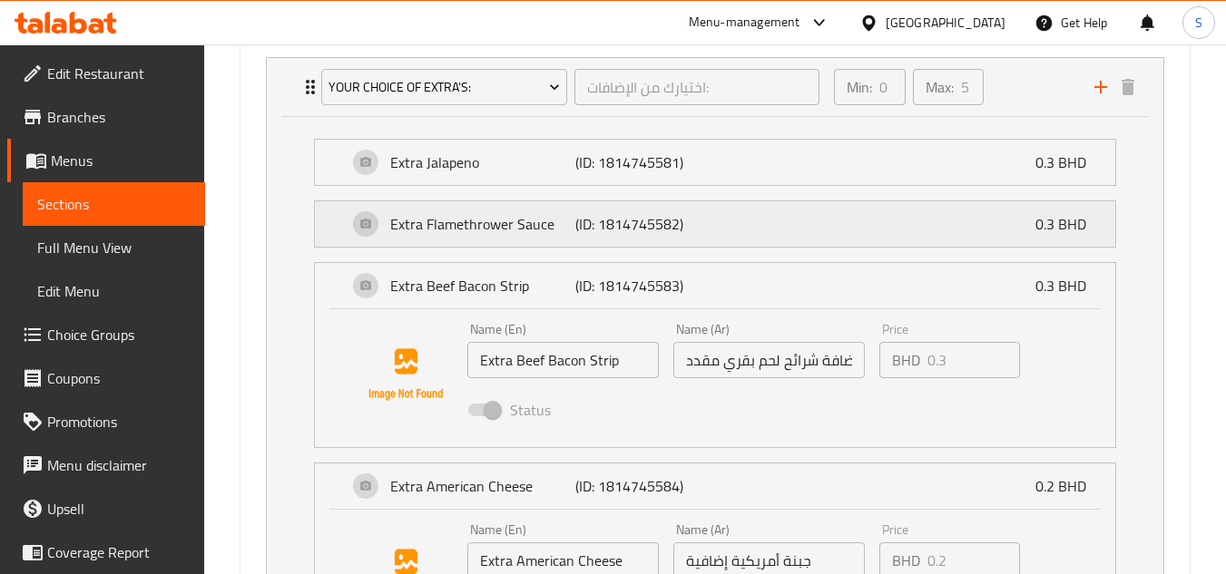
click at [539, 205] on div "Extra Flamethrower Sauce (ID: 1814745582) 0.3 BHD" at bounding box center [720, 223] width 746 height 45
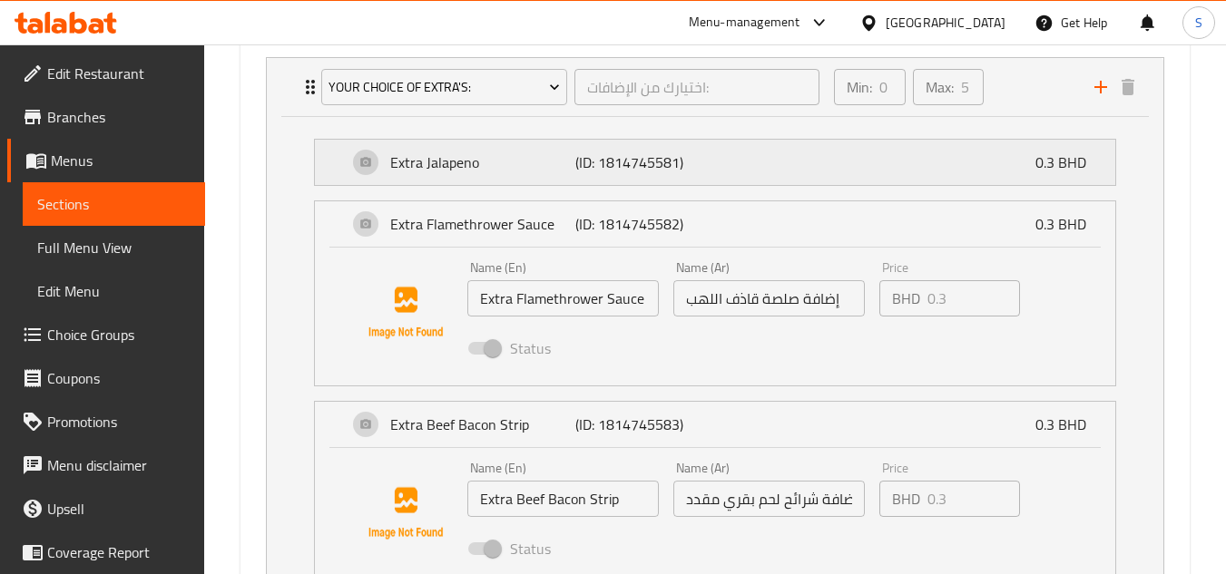
click at [537, 174] on div "Extra Jalapeno (ID: 1814745581) 0.3 BHD" at bounding box center [720, 162] width 746 height 45
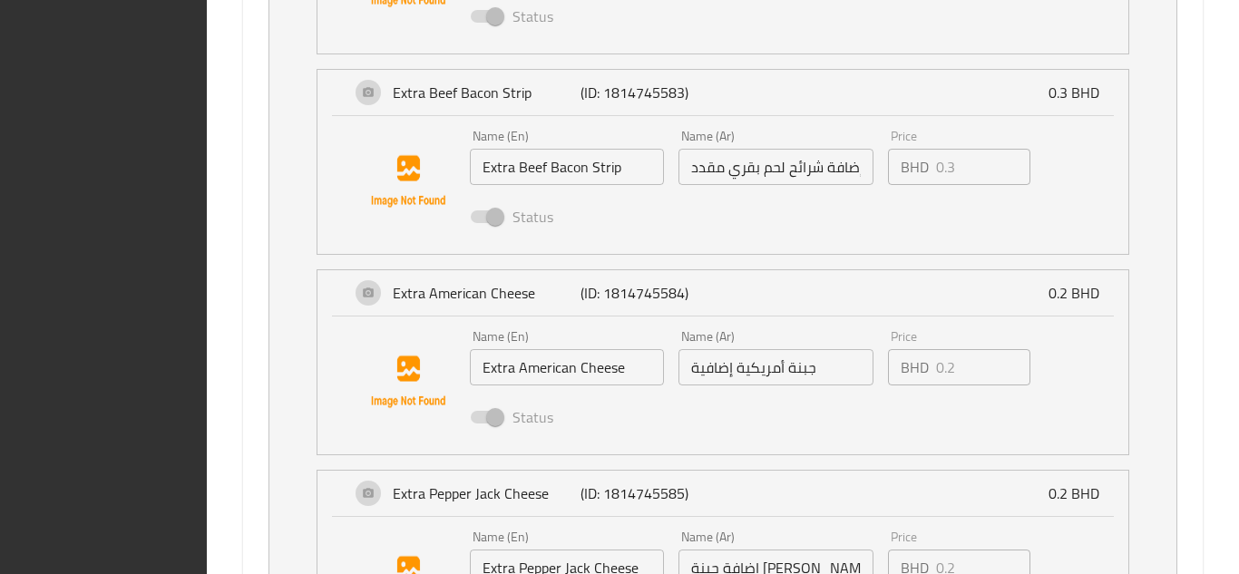
scroll to position [1804, 0]
